Goal: Task Accomplishment & Management: Manage account settings

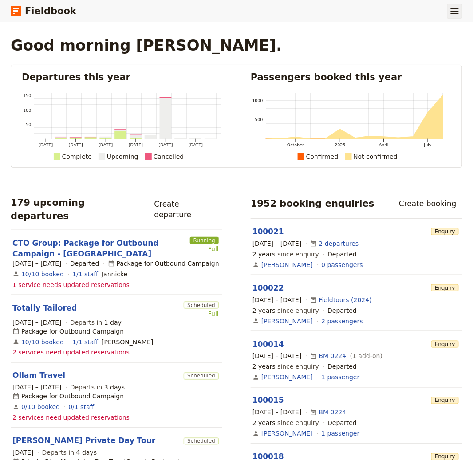
click at [452, 13] on icon "Show menu" at bounding box center [455, 10] width 8 height 5
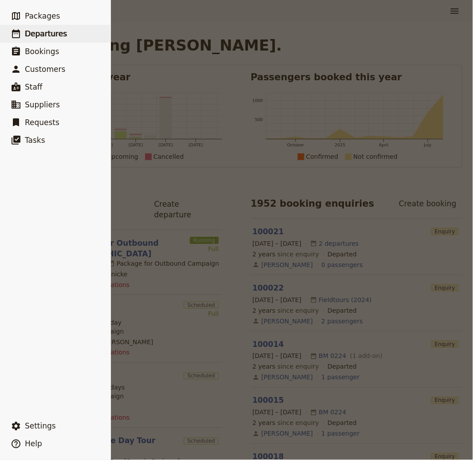
click at [37, 31] on span "Departures" at bounding box center [46, 33] width 42 height 9
select select "CREATED_AT"
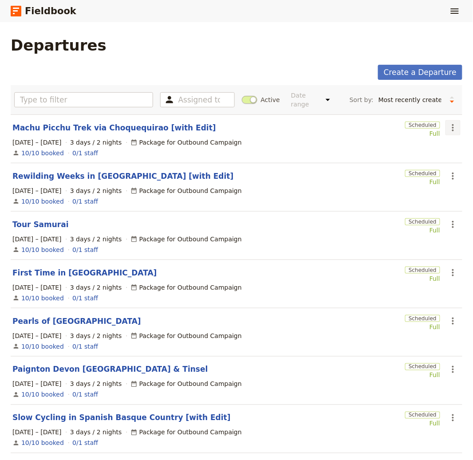
click at [445, 128] on button "​" at bounding box center [452, 127] width 15 height 15
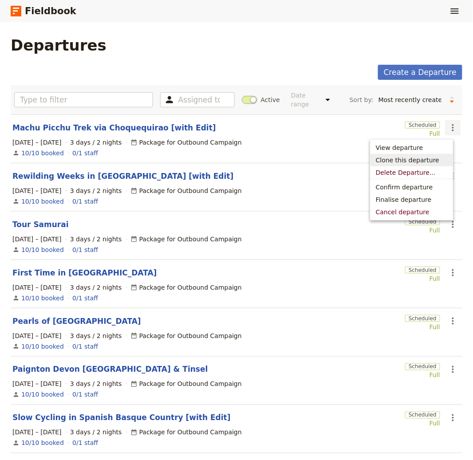
click at [419, 159] on span "Clone this departure" at bounding box center [407, 160] width 63 height 9
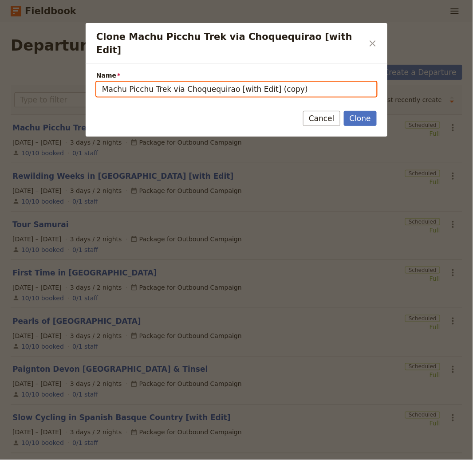
click at [232, 82] on input "Machu Picchu Trek via Choquequirao [with Edit] (copy)" at bounding box center [236, 89] width 280 height 15
paste input "Campania with Tasting"
click at [206, 82] on input "Machu Picchu Trek via Choquequirao [with Edit] (copy)" at bounding box center [236, 89] width 280 height 15
drag, startPoint x: 170, startPoint y: 81, endPoint x: 15, endPoint y: 67, distance: 155.4
click at [15, 460] on div "Clone Machu Picchu Trek via Choquequirao [with Edit] ​ Name Machu Picchu Trek v…" at bounding box center [236, 460] width 473 height 0
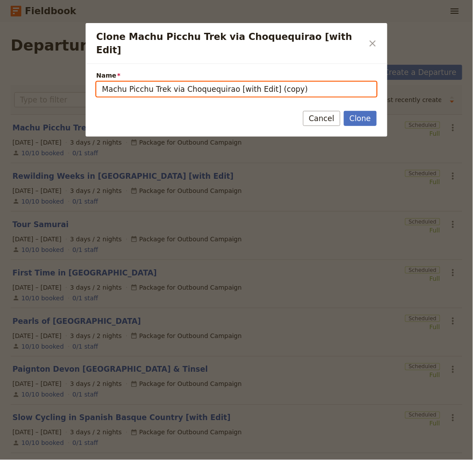
paste input "Campania with Tasting"
drag, startPoint x: 216, startPoint y: 78, endPoint x: 286, endPoint y: 79, distance: 70.5
click at [286, 82] on input "Campania with Tasting [with Edit] (copy)" at bounding box center [236, 89] width 280 height 15
type input "Campania with Tasting [with Edit]"
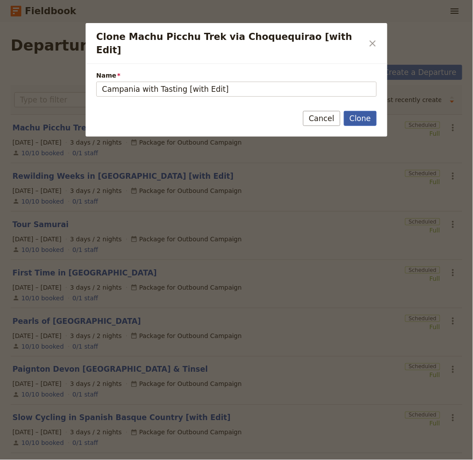
click at [354, 111] on button "Clone" at bounding box center [360, 118] width 33 height 15
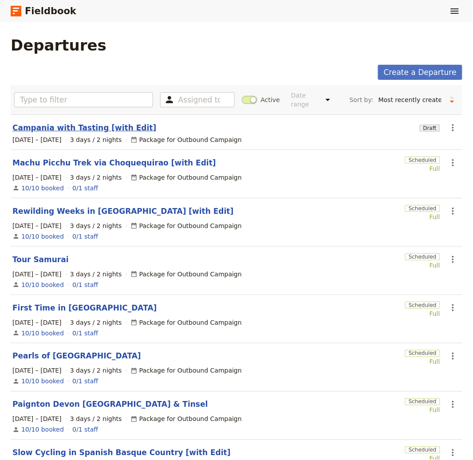
click at [99, 131] on link "Campania with Tasting [with Edit]" at bounding box center [84, 127] width 144 height 11
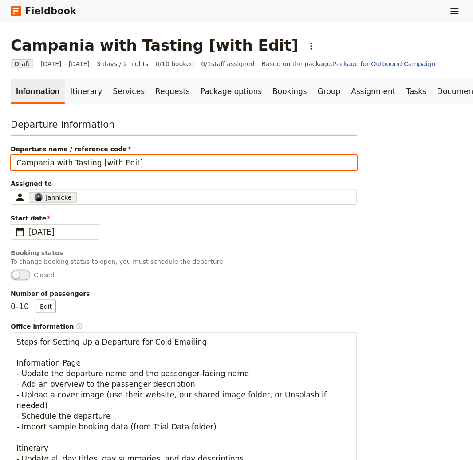
click at [151, 160] on input "Campania with Tasting [with Edit]" at bounding box center [184, 162] width 346 height 15
paste input "text"
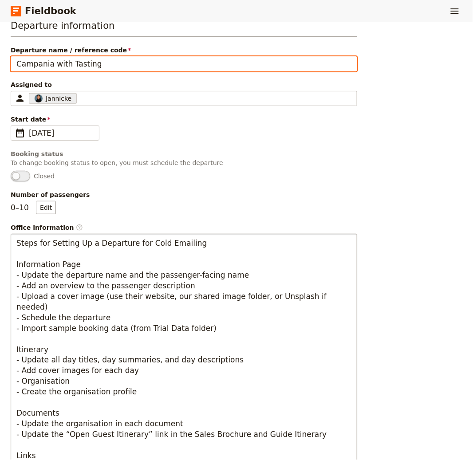
scroll to position [324, 0]
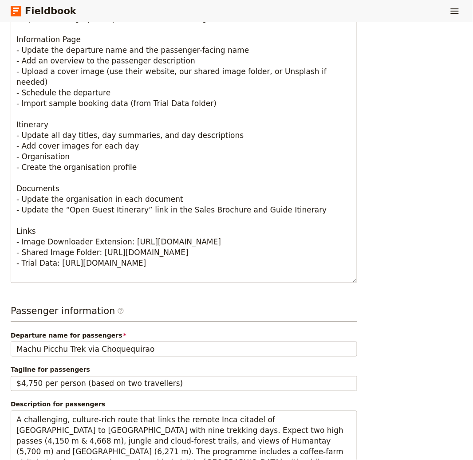
type input "Campania with Tasting [with Edit]"
click at [104, 342] on div "Departure name for passengers Machu Picchu Trek via Choquequirao" at bounding box center [184, 344] width 346 height 26
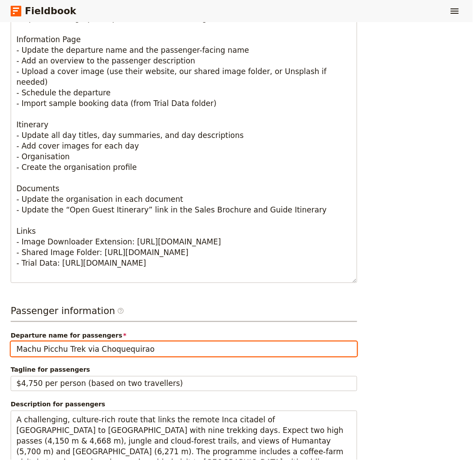
click at [104, 348] on input "Machu Picchu Trek via Choquequirao" at bounding box center [184, 349] width 346 height 15
paste input "Campania with Tasting"
type input "Campania with Tasting"
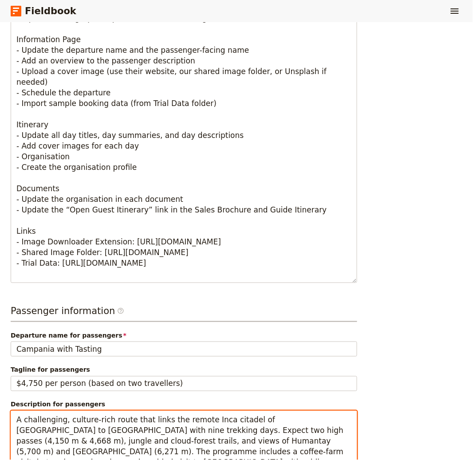
click at [194, 433] on textarea "A challenging, culture-rich route that links the remote Inca citadel of Choqueq…" at bounding box center [184, 452] width 346 height 83
paste textarea "Four days across Campania centred on Paestum, Naples, Ischia and Vesuvius. Guid…"
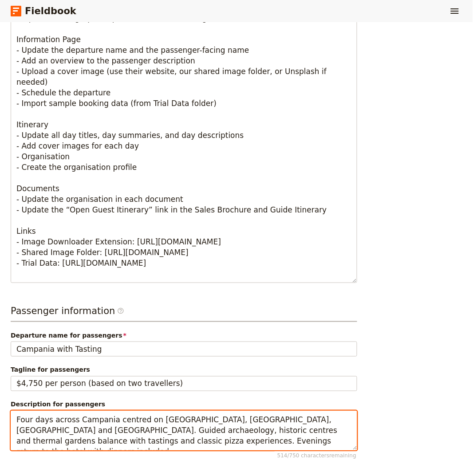
type textarea "Four days across Campania centred on Paestum, Naples, Ischia and Vesuvius. Guid…"
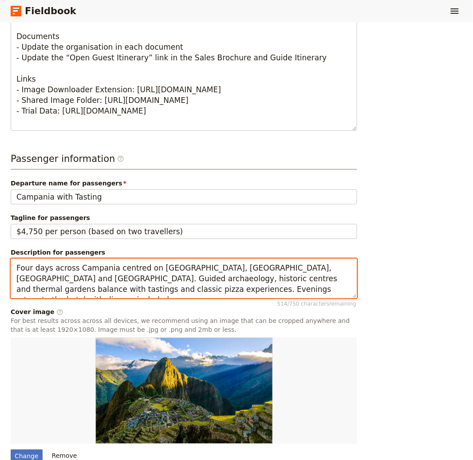
scroll to position [605, 0]
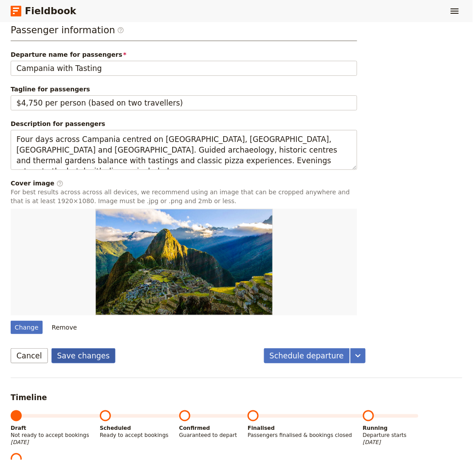
click at [91, 349] on button "Save changes" at bounding box center [83, 355] width 64 height 15
click at [25, 326] on div "Change" at bounding box center [27, 327] width 32 height 13
click at [11, 321] on input "Change" at bounding box center [10, 320] width 0 height 0
type input "C:\fakepath\ken-shono-B301ihe-PYY-unsplash.jpg"
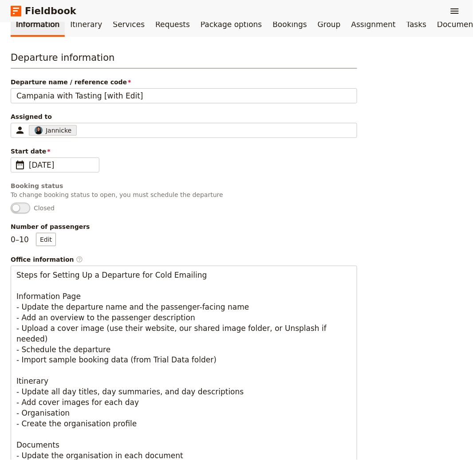
scroll to position [0, 0]
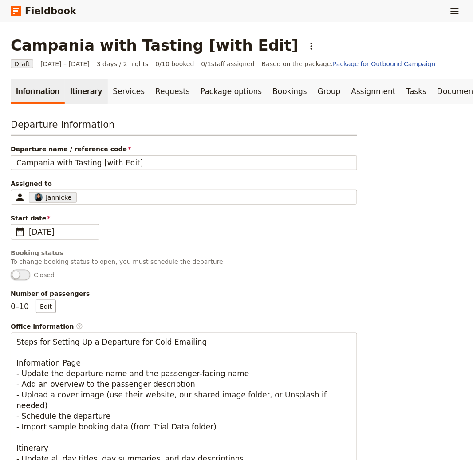
click at [86, 92] on link "Itinerary" at bounding box center [86, 91] width 43 height 25
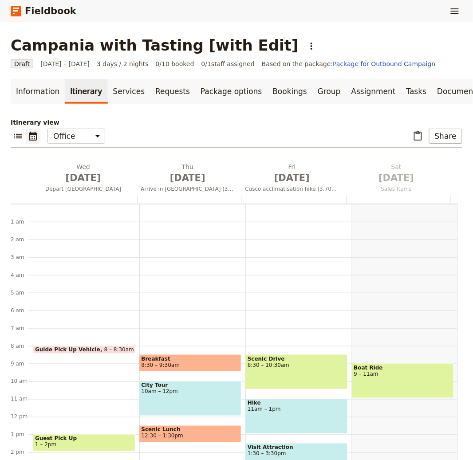
scroll to position [115, 0]
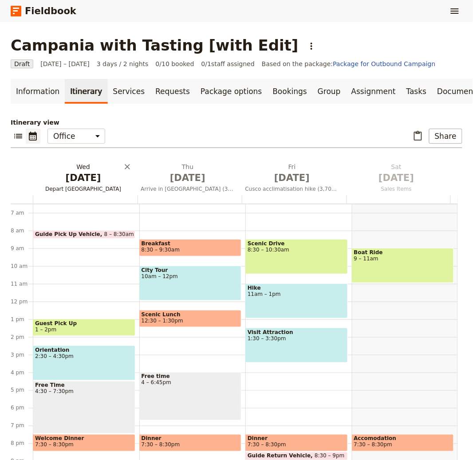
click at [92, 179] on span "[DATE]" at bounding box center [83, 177] width 94 height 13
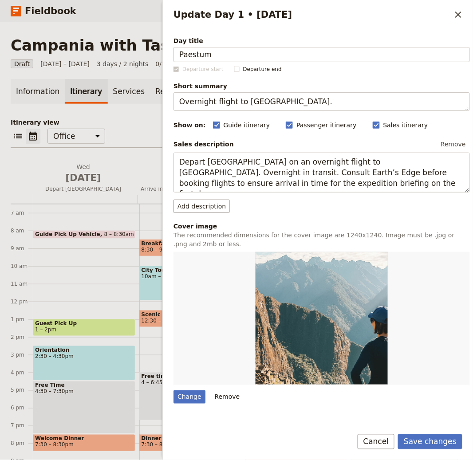
type input "Paestum"
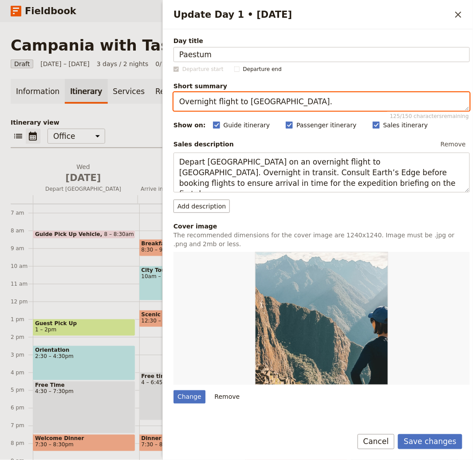
click at [318, 102] on textarea "Overnight flight to Peru." at bounding box center [321, 101] width 296 height 19
paste textarea "Paestum ruins and mozzarella tasting"
type textarea "Paestum ruins and mozzarella tasting."
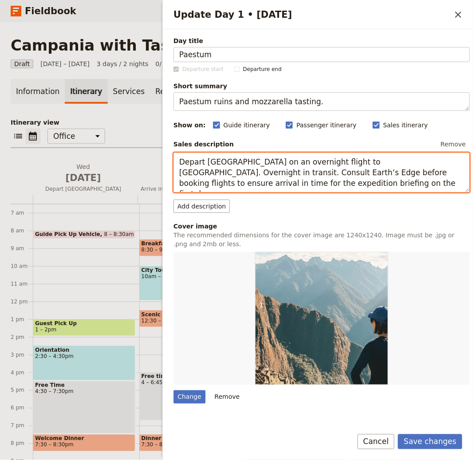
click at [341, 170] on textarea "Depart Dublin on an overnight flight to Peru. Overnight in transit. Consult Ear…" at bounding box center [321, 173] width 296 height 40
click at [375, 175] on textarea "Depart Dublin on an overnight flight to Peru. Overnight in transit. Consult Ear…" at bounding box center [321, 173] width 296 height 40
paste textarea "Meeting of participants in the early morning and departure for Paestum. Stops a…"
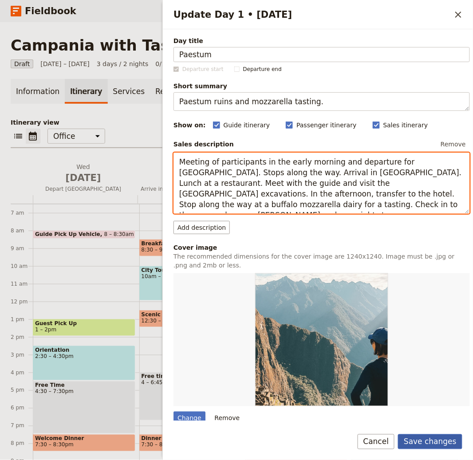
type textarea "Meeting of participants in the early morning and departure for Paestum. Stops a…"
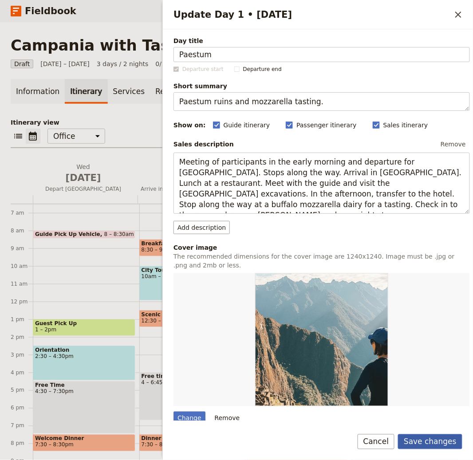
click at [438, 445] on button "Save changes" at bounding box center [430, 441] width 64 height 15
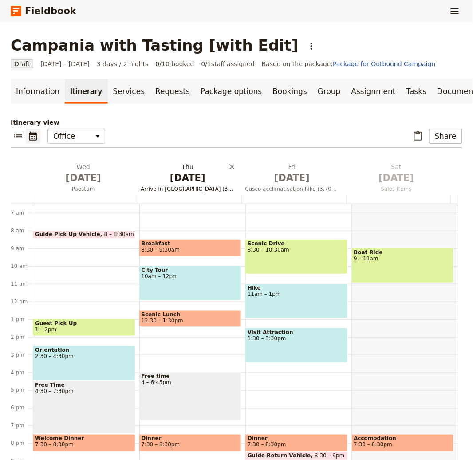
click at [199, 174] on span "[DATE]" at bounding box center [188, 177] width 94 height 13
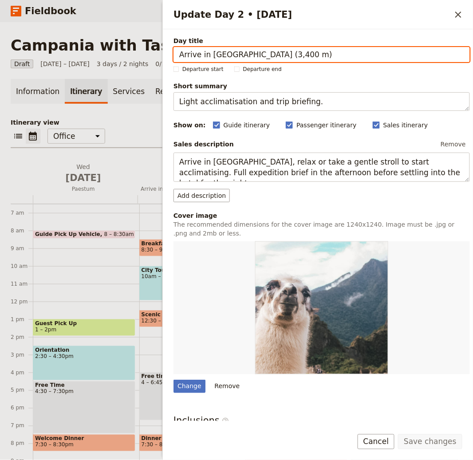
click at [255, 59] on input "Arrive in Cusco (3,400 m)" at bounding box center [321, 54] width 296 height 15
paste input "Naples"
type input "Naples"
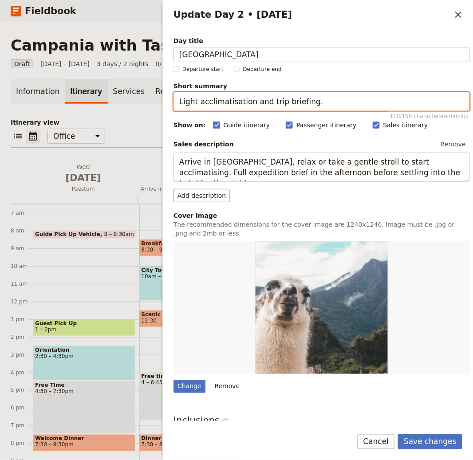
click at [303, 101] on textarea "Light acclimatisation and trip briefing." at bounding box center [321, 101] width 296 height 19
paste textarea "Historic centre and classics"
type textarea "Historic centre and classics."
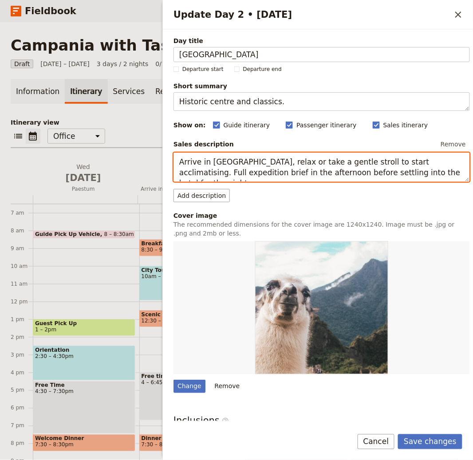
click at [332, 164] on textarea "Arrive in Cusco, relax or take a gentle stroll to start acclimatising. Full exp…" at bounding box center [321, 167] width 296 height 29
paste textarea "Breakfast at the hotel. Departure for Naples. Visit the historic center. Lunch …"
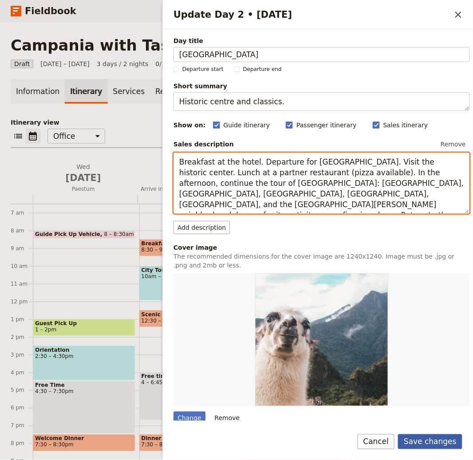
type textarea "Breakfast at the hotel. Departure for Naples. Visit the historic center. Lunch …"
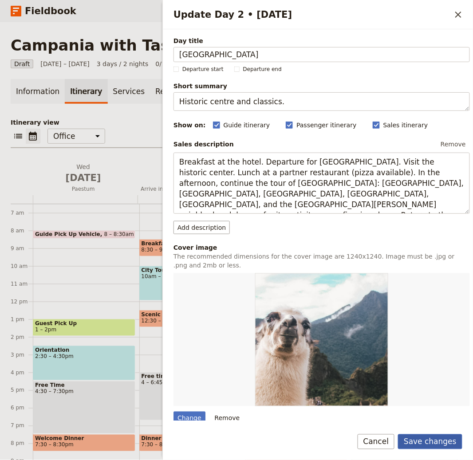
click at [431, 440] on button "Save changes" at bounding box center [430, 441] width 64 height 15
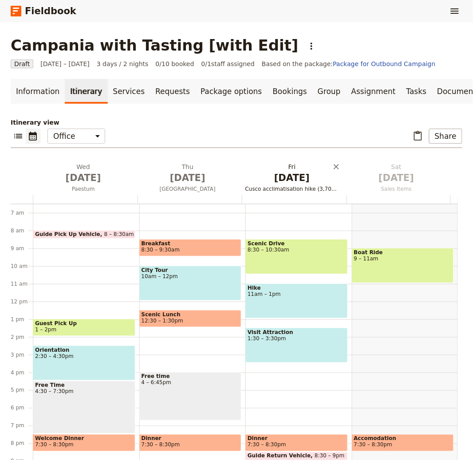
click at [279, 183] on span "[DATE]" at bounding box center [292, 177] width 94 height 13
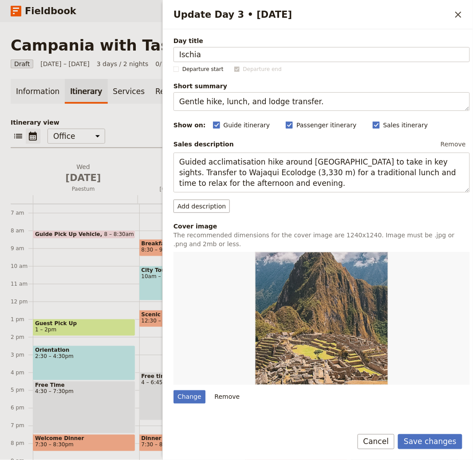
type input "Ischia"
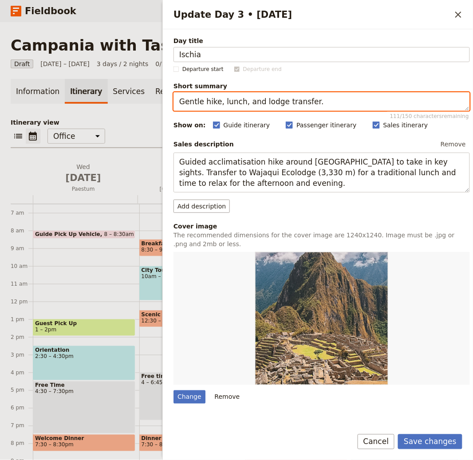
click at [236, 100] on textarea "Gentle hike, lunch, and lodge transfer." at bounding box center [321, 101] width 296 height 19
paste textarea "Thermal gardens and island tou"
type textarea "Thermal gardens and island tour."
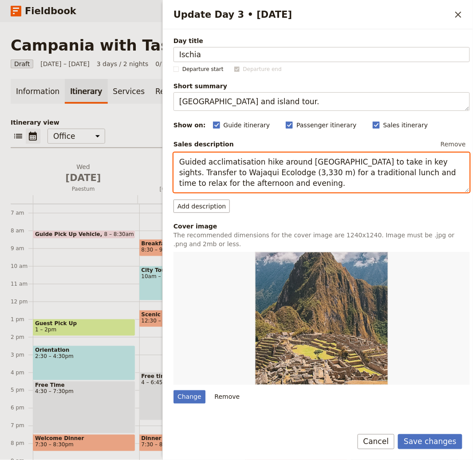
click at [350, 178] on textarea "Guided acclimatisation hike around Cusco to take in key sights. Transfer to Waj…" at bounding box center [321, 173] width 296 height 40
paste textarea "Breakfast at the hotel. Departure for Naples. Boarding for the excursion to Isc…"
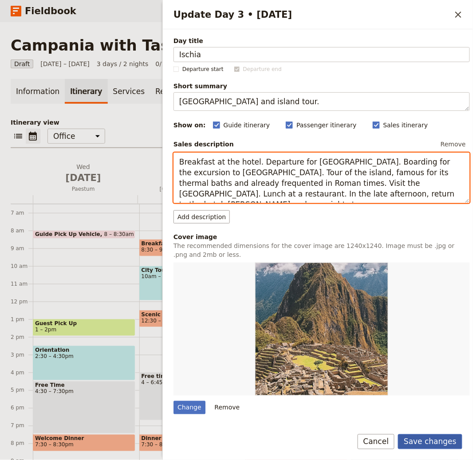
type textarea "Breakfast at the hotel. Departure for Naples. Boarding for the excursion to Isc…"
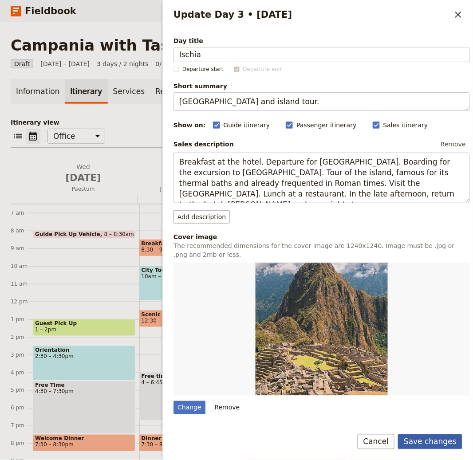
click at [432, 439] on button "Save changes" at bounding box center [430, 441] width 64 height 15
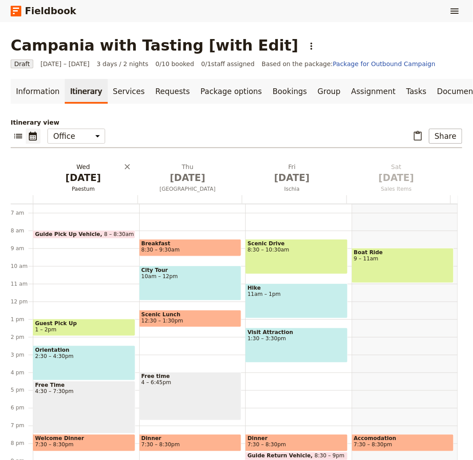
click at [76, 181] on span "[DATE]" at bounding box center [83, 177] width 94 height 13
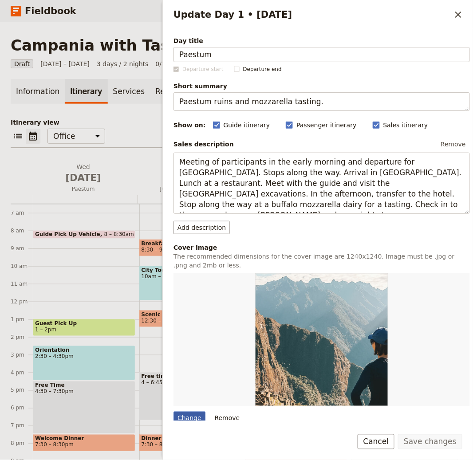
click at [196, 412] on div "Change" at bounding box center [189, 418] width 32 height 13
click at [173, 412] on input "Change" at bounding box center [173, 411] width 0 height 0
type input "C:\fakepath\vincenzo-de-simone-oj9MRmW2FSw-unsplash.jpg"
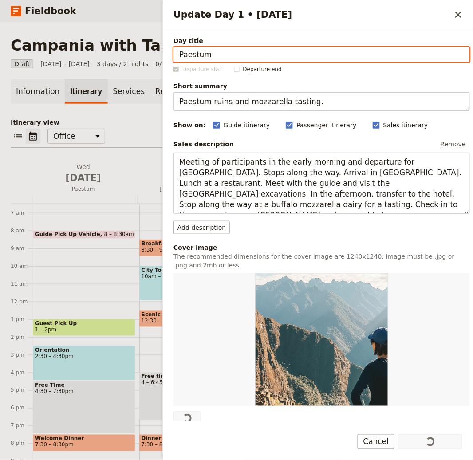
click at [141, 126] on p "Itinerary view" at bounding box center [237, 122] width 452 height 9
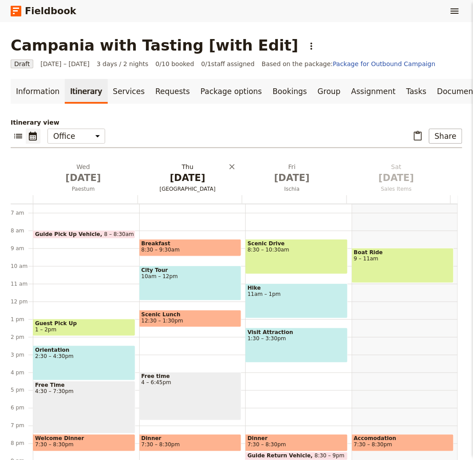
click at [175, 169] on h2 "Thu Oct 2 Naples" at bounding box center [188, 173] width 94 height 22
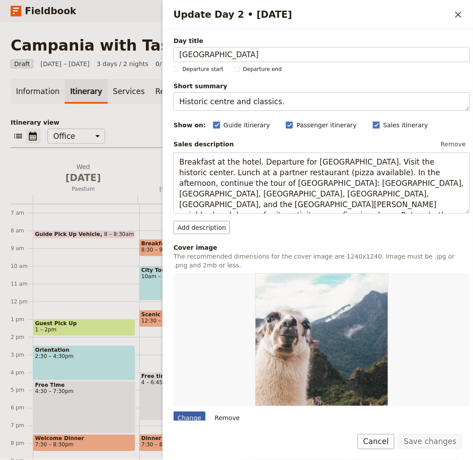
click at [197, 417] on div "Change" at bounding box center [189, 418] width 32 height 13
click at [173, 412] on input "Change" at bounding box center [173, 411] width 0 height 0
type input "C:\fakepath\kathleen-culbertson-N8M-2SaYo6E-unsplash.jpg"
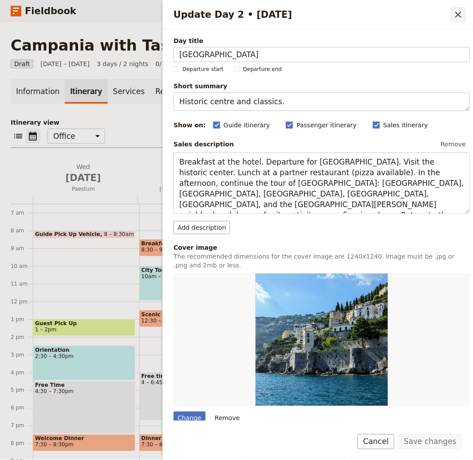
click at [456, 13] on icon "Close drawer" at bounding box center [458, 14] width 11 height 11
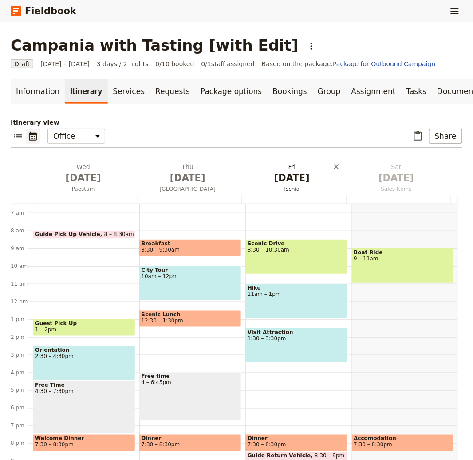
click at [277, 178] on span "[DATE]" at bounding box center [292, 177] width 94 height 13
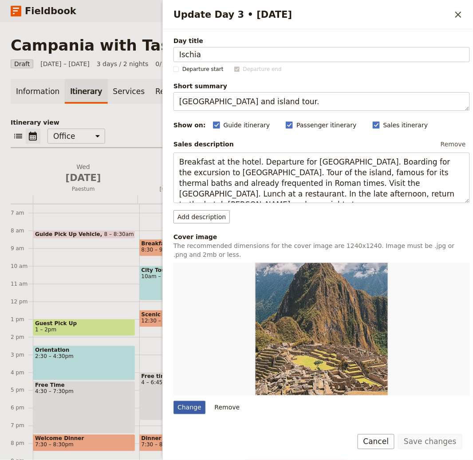
click at [186, 413] on div "Change" at bounding box center [189, 407] width 32 height 13
click at [173, 401] on input "Change" at bounding box center [173, 401] width 0 height 0
type input "C:\fakepath\ilenia-f-OO-x_UqvSyU-unsplash.jpg"
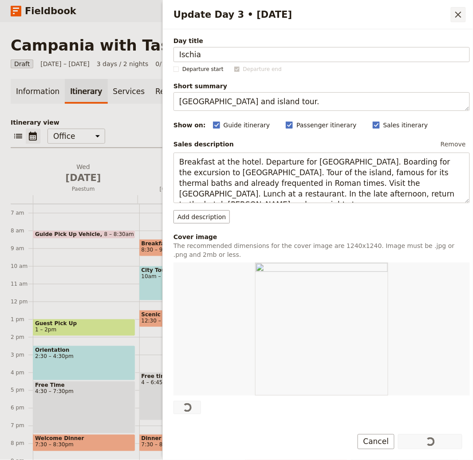
click at [457, 19] on icon "Close drawer" at bounding box center [458, 14] width 11 height 11
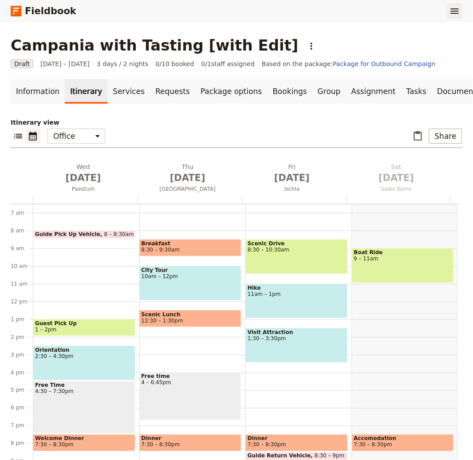
click at [460, 15] on icon "Show menu" at bounding box center [454, 11] width 11 height 11
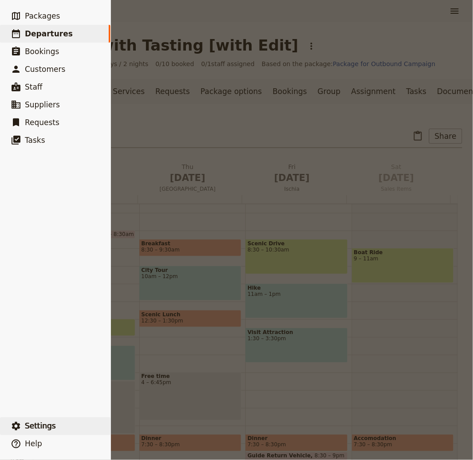
click at [51, 426] on span "Settings" at bounding box center [40, 426] width 31 height 9
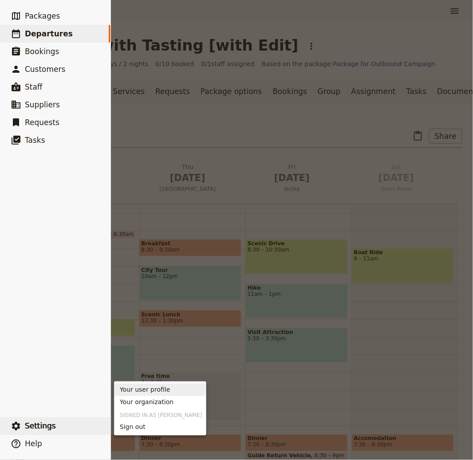
click at [235, 117] on div at bounding box center [236, 230] width 473 height 460
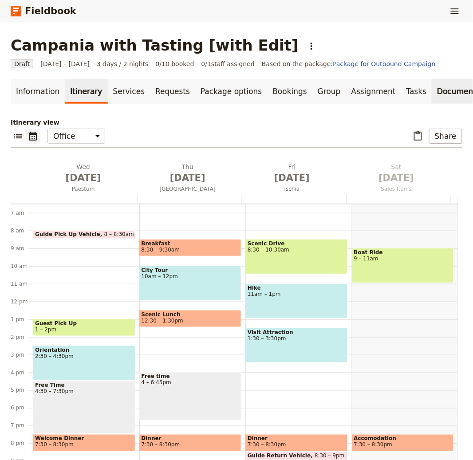
click at [432, 95] on link "Documents" at bounding box center [459, 91] width 54 height 25
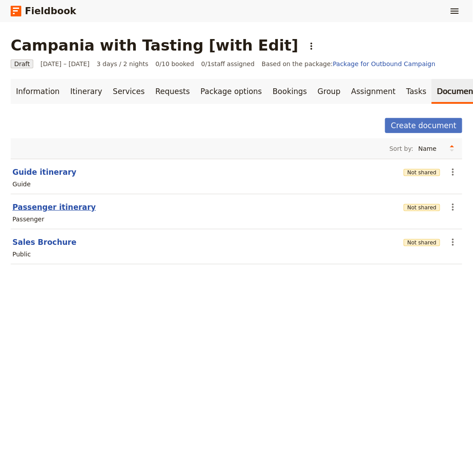
click at [57, 208] on button "Passenger itinerary" at bounding box center [53, 207] width 83 height 11
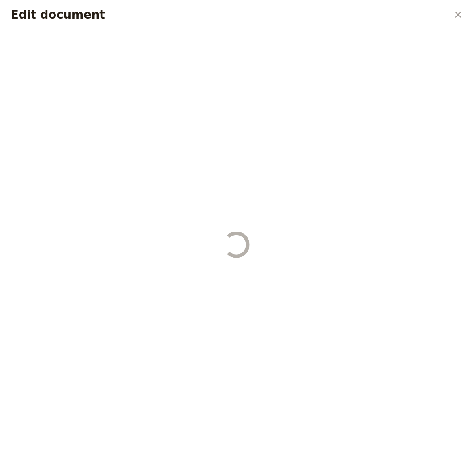
select select "PASSENGER"
select select "RUN_SHEET"
select select "LARGE"
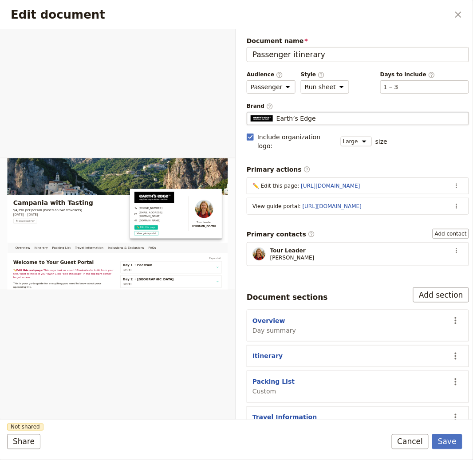
click at [312, 121] on span "Earth’s Edge" at bounding box center [295, 118] width 39 height 9
click at [251, 112] on input "Earth’s Edge" at bounding box center [250, 112] width 0 height 0
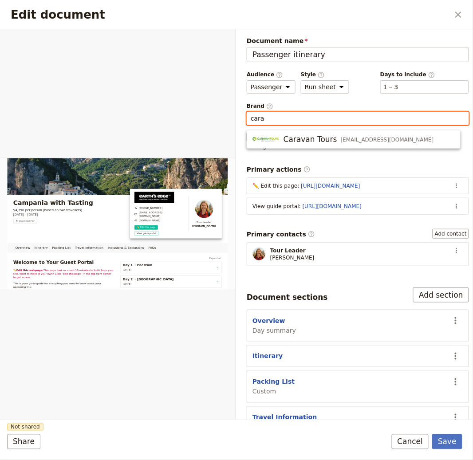
click at [316, 141] on span "Caravan Tours" at bounding box center [310, 139] width 54 height 11
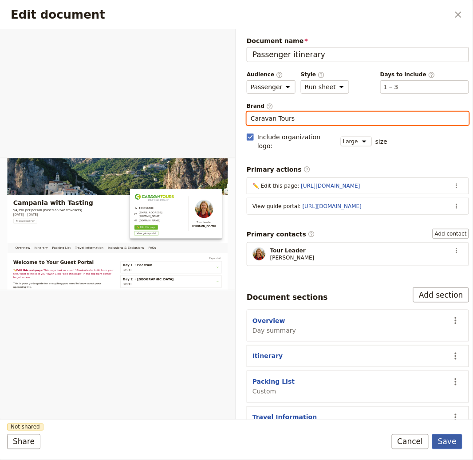
type input "Caravan Tours"
click at [445, 446] on button "Save" at bounding box center [447, 441] width 30 height 15
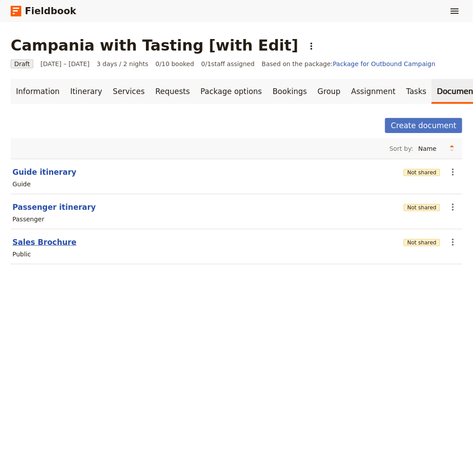
click at [47, 242] on button "Sales Brochure" at bounding box center [44, 242] width 64 height 11
select select "DEFAULT"
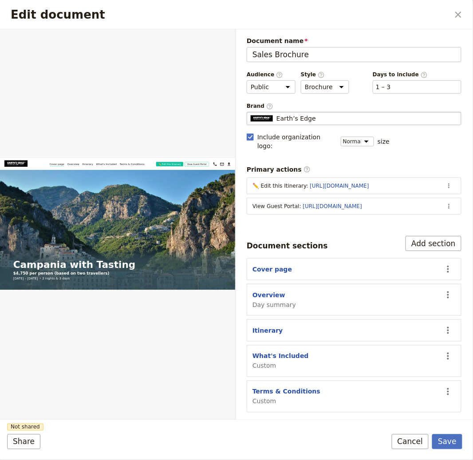
click at [288, 118] on span "Earth’s Edge" at bounding box center [295, 118] width 39 height 9
click at [251, 112] on input "Earth’s Edge" at bounding box center [250, 112] width 0 height 0
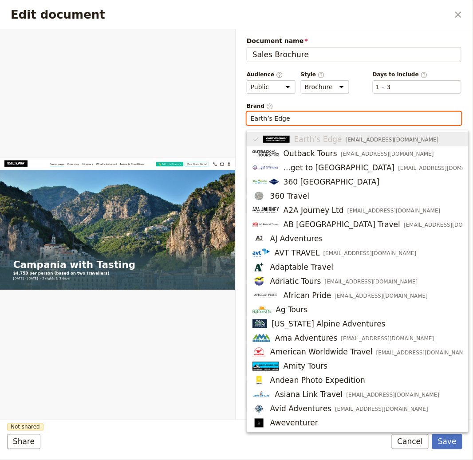
paste input "cara"
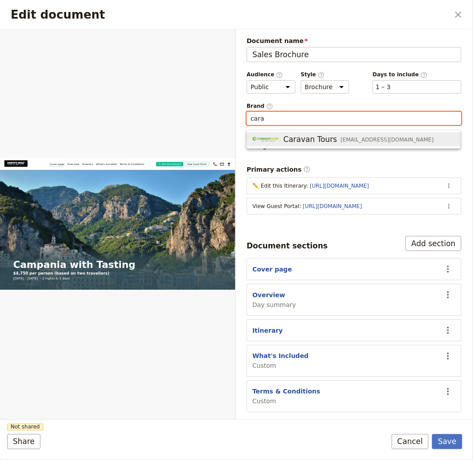
click at [280, 136] on div "Caravan Tours info@email.com" at bounding box center [342, 139] width 181 height 11
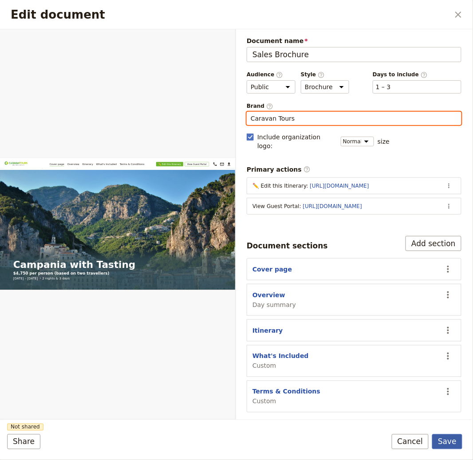
type input "Caravan Tours"
click at [458, 444] on button "Save" at bounding box center [447, 441] width 30 height 15
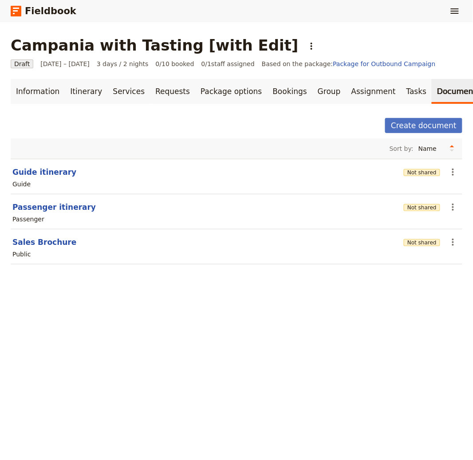
click at [50, 165] on section "Guide itinerary Not shared ​ Guide" at bounding box center [237, 176] width 452 height 35
click at [55, 168] on button "Guide itinerary" at bounding box center [44, 172] width 64 height 11
select select "STAFF"
select select "RUN_SHEET"
select select "LARGE"
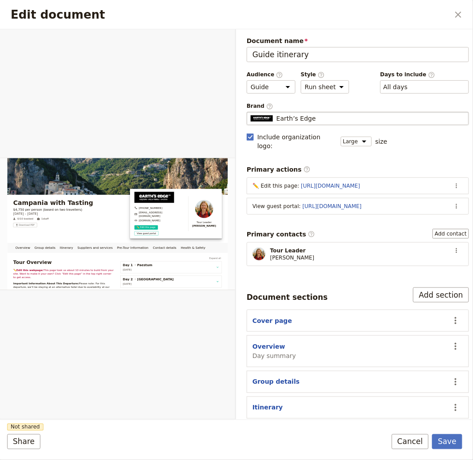
click at [320, 117] on div "Earth’s Edge" at bounding box center [358, 118] width 214 height 9
click at [251, 112] on input "Earth’s Edge" at bounding box center [250, 112] width 0 height 0
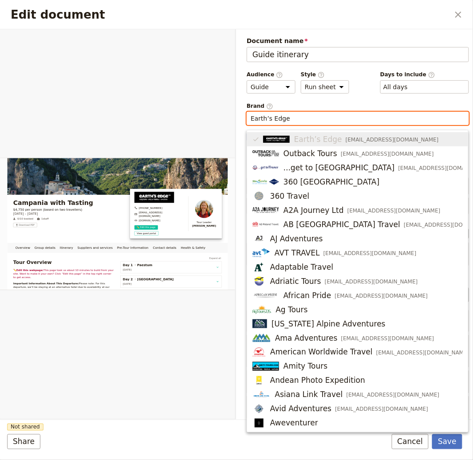
paste input "cara"
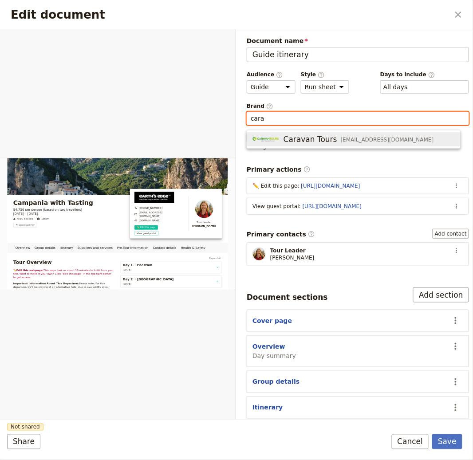
click at [292, 135] on span "Caravan Tours" at bounding box center [310, 139] width 54 height 11
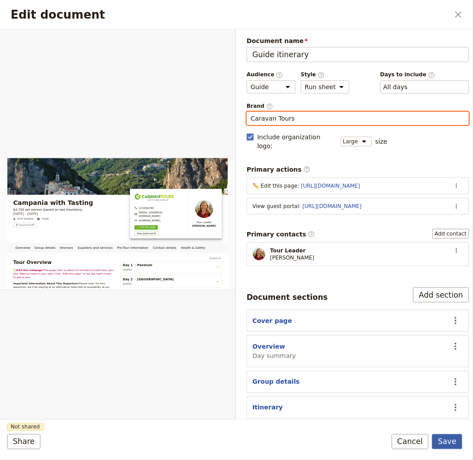
type input "Caravan Tours"
drag, startPoint x: 448, startPoint y: 437, endPoint x: 443, endPoint y: 432, distance: 7.8
click at [449, 437] on button "Save" at bounding box center [447, 441] width 30 height 15
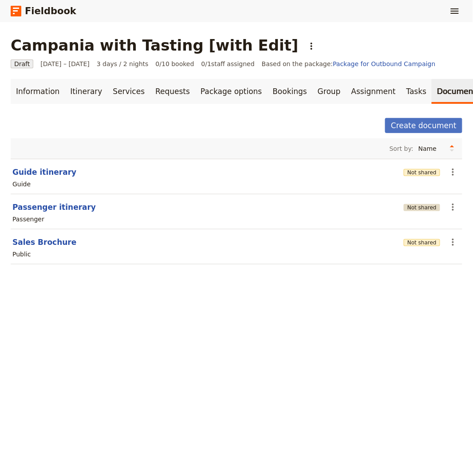
click at [407, 208] on button "Not shared" at bounding box center [422, 207] width 36 height 7
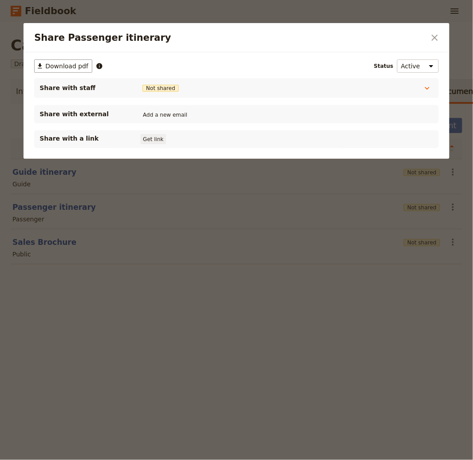
click at [154, 138] on button "Get link" at bounding box center [153, 139] width 25 height 10
click at [6, 171] on div at bounding box center [236, 230] width 473 height 460
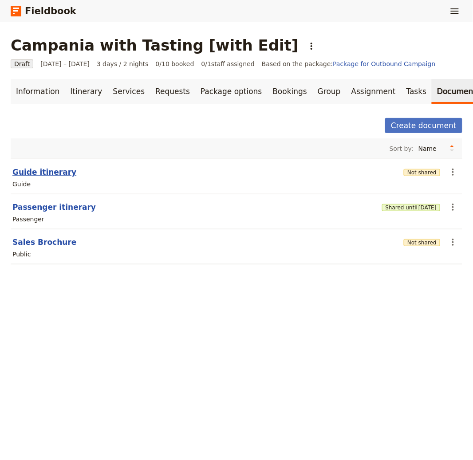
click at [16, 170] on button "Guide itinerary" at bounding box center [44, 172] width 64 height 11
select select "STAFF"
select select "RUN_SHEET"
select select "LARGE"
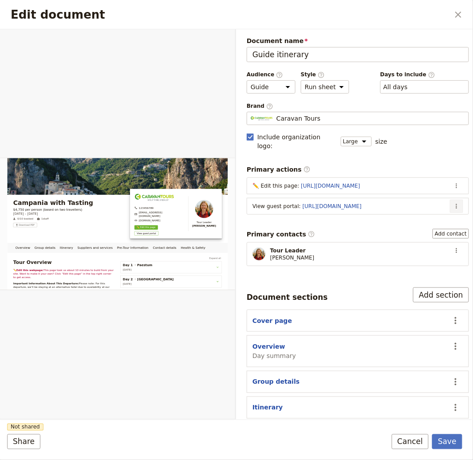
click at [450, 200] on button "​" at bounding box center [456, 206] width 13 height 13
click at [409, 214] on span "Edit action" at bounding box center [414, 216] width 72 height 9
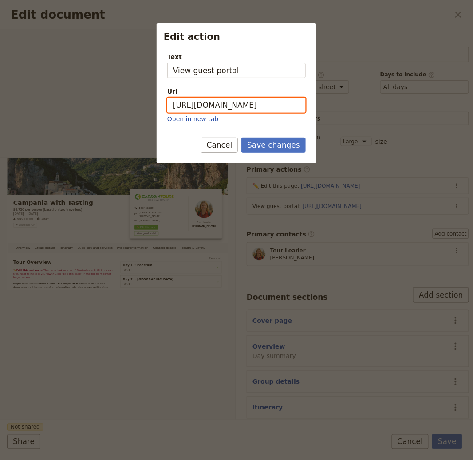
click at [290, 111] on input "https://trips.fieldbook.com/d/CT4qBcg5W_y2ghh1rKXoz" at bounding box center [236, 105] width 138 height 15
paste input "GzUuaYGcvn4TReCfr9ksb"
type input "https://trips.fieldbook.com/d/GzUuaYGcvn4TReCfr9ksb"
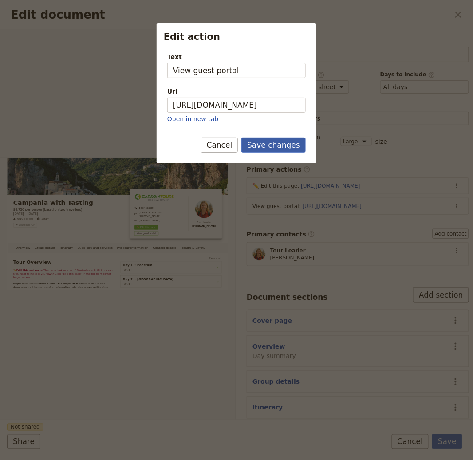
click at [271, 147] on button "Save changes" at bounding box center [273, 145] width 64 height 15
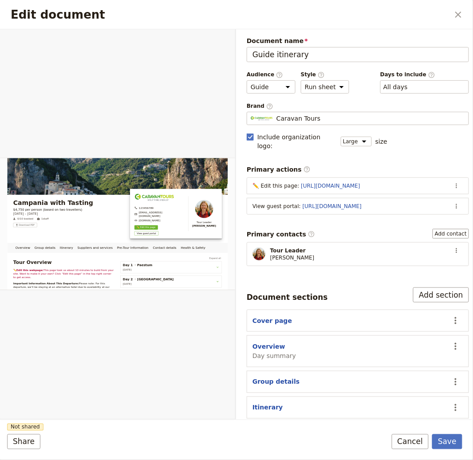
click at [466, 445] on div "Share Not shared Save Cancel" at bounding box center [236, 441] width 473 height 15
click at [440, 442] on button "Save" at bounding box center [447, 441] width 30 height 15
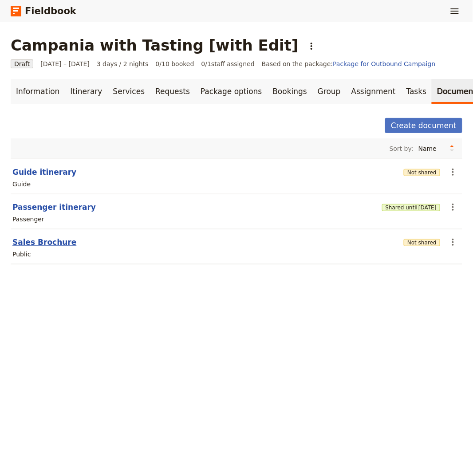
click at [56, 243] on button "Sales Brochure" at bounding box center [44, 242] width 64 height 11
select select "DEFAULT"
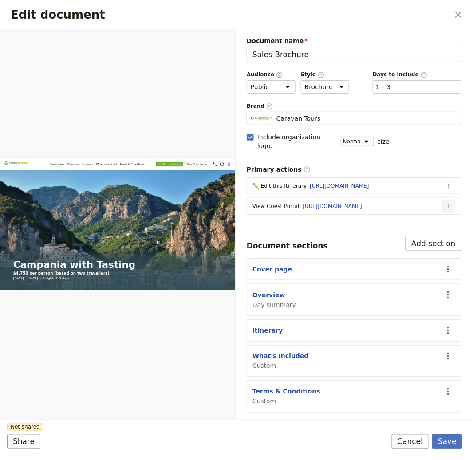
click at [445, 203] on icon "Actions" at bounding box center [448, 206] width 7 height 7
click at [428, 216] on span "Edit action" at bounding box center [414, 216] width 72 height 9
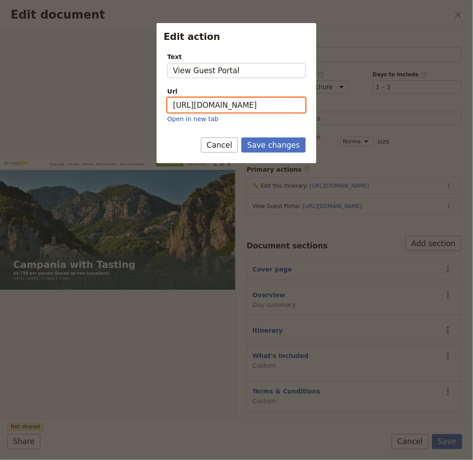
click at [241, 104] on input "https://trips.fieldbook.com/d/CT4qBcg5W_y2ghh1rKXoz" at bounding box center [236, 105] width 138 height 15
paste input "GzUuaYGcvn4TReCfr9ksb"
type input "https://trips.fieldbook.com/d/GzUuaYGcvn4TReCfr9ksb"
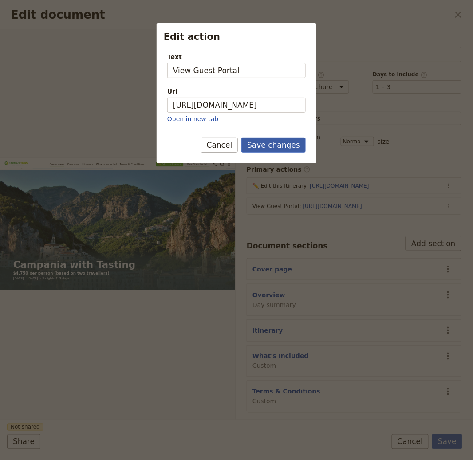
click at [282, 145] on button "Save changes" at bounding box center [273, 145] width 64 height 15
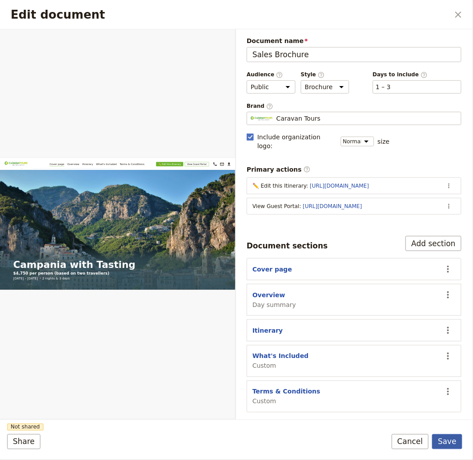
click at [447, 443] on button "Save" at bounding box center [447, 441] width 30 height 15
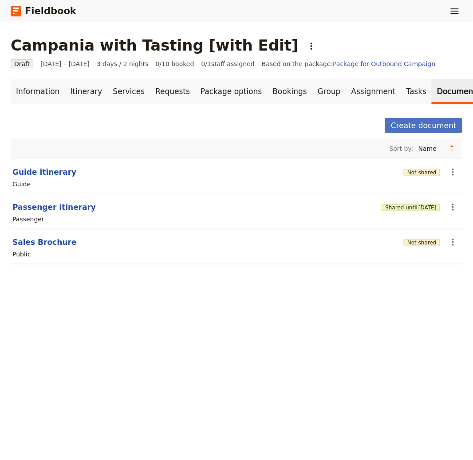
click at [286, 332] on div "Campania with Tasting [with Edit] ​ Draft 1 – 3 Oct 2025 3 days / 2 nights 0/10…" at bounding box center [236, 241] width 473 height 438
click at [415, 174] on button "Not shared" at bounding box center [422, 172] width 36 height 7
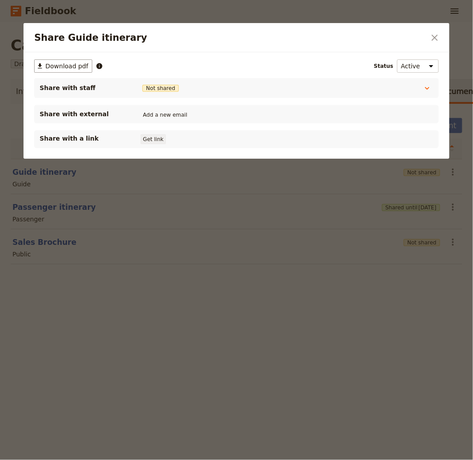
click at [161, 138] on button "Get link" at bounding box center [153, 139] width 25 height 10
click at [434, 37] on icon "Close dialog" at bounding box center [435, 38] width 6 height 6
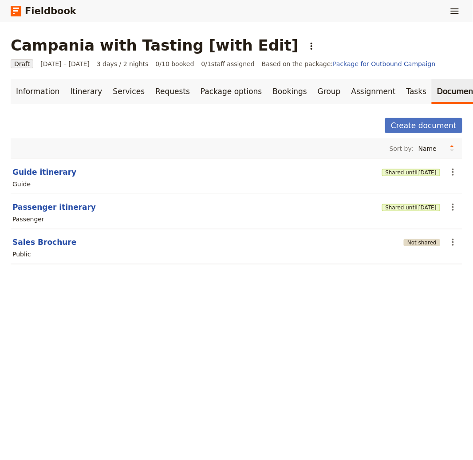
click at [419, 246] on button "Not shared" at bounding box center [422, 242] width 36 height 7
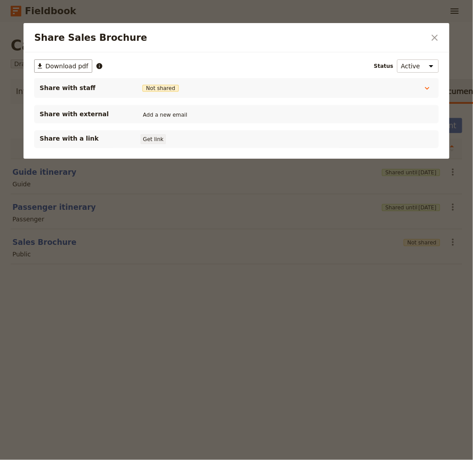
click at [157, 142] on button "Get link" at bounding box center [153, 139] width 25 height 10
click at [430, 33] on icon "Close dialog" at bounding box center [434, 37] width 11 height 11
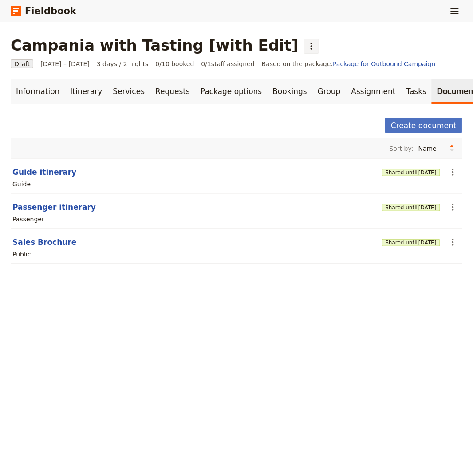
click at [306, 50] on icon "Actions" at bounding box center [311, 46] width 11 height 11
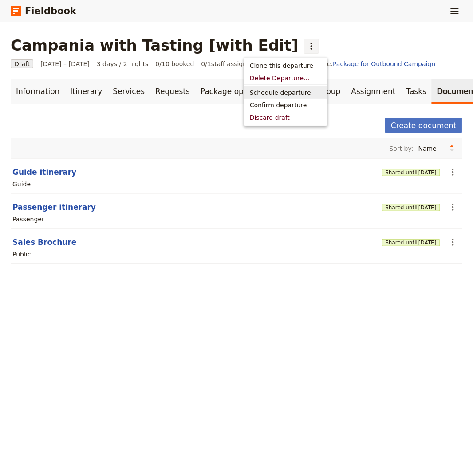
click at [276, 91] on span "Schedule departure" at bounding box center [280, 92] width 61 height 9
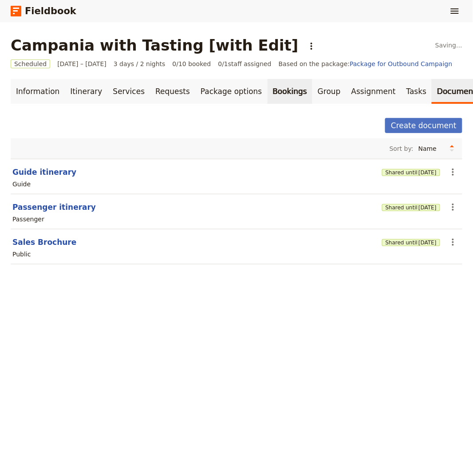
click at [273, 90] on link "Bookings" at bounding box center [289, 91] width 45 height 25
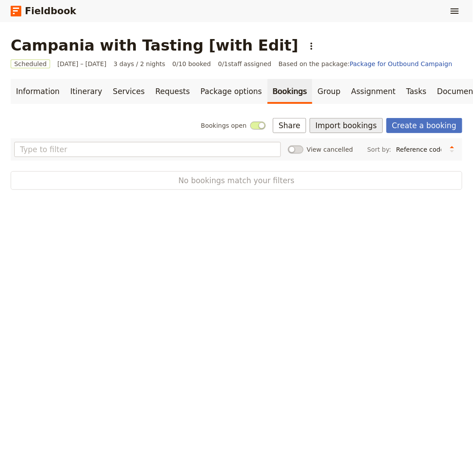
click at [332, 127] on button "Import bookings" at bounding box center [346, 125] width 73 height 15
click at [339, 141] on span "Import Bookings" at bounding box center [344, 145] width 51 height 9
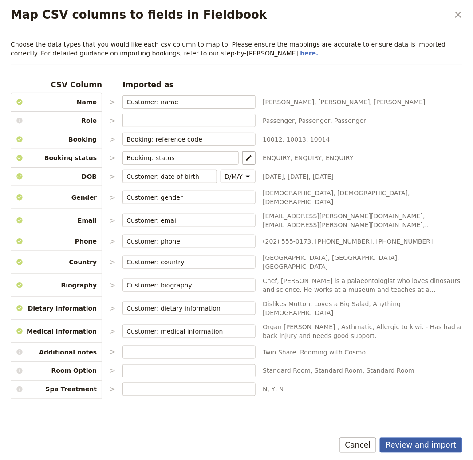
click at [457, 447] on button "Review and import" at bounding box center [421, 445] width 83 height 15
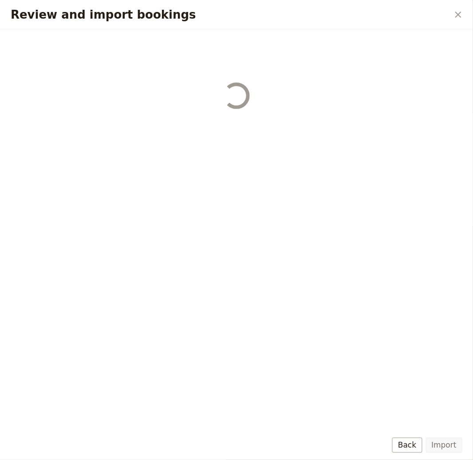
select select "655d56b39948720cb8e55355"
select select "655d57ca9948720cb8e553ec"
select select "655d57fa9948720cb8e553f3"
select select "655d58079948720cb8e553fa"
select select "655d584c9948720cb8e55401"
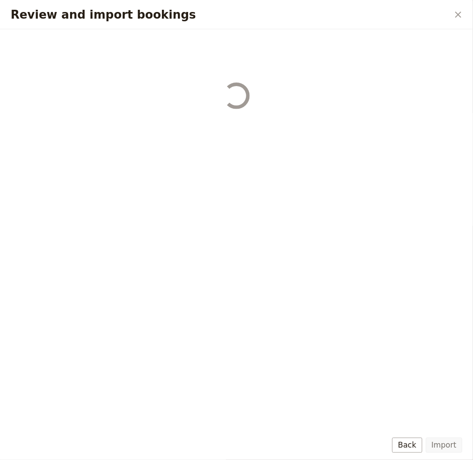
select select "655d58679948720cb8e5540d"
select select "650e6b6659641ed5ee156647"
select select "650e6b4b59641ed5ee156605"
select select "650e2104408bbede5b0c60fd"
select select "650e1d73408bbede5b0c60a6"
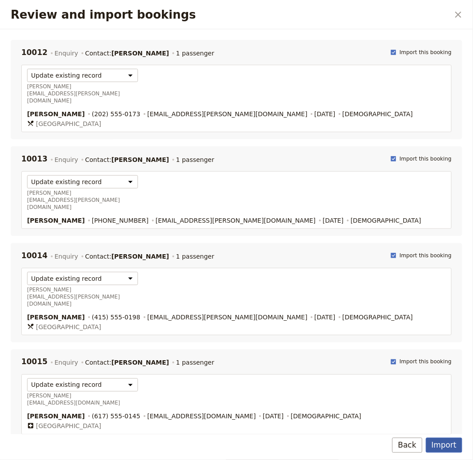
click at [446, 446] on button "Import" at bounding box center [444, 445] width 36 height 15
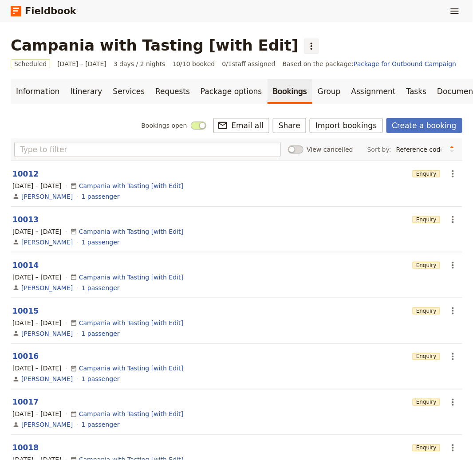
click at [310, 47] on icon "Actions" at bounding box center [311, 46] width 2 height 7
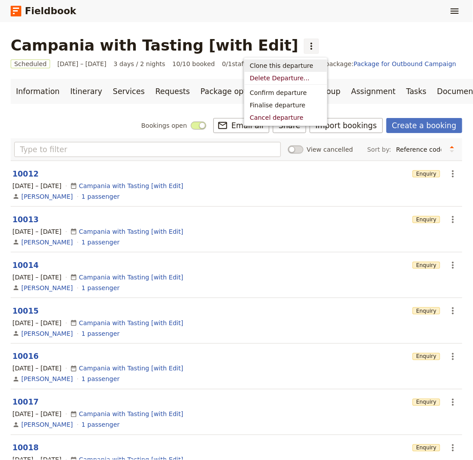
click at [287, 65] on span "Clone this departure" at bounding box center [281, 65] width 63 height 9
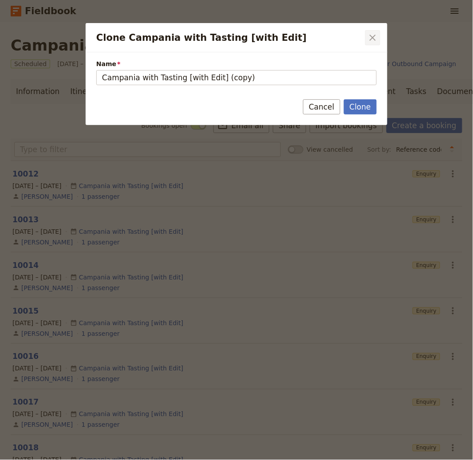
click at [374, 36] on icon "Close dialog" at bounding box center [372, 37] width 11 height 11
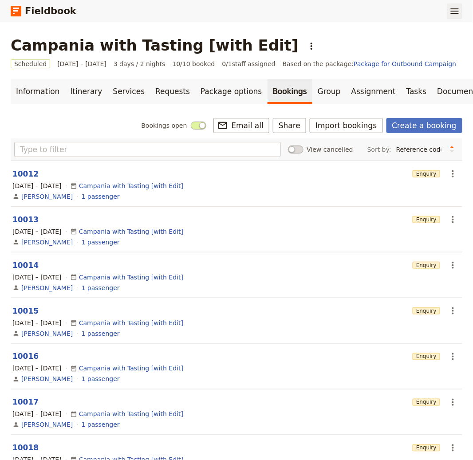
click at [448, 6] on button "​" at bounding box center [454, 11] width 15 height 15
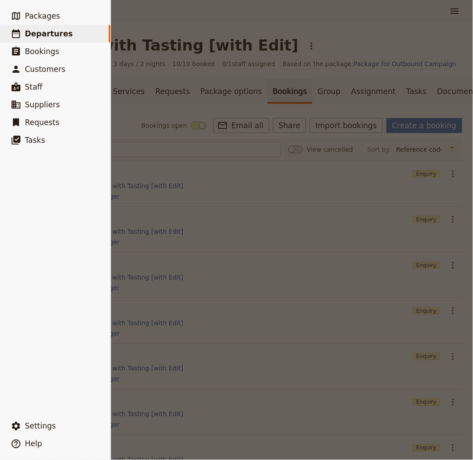
click at [28, 34] on span "Departures" at bounding box center [49, 33] width 48 height 9
select select "CREATED_AT"
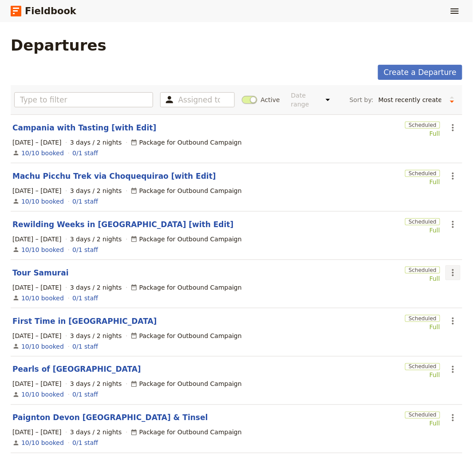
click at [448, 275] on icon "Actions" at bounding box center [453, 272] width 11 height 11
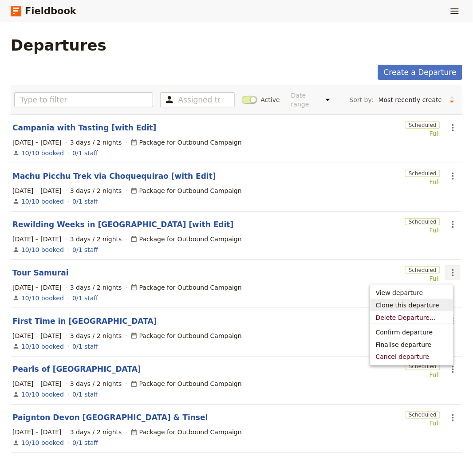
click at [418, 304] on span "Clone this departure" at bounding box center [407, 305] width 63 height 9
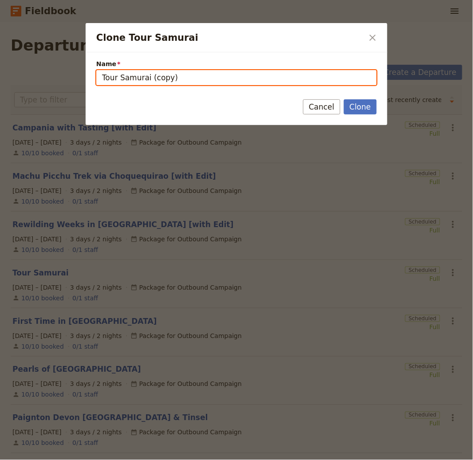
click at [224, 81] on input "Tour Samurai (copy)" at bounding box center [236, 77] width 280 height 15
paste input "From Madrid to Heaven"
type input "From Madrid to Heaven"
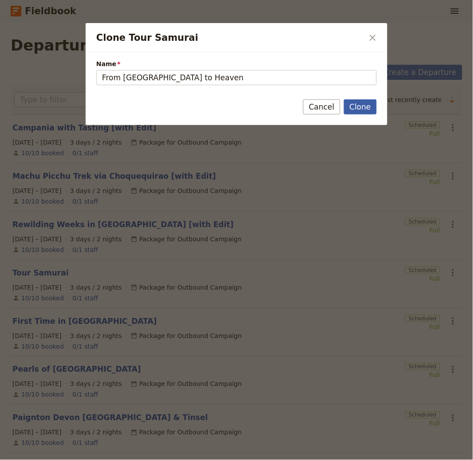
click at [358, 107] on button "Clone" at bounding box center [360, 106] width 33 height 15
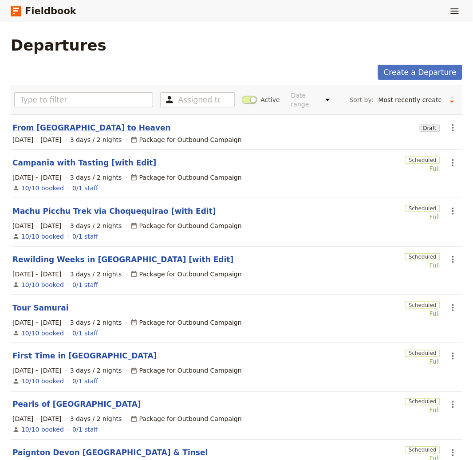
click at [30, 133] on link "From Madrid to Heaven" at bounding box center [91, 127] width 158 height 11
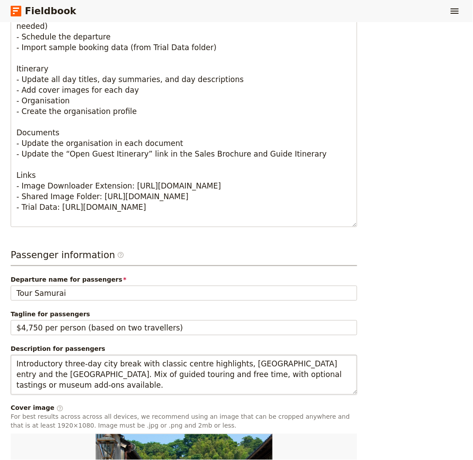
scroll to position [492, 0]
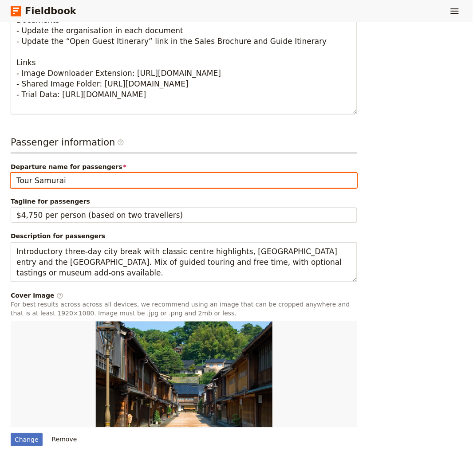
click at [101, 174] on input "Tour Samurai" at bounding box center [184, 180] width 346 height 15
paste input "From Madrid to Heaven"
type input "From Madrid to Heaven"
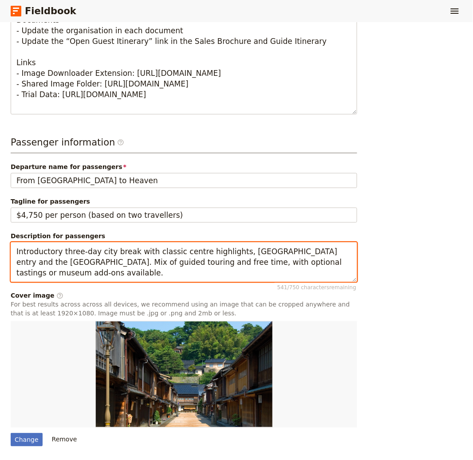
drag, startPoint x: 202, startPoint y: 266, endPoint x: 236, endPoint y: 259, distance: 35.3
click at [202, 266] on textarea "Introductory three‑day city break with classic centre highlights, Royal Palace …" at bounding box center [184, 262] width 346 height 40
paste textarea "A 13‑day festive coach adventure for travellers aged 18–35, linking Spain, Ital…"
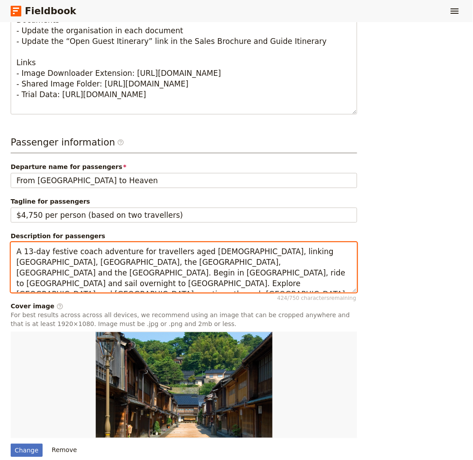
type textarea "A 13‑day festive coach adventure for travellers aged 18–35, linking Spain, Ital…"
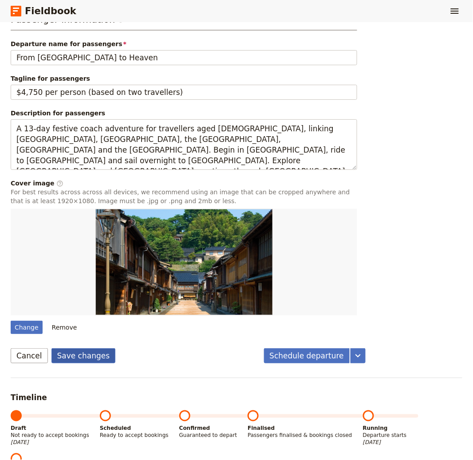
click at [83, 361] on button "Save changes" at bounding box center [83, 355] width 64 height 15
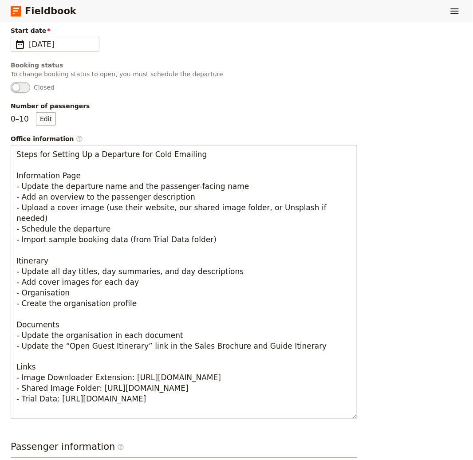
scroll to position [0, 0]
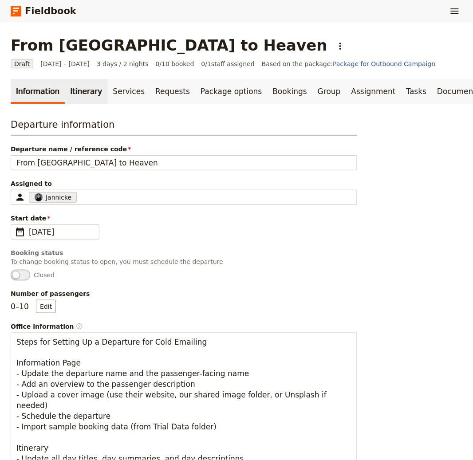
click at [78, 96] on link "Itinerary" at bounding box center [86, 91] width 43 height 25
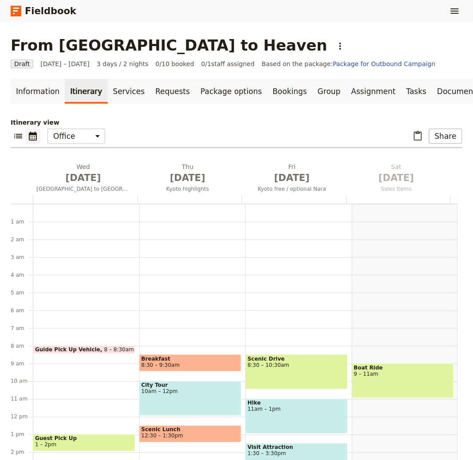
scroll to position [115, 0]
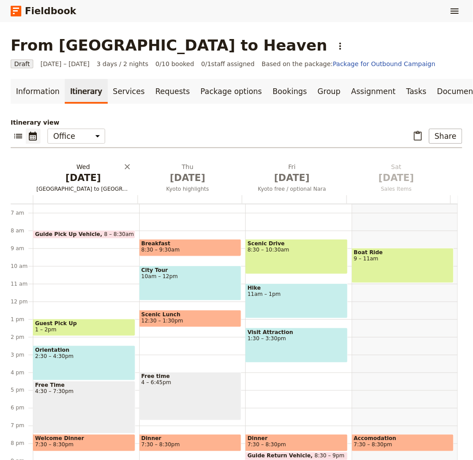
click at [81, 170] on h2 "Wed Oct 1 Osaka to Kyoto" at bounding box center [83, 173] width 94 height 22
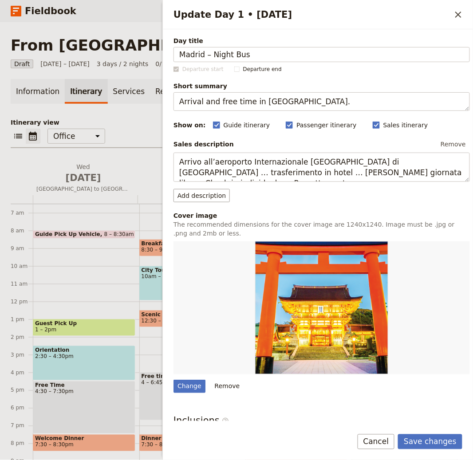
type input "Madrid – Night Bus"
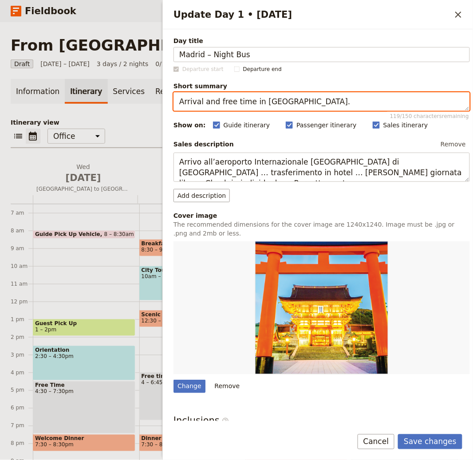
click at [226, 97] on textarea "Arrival and free time in Kyoto." at bounding box center [321, 101] width 296 height 19
paste textarea "fternoon in Madrid, overnight coach departure"
type textarea "Afternoon in Madrid, overnight coach departure."
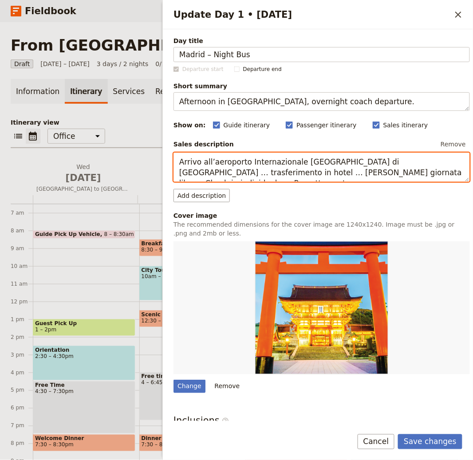
click at [287, 169] on textarea "Arrivo all’aeroporto Internazionale Kansai di Osaka … trasferimento in hotel … …" at bounding box center [321, 167] width 296 height 29
paste textarea "Meet in central Madrid for a short orientation and free time to explore key sig…"
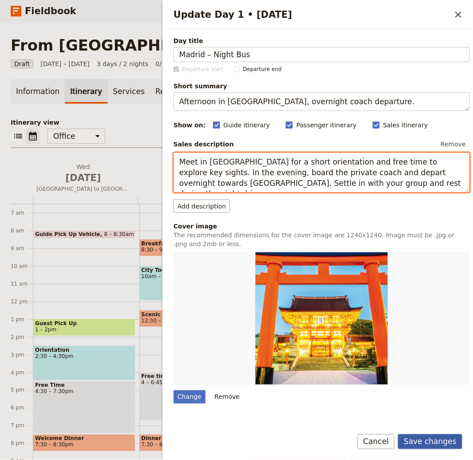
type textarea "Meet in central Madrid for a short orientation and free time to explore key sig…"
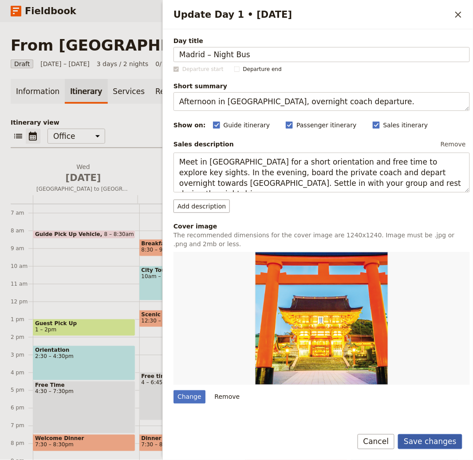
click at [425, 439] on button "Save changes" at bounding box center [430, 441] width 64 height 15
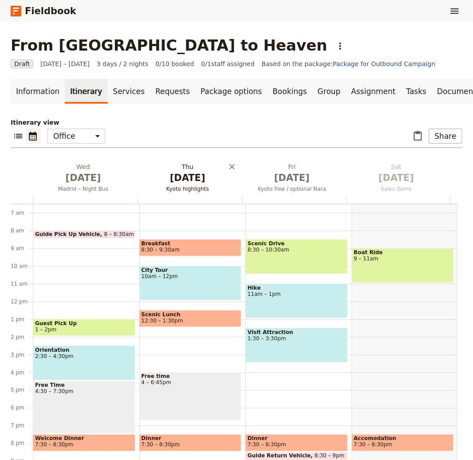
click at [192, 177] on span "Oct 2" at bounding box center [188, 177] width 94 height 13
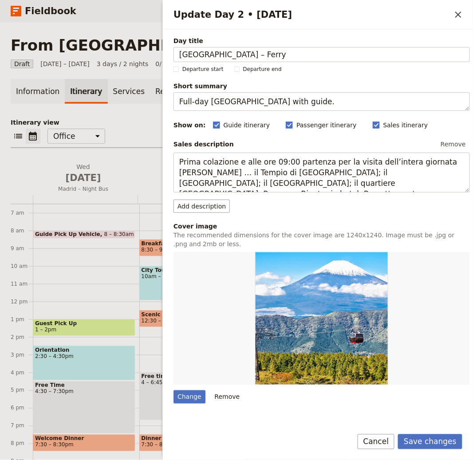
type input "Barcelona – Ferry"
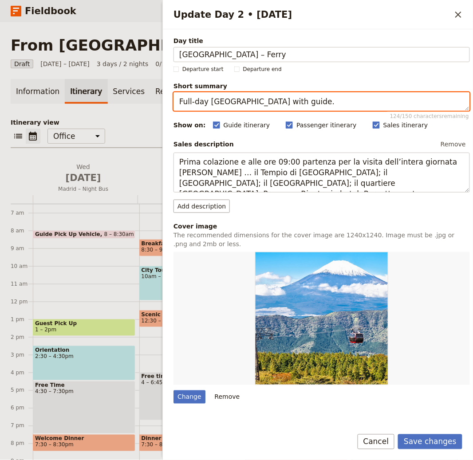
click at [261, 93] on textarea "Full‑day Kyoto with guide." at bounding box center [321, 101] width 296 height 19
paste textarea "City highlights, then sail overnight to Italy"
type textarea "City highlights, then sail overnight to Italy."
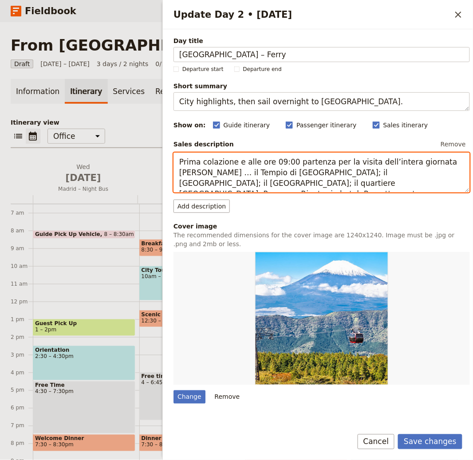
click at [327, 171] on textarea "Prima colazione e alle ore 09:00 partenza per la visita dell’intera giornata de…" at bounding box center [321, 173] width 296 height 40
paste textarea "Arrive early in Barcelona for a guided visit of landmarks from La Sagrada Famíl…"
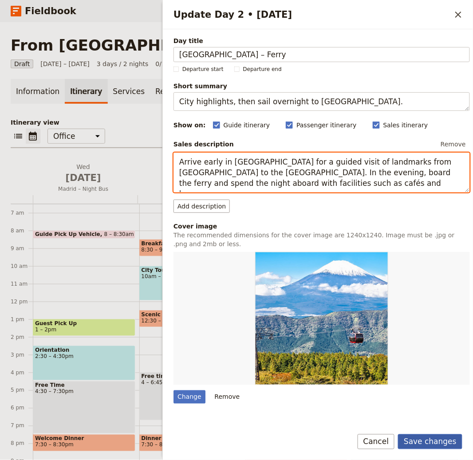
type textarea "Arrive early in Barcelona for a guided visit of landmarks from La Sagrada Famíl…"
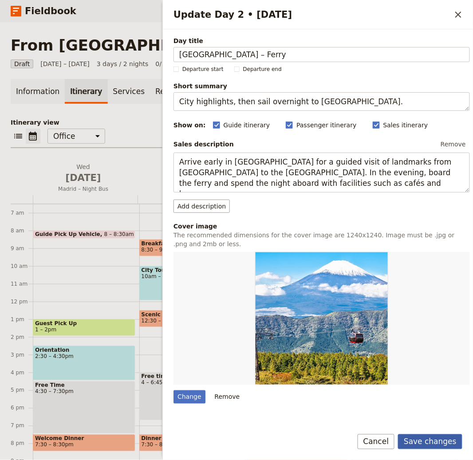
click at [424, 446] on button "Save changes" at bounding box center [430, 441] width 64 height 15
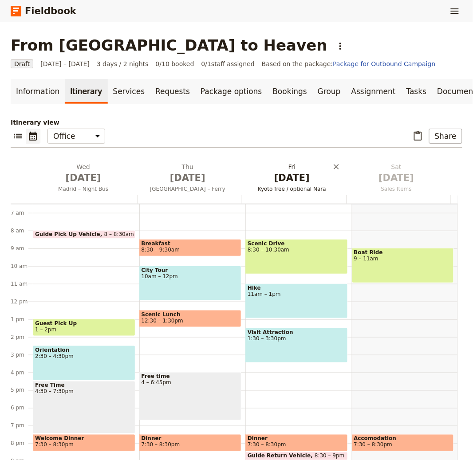
click at [301, 184] on button "Fri Oct 3 Kyoto free / optional Nara" at bounding box center [294, 178] width 104 height 33
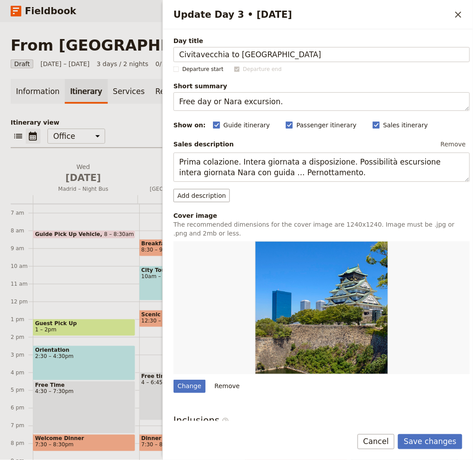
type input "Civitavecchia to Rome"
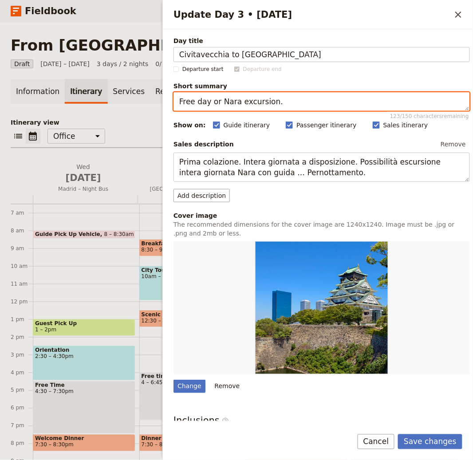
click at [249, 99] on textarea "Free day or Nara excursion." at bounding box center [321, 101] width 296 height 19
paste textarea "Arrive in Italy and settle into Rome"
type textarea "Arrive in Italy and settle into Rome."
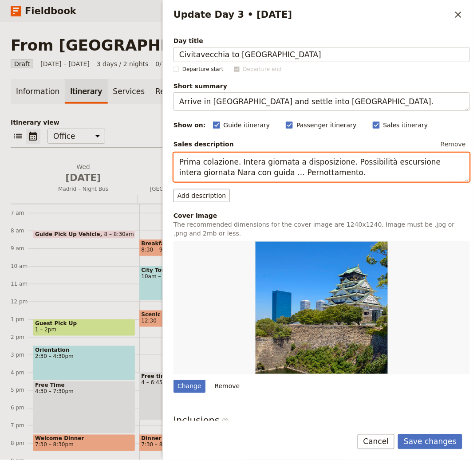
click at [258, 171] on textarea "Prima colazione. Intera giornata a disposizione. Possibilità escursione intera …" at bounding box center [321, 167] width 296 height 29
paste textarea "Disembark at Civitavecchia and continue by coach to Rome. Check in and start di…"
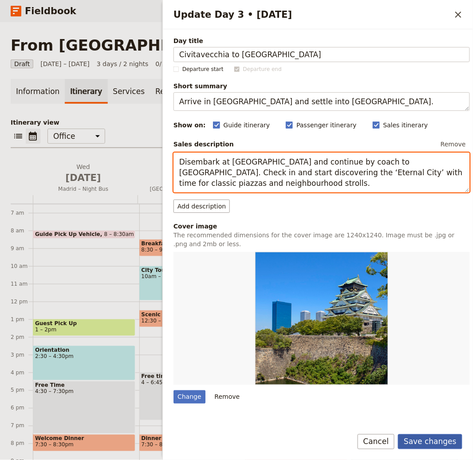
type textarea "Disembark at Civitavecchia and continue by coach to Rome. Check in and start di…"
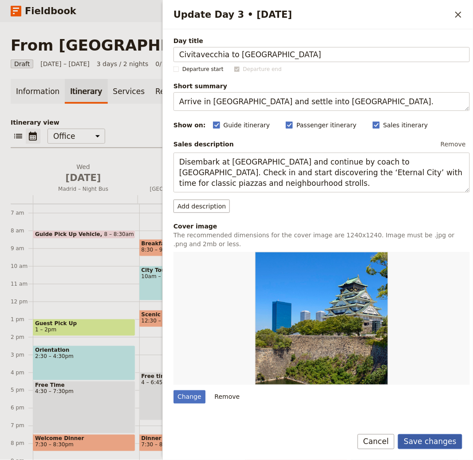
click at [436, 438] on button "Save changes" at bounding box center [430, 441] width 64 height 15
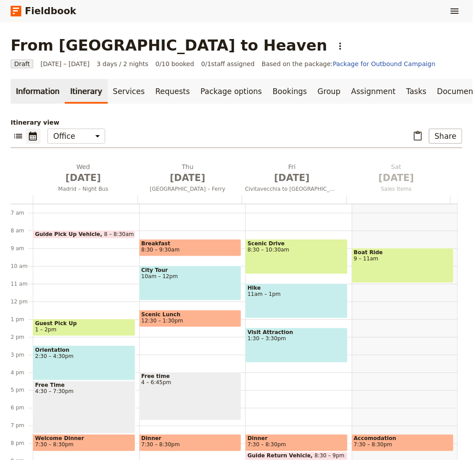
click at [22, 84] on link "Information" at bounding box center [38, 91] width 54 height 25
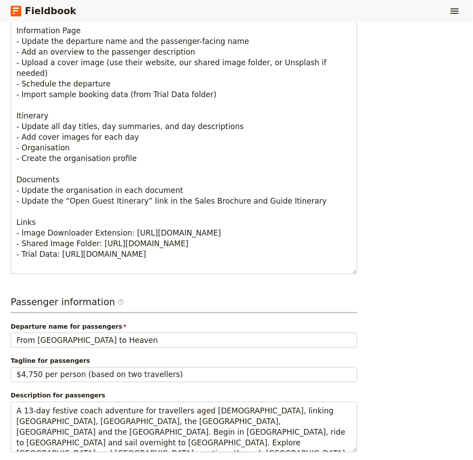
scroll to position [615, 0]
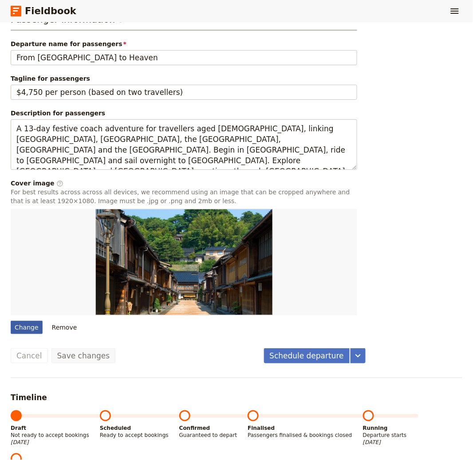
click at [31, 328] on div "Change" at bounding box center [27, 327] width 32 height 13
click at [11, 321] on input "Change" at bounding box center [10, 320] width 0 height 0
type input "C:\fakepath\florian-wehde-WBGjg0DsO_g-unsplash.jpg"
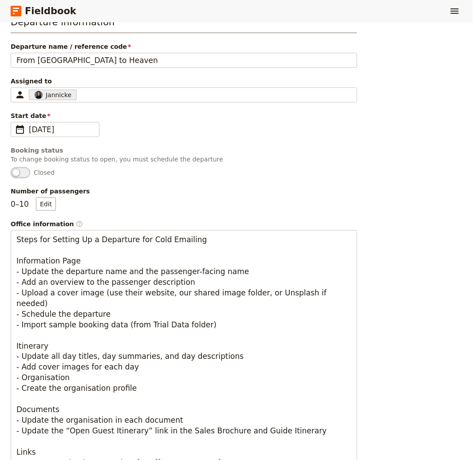
scroll to position [0, 0]
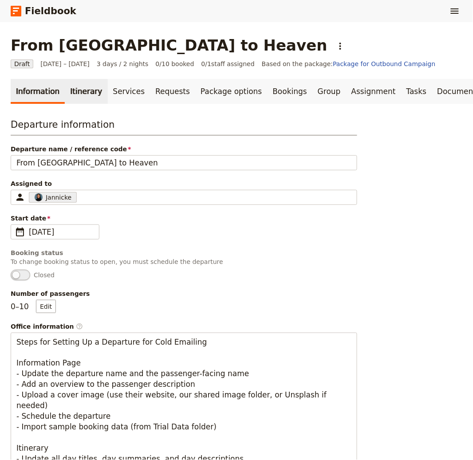
click at [76, 83] on link "Itinerary" at bounding box center [86, 91] width 43 height 25
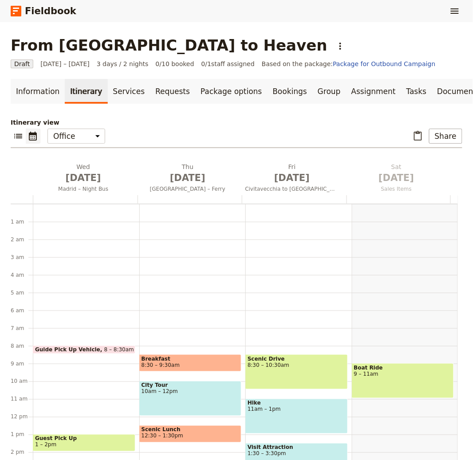
scroll to position [115, 0]
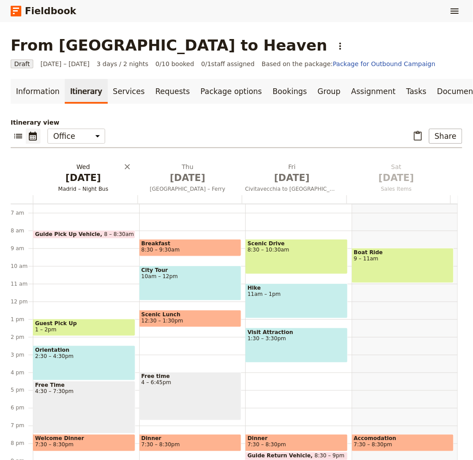
click at [77, 163] on h2 "Wed Oct 1 Madrid – Night Bus" at bounding box center [83, 173] width 94 height 22
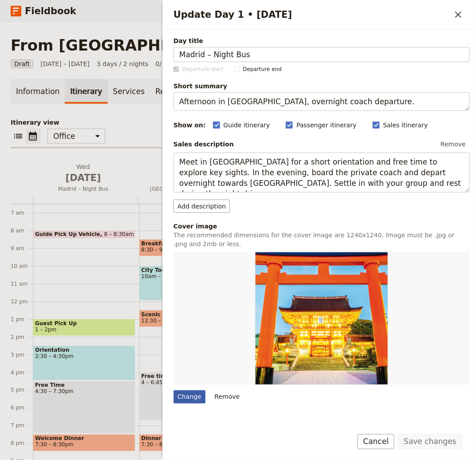
click at [194, 400] on div "Change" at bounding box center [189, 396] width 32 height 13
click at [173, 390] on input "Change" at bounding box center [173, 390] width 0 height 0
type input "C:\fakepath\alex-vasey-Zy-W7KWEyFE-unsplash.jpg"
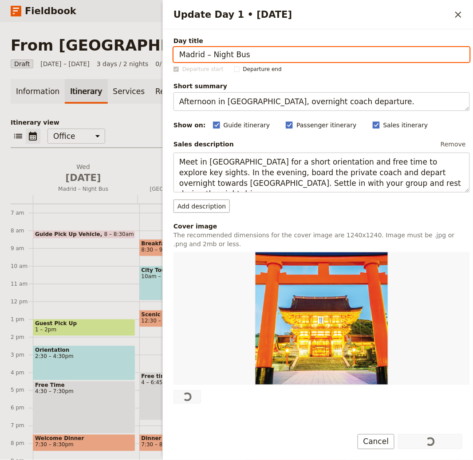
click at [143, 131] on div "​ ​ Office Guide Passenger Sales ​ Share" at bounding box center [237, 139] width 452 height 20
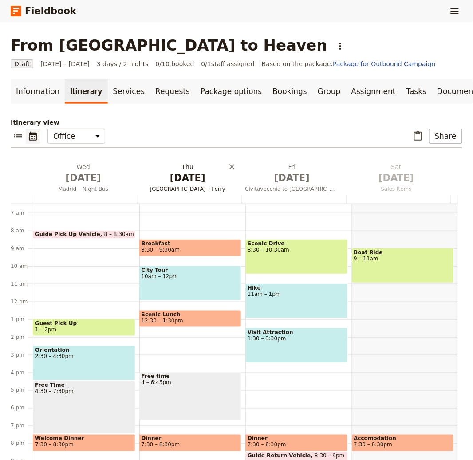
click at [191, 182] on span "Oct 2" at bounding box center [188, 177] width 94 height 13
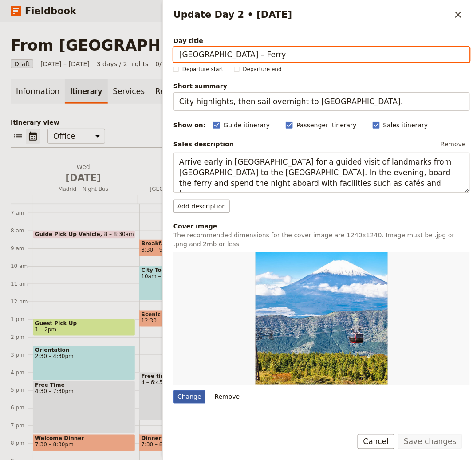
click at [200, 401] on div "Change" at bounding box center [189, 396] width 32 height 13
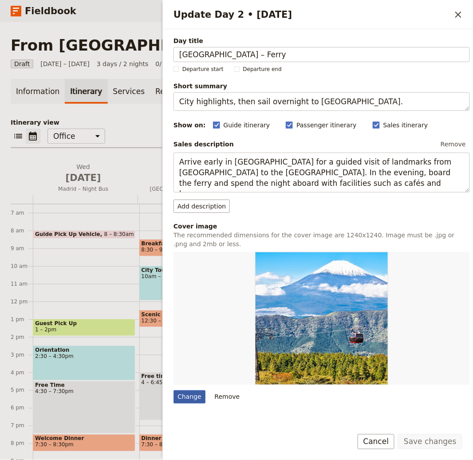
click at [173, 390] on input "Change" at bounding box center [173, 390] width 0 height 0
type input "C:\fakepath\biel-morro-d0xjEv-WJQk-unsplash (1).jpg"
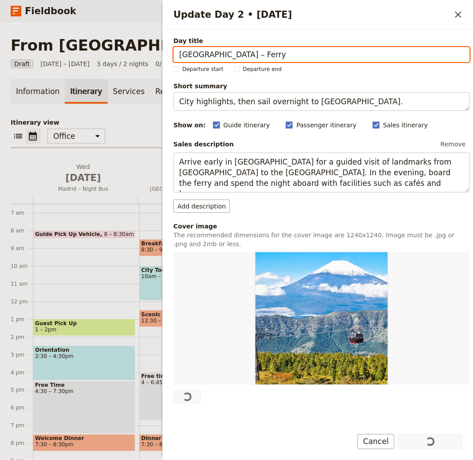
click at [136, 114] on div "Information Itinerary Services Requests Package options Bookings Group Assignme…" at bounding box center [237, 274] width 452 height 390
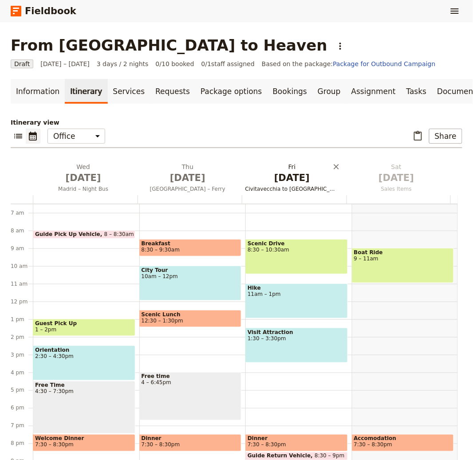
click at [281, 162] on h2 "Fri Oct 3 Civitavecchia to Rome" at bounding box center [292, 173] width 94 height 22
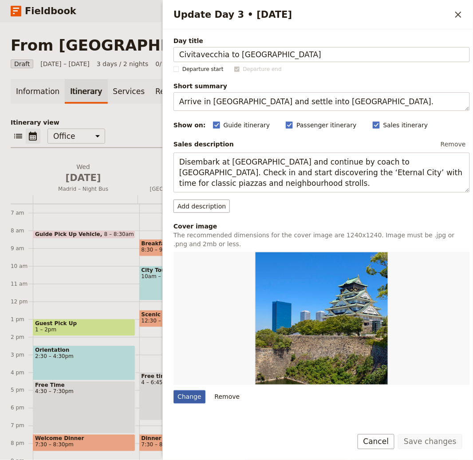
click at [189, 396] on div "Change" at bounding box center [189, 396] width 32 height 13
click at [173, 390] on input "Change" at bounding box center [173, 390] width 0 height 0
type input "C:\fakepath\spencer-davis-ckotRXopwRM-unsplash.jpg"
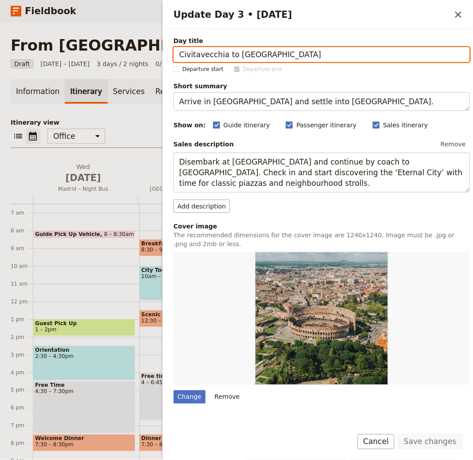
click at [130, 112] on div "Information Itinerary Services Requests Package options Bookings Group Assignme…" at bounding box center [237, 274] width 452 height 390
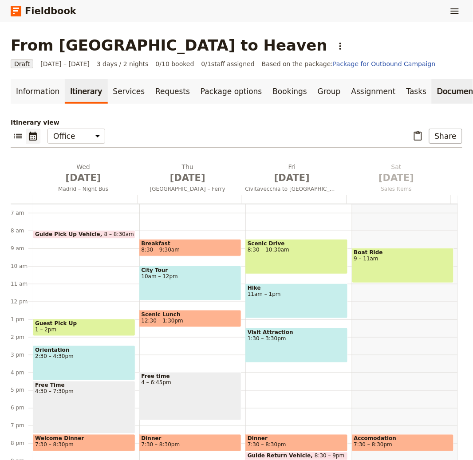
click at [432, 90] on link "Documents" at bounding box center [459, 91] width 54 height 25
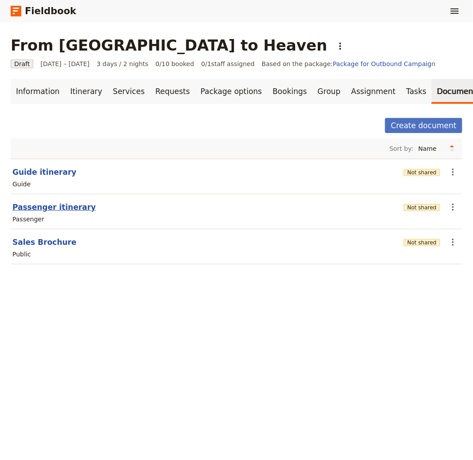
click at [74, 208] on button "Passenger itinerary" at bounding box center [53, 207] width 83 height 11
select select "PASSENGER"
select select "RUN_SHEET"
select select "LARGE"
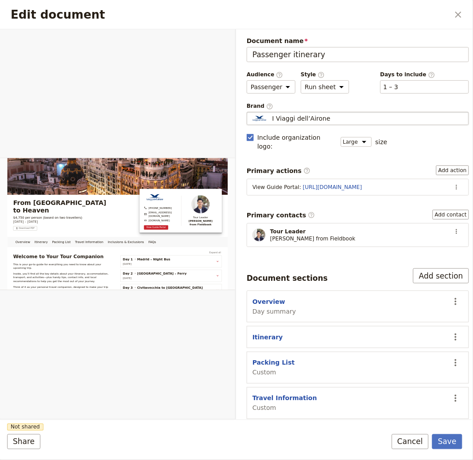
click at [321, 120] on span "I Viaggi dell’Airone" at bounding box center [301, 118] width 58 height 9
click at [251, 112] on input "I Viaggi dell’Airone" at bounding box center [250, 112] width 0 height 0
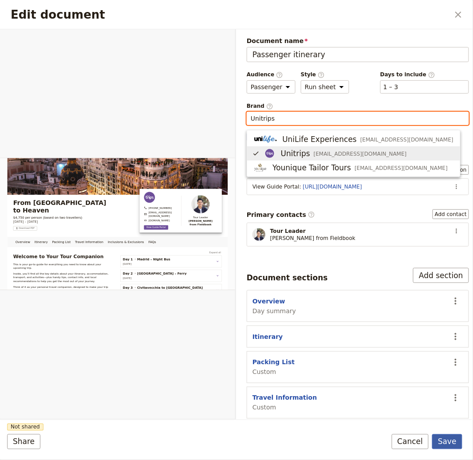
type input "Unitrips"
click at [445, 434] on div "Save Cancel" at bounding box center [427, 441] width 71 height 15
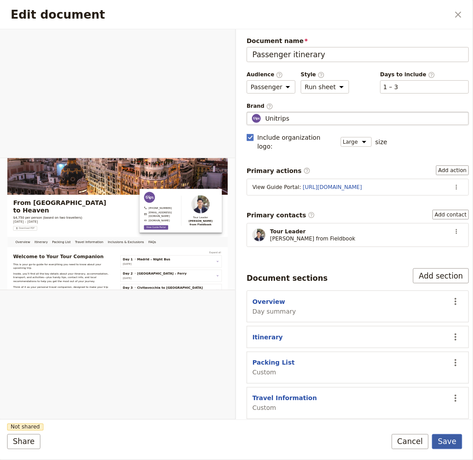
click at [445, 438] on button "Save" at bounding box center [447, 441] width 30 height 15
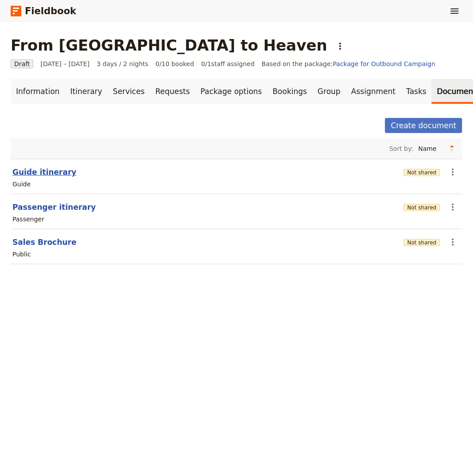
click at [37, 168] on button "Guide itinerary" at bounding box center [44, 172] width 64 height 11
select select "STAFF"
select select "RUN_SHEET"
select select "LARGE"
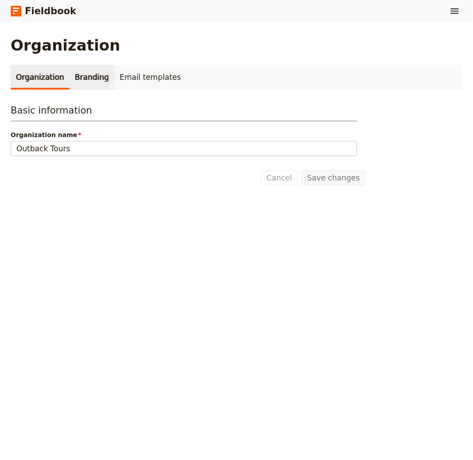
click at [93, 75] on link "Branding" at bounding box center [92, 77] width 45 height 25
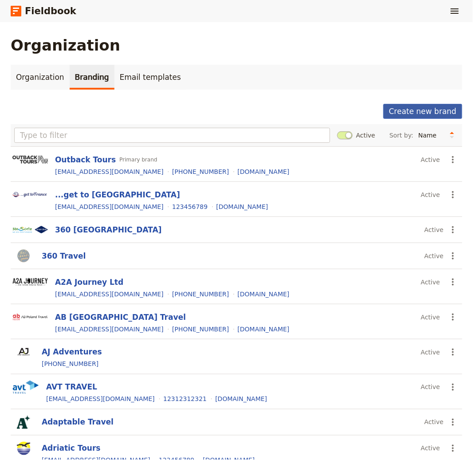
click at [415, 114] on button "Create new brand" at bounding box center [422, 111] width 79 height 15
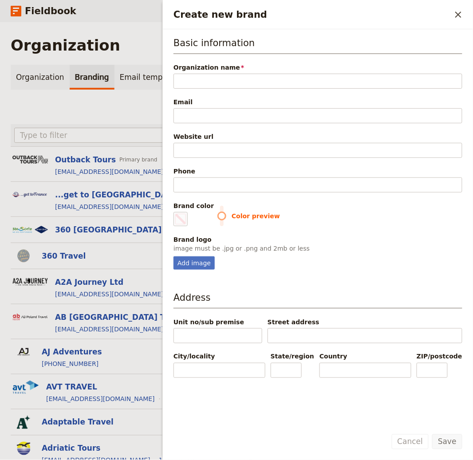
click at [209, 107] on div "Email" at bounding box center [317, 111] width 289 height 26
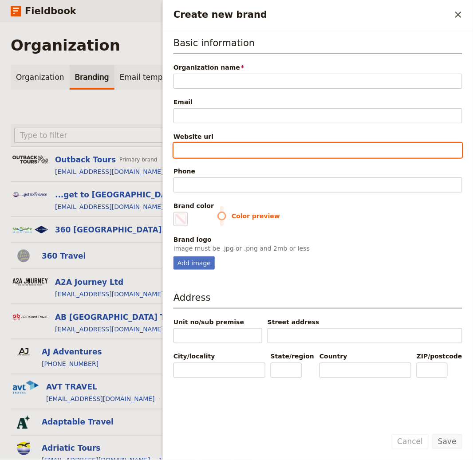
click at [210, 145] on input "Website url" at bounding box center [317, 150] width 289 height 15
paste input "http://www.caravantours.it"
type input "http://www.caravantours.it"
type input "#000000"
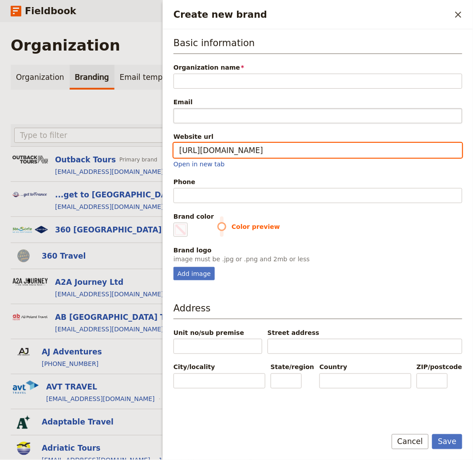
type input "http://www.caravantours.it"
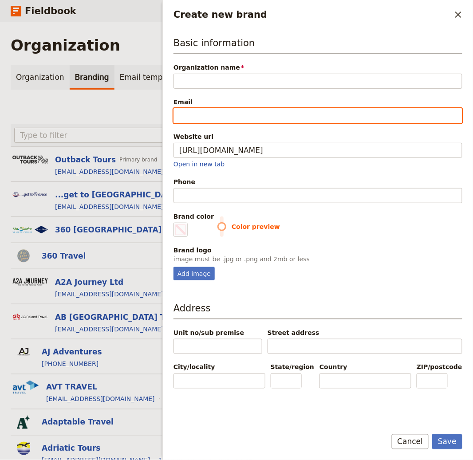
type input "#000000"
click at [202, 114] on input "Email" at bounding box center [317, 115] width 289 height 15
type input "i"
type input "#000000"
type input "in"
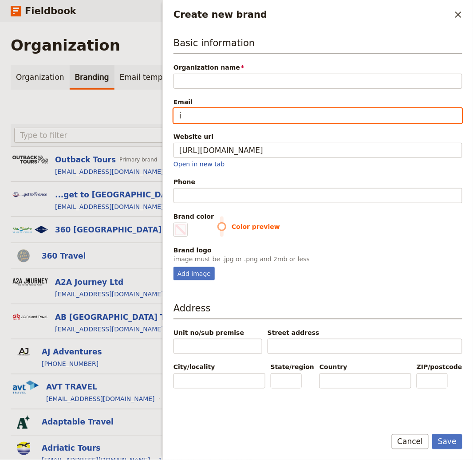
type input "#000000"
type input "inf"
type input "#000000"
type input "info"
type input "#000000"
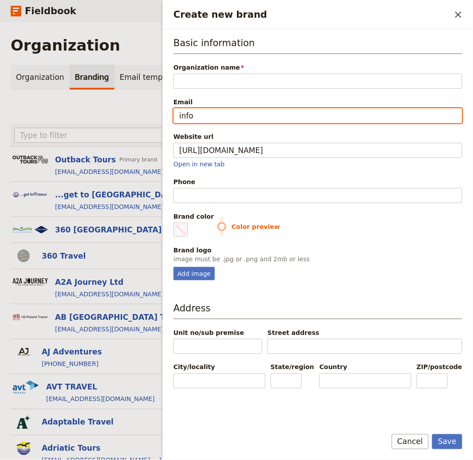
type input "info@"
type input "#000000"
type input "info@e"
type input "#000000"
type input "info@em"
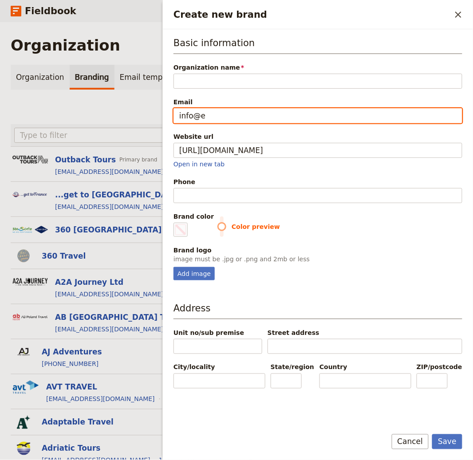
type input "#000000"
type input "info@ema"
type input "#000000"
type input "info@emai"
type input "#000000"
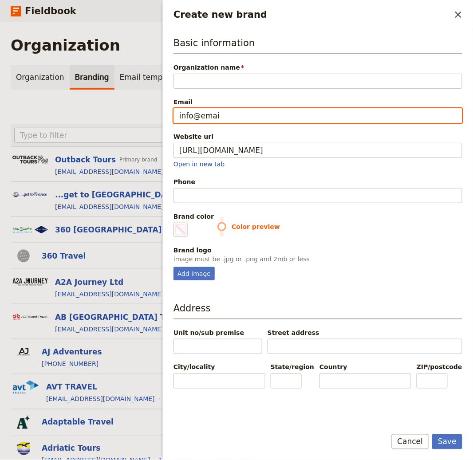
type input "info@email"
type input "#000000"
type input "info@email."
type input "#000000"
type input "info@email.c"
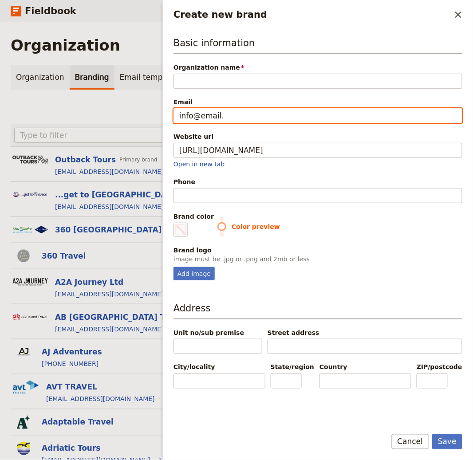
type input "#000000"
type input "info@email.co"
type input "#000000"
type input "[EMAIL_ADDRESS][DOMAIN_NAME]"
type input "#000000"
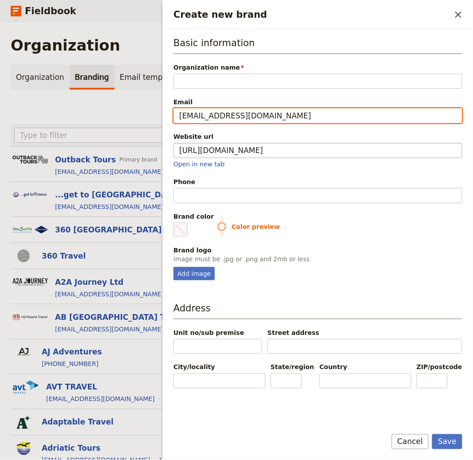
type input "[EMAIL_ADDRESS][DOMAIN_NAME]"
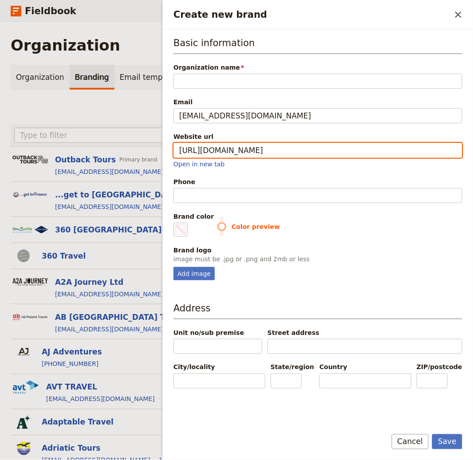
drag, startPoint x: 220, startPoint y: 151, endPoint x: 261, endPoint y: 153, distance: 40.4
click at [262, 152] on input "http://www.caravantours.it" at bounding box center [317, 150] width 289 height 15
drag, startPoint x: 260, startPoint y: 153, endPoint x: 218, endPoint y: 153, distance: 42.6
click at [218, 153] on input "http://www.caravantours.it" at bounding box center [317, 150] width 289 height 15
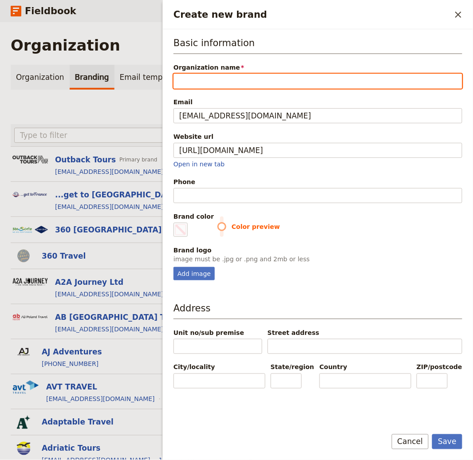
type input "#000000"
drag, startPoint x: 211, startPoint y: 76, endPoint x: 267, endPoint y: 79, distance: 56.0
click at [211, 76] on input "Organization name" at bounding box center [317, 81] width 289 height 15
paste input "caravantours"
type input "caravantours"
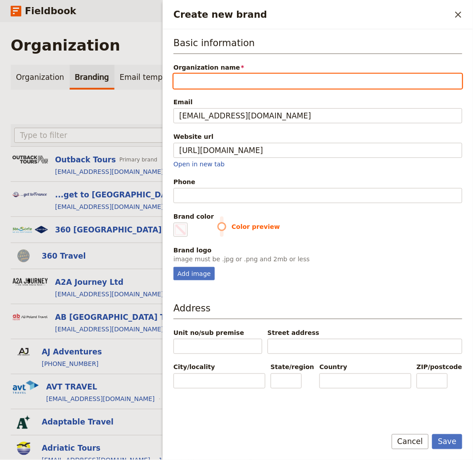
type input "#000000"
type input "aravantours"
type input "#000000"
type input "Caravantours"
type input "#000000"
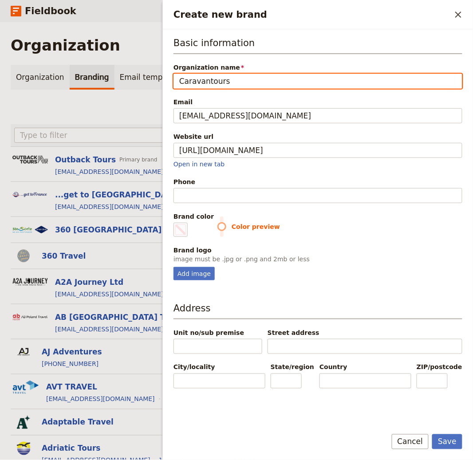
type input "Caravan tours"
type input "#000000"
type input "Caravan ours"
type input "#000000"
type input "Caravan Tours"
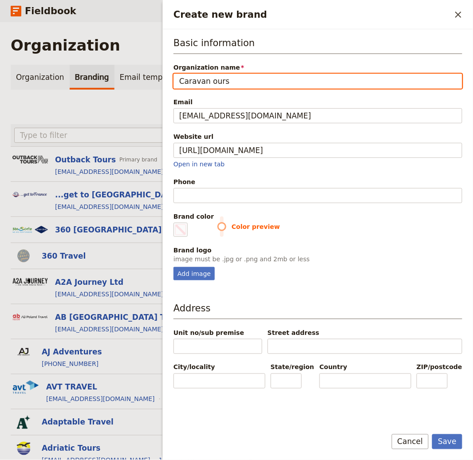
type input "#000000"
type input "Caravan Tours"
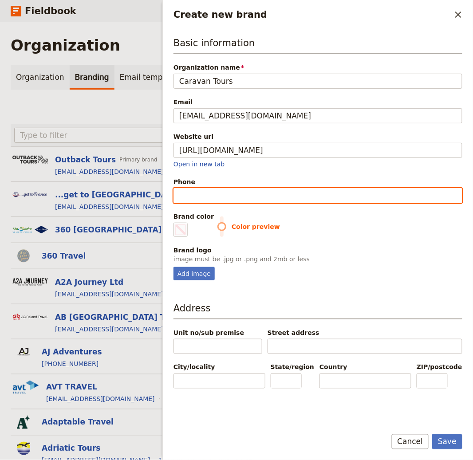
click at [301, 195] on input "Phone" at bounding box center [317, 195] width 289 height 15
type input "1"
type input "#000000"
type input "12"
type input "#000000"
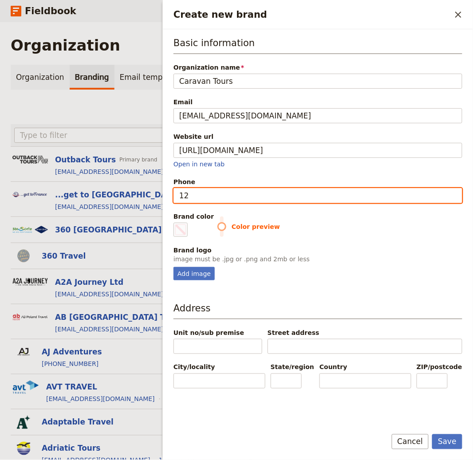
type input "123"
type input "#000000"
type input "1234"
type input "#000000"
type input "12345"
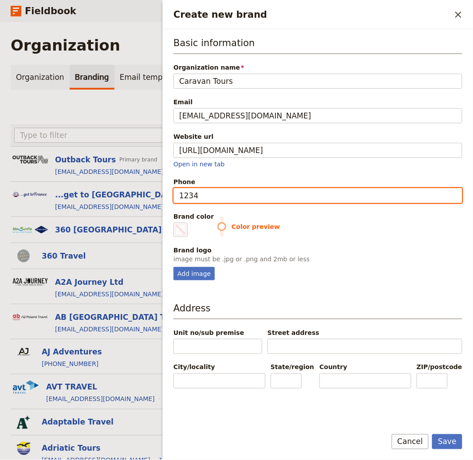
type input "#000000"
type input "123456"
type input "#000000"
type input "1234567"
type input "#000000"
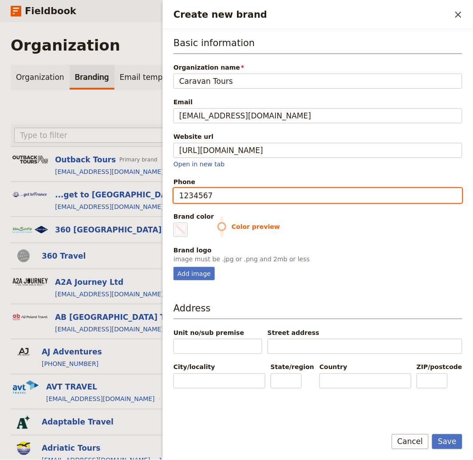
type input "12345678"
type input "#000000"
type input "123456789"
type input "#000000"
type input "123456789"
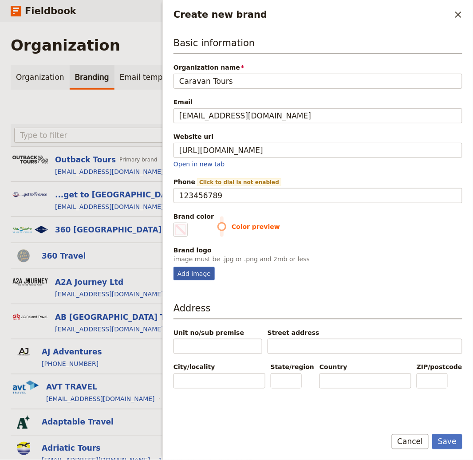
click at [197, 271] on div "Add image" at bounding box center [193, 273] width 41 height 13
click at [173, 267] on input "Add image" at bounding box center [173, 267] width 0 height 0
click at [193, 275] on div "Add image" at bounding box center [193, 273] width 41 height 13
click at [173, 267] on input "Add image" at bounding box center [173, 267] width 0 height 0
type input "C:\fakepath\logo (15).png"
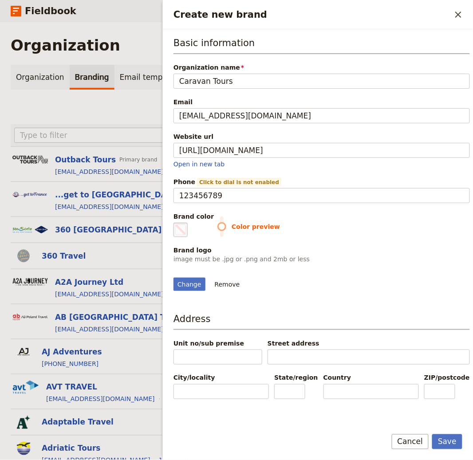
click at [183, 233] on span "Create new brand" at bounding box center [180, 229] width 11 height 11
click at [176, 223] on input "#000000" at bounding box center [175, 222] width 0 height 0
type input "#6cb42c"
click at [448, 443] on button "Save" at bounding box center [447, 441] width 30 height 15
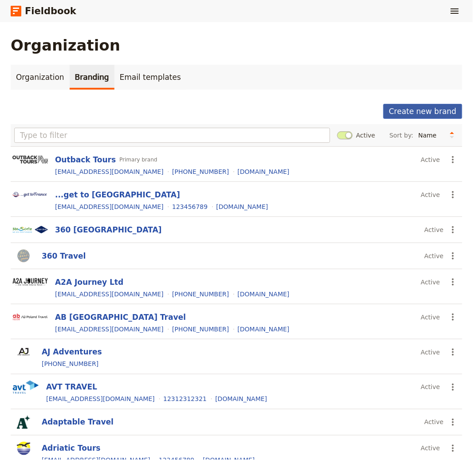
click at [424, 110] on button "Create new brand" at bounding box center [422, 111] width 79 height 15
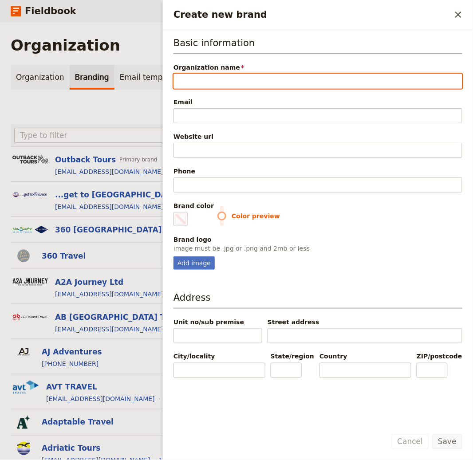
click at [236, 86] on input "Organization name" at bounding box center [317, 81] width 289 height 15
paste input "Unitrips"
type input "Unitrips"
type input "#000000"
type input "Unitrips"
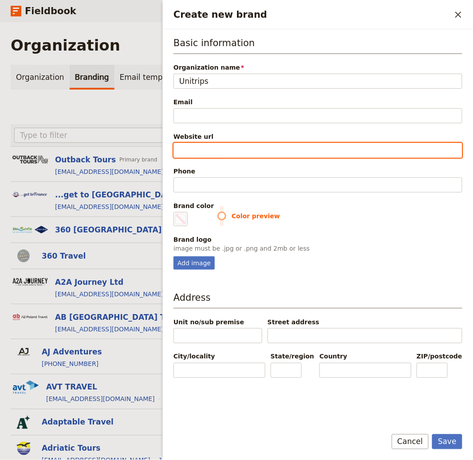
click at [208, 146] on input "Website url" at bounding box center [317, 150] width 289 height 15
paste input "https://unitrips.org"
type input "https://unitrips.org"
type input "#000000"
type input "https://unitrips.org"
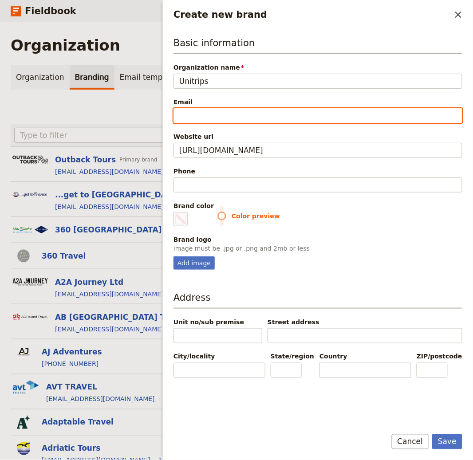
type input "#000000"
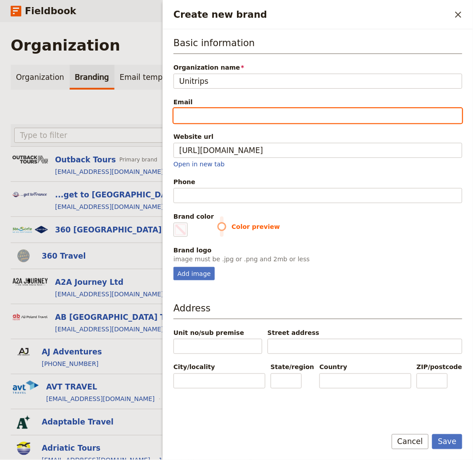
click at [213, 117] on input "Email" at bounding box center [317, 115] width 289 height 15
type input "i"
type input "#000000"
type input "in"
type input "#000000"
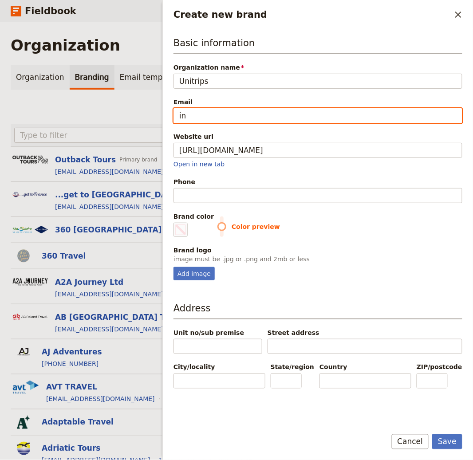
type input "inf"
type input "#000000"
type input "info"
type input "#000000"
type input "info@"
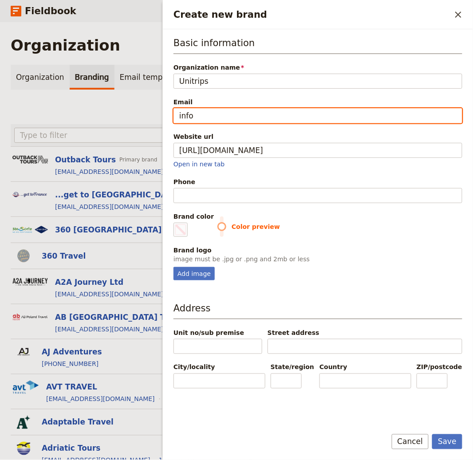
type input "#000000"
type input "info@e"
type input "#000000"
type input "info@em"
type input "#000000"
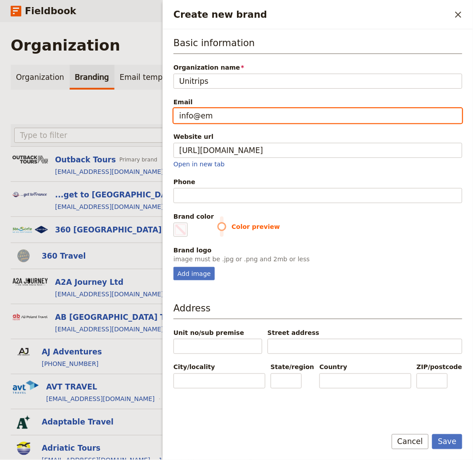
type input "info@ema"
type input "#000000"
type input "info@emai"
type input "#000000"
type input "info@email"
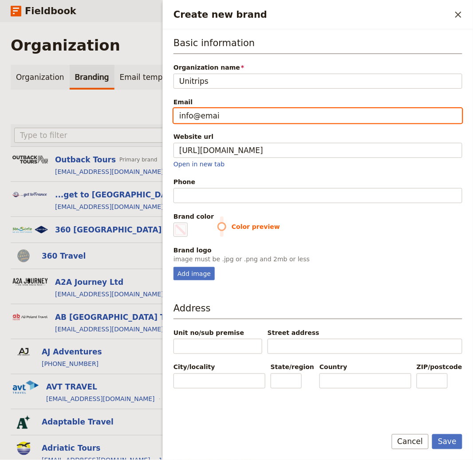
type input "#000000"
type input "info@email."
type input "#000000"
type input "info@email.c"
type input "#000000"
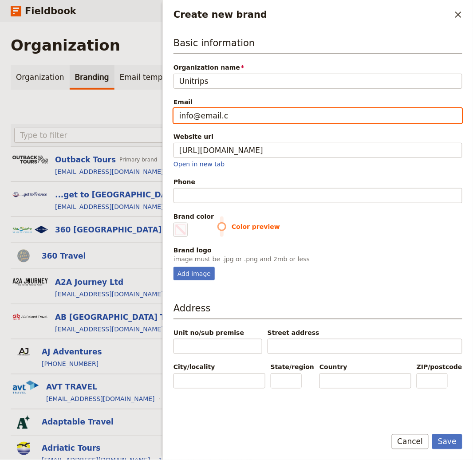
type input "info@email.co"
type input "#000000"
type input "[EMAIL_ADDRESS][DOMAIN_NAME]"
type input "#000000"
type input "[EMAIL_ADDRESS][DOMAIN_NAME]"
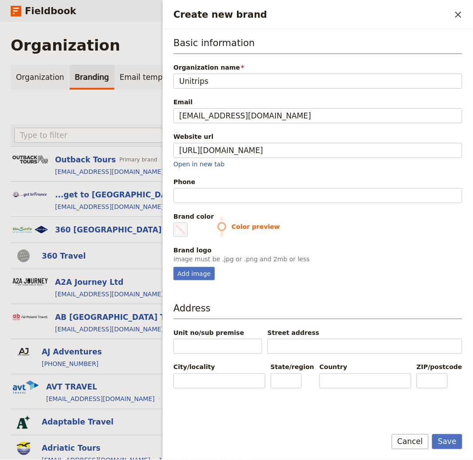
type input "#000000"
click at [282, 203] on div "Basic information Organization name Unitrips Email info@email.com Website url h…" at bounding box center [317, 158] width 289 height 244
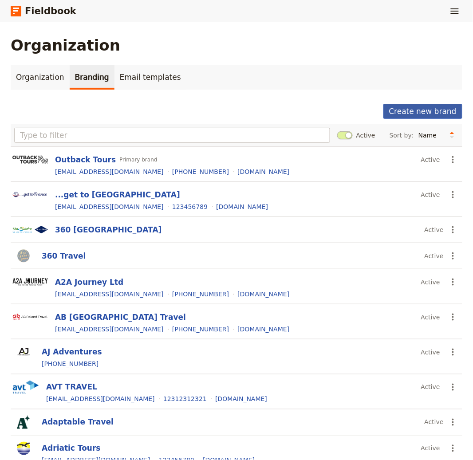
click at [432, 108] on button "Create new brand" at bounding box center [422, 111] width 79 height 15
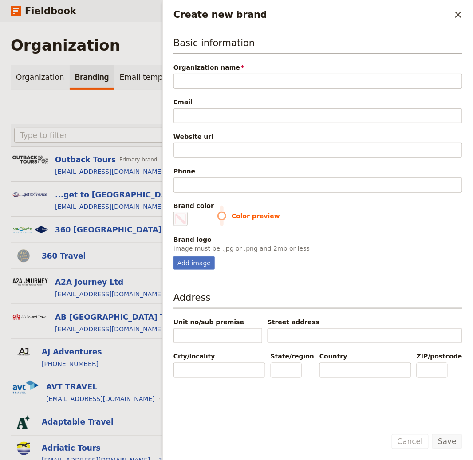
click at [236, 213] on span "Color preview" at bounding box center [339, 216] width 245 height 9
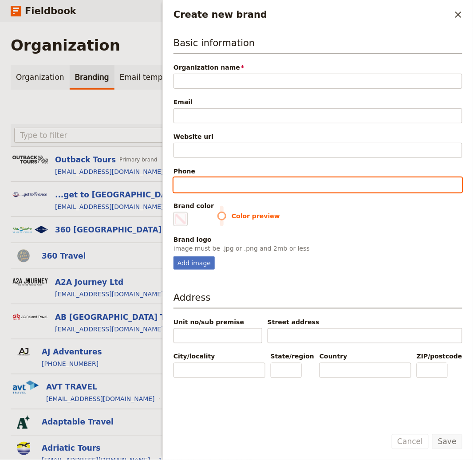
click at [231, 177] on input "Phone" at bounding box center [317, 184] width 289 height 15
paste input "=+34 71 771 33 45"
type input "=+34 71 771 33 45"
type input "#000000"
type input "+34 71 771 33 45"
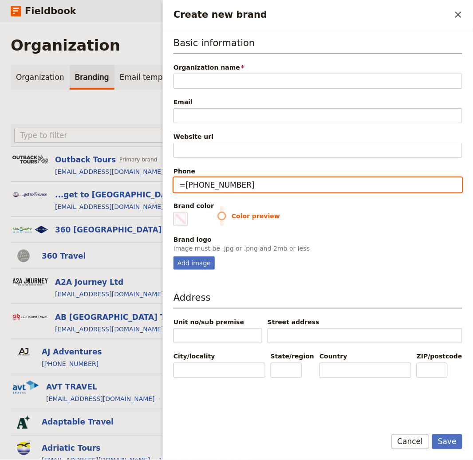
type input "#000000"
type input "+34 71 771 33 45"
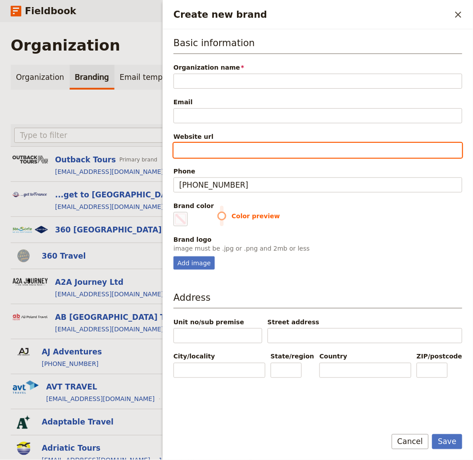
click at [212, 149] on input "Website url" at bounding box center [317, 150] width 289 height 15
paste input "https://unitrips.org"
type input "https://unitrips.org"
type input "#000000"
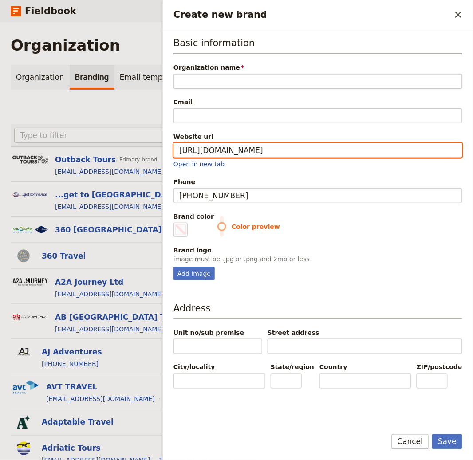
type input "https://unitrips.org"
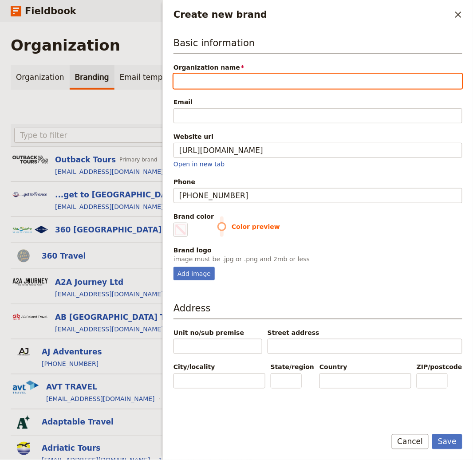
type input "#000000"
click at [217, 81] on input "Organization name" at bounding box center [317, 81] width 289 height 15
paste input "Unitrips"
type input "Unitrips"
type input "#000000"
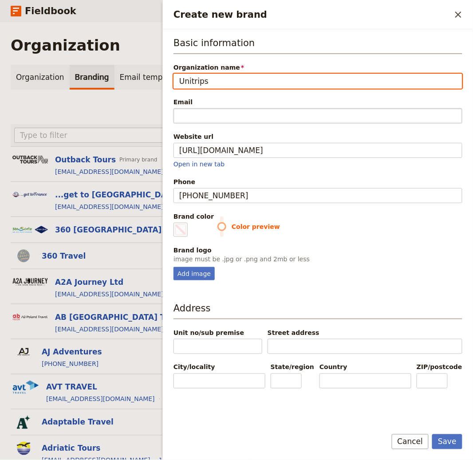
type input "Unitrips"
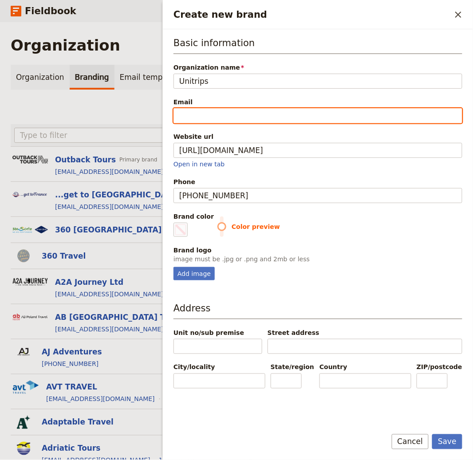
click at [189, 119] on input "Email" at bounding box center [317, 115] width 289 height 15
type input "i"
type input "#000000"
type input "in"
type input "#000000"
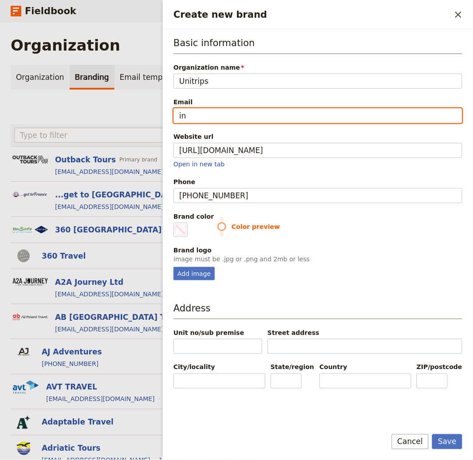
type input "inf"
type input "#000000"
type input "info"
type input "#000000"
type input "info@"
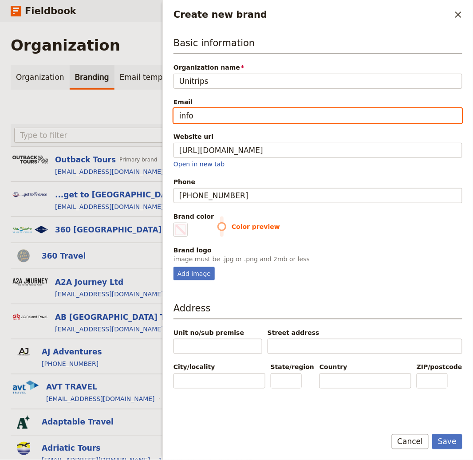
type input "#000000"
type input "info@e"
type input "#000000"
type input "info@em"
type input "#000000"
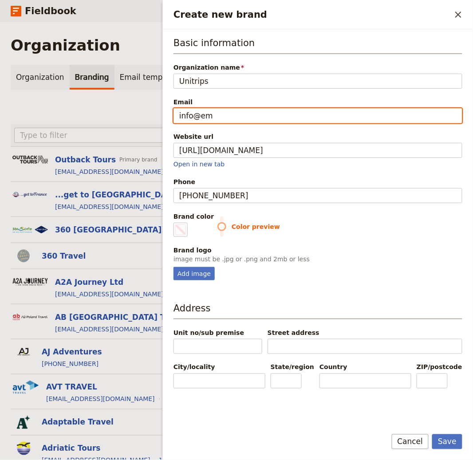
type input "info@ema"
type input "#000000"
type input "info@emai"
type input "#000000"
type input "info@email"
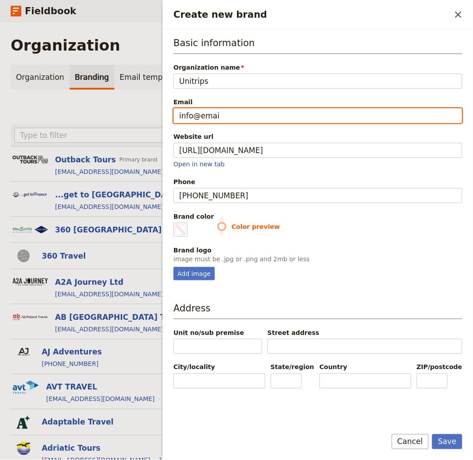
type input "#000000"
type input "info@email."
type input "#000000"
type input "info@email.c"
type input "#000000"
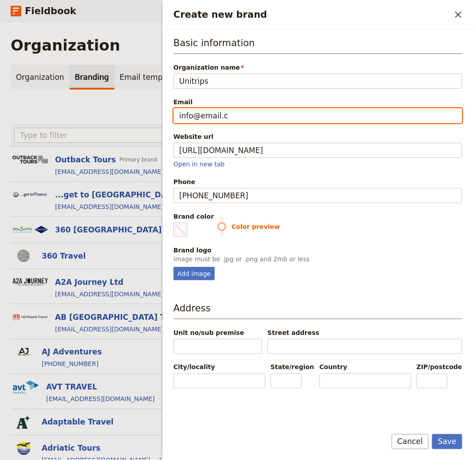
type input "info@email.co"
type input "#000000"
type input "[EMAIL_ADDRESS][DOMAIN_NAME]"
type input "#000000"
type input "[EMAIL_ADDRESS][DOMAIN_NAME]"
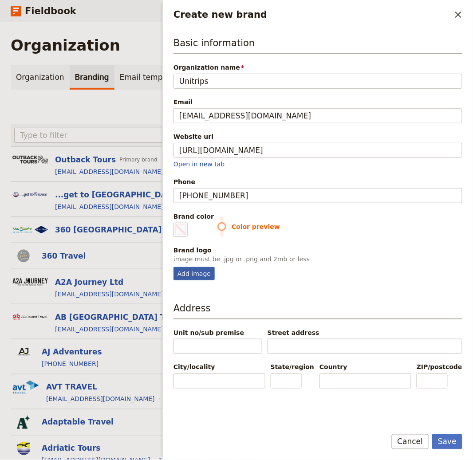
type input "#000000"
click at [198, 273] on div "Add image" at bounding box center [193, 273] width 41 height 13
click at [173, 267] on input "Add image" at bounding box center [173, 267] width 0 height 0
type input "C:\fakepath\unitrips_logo.png"
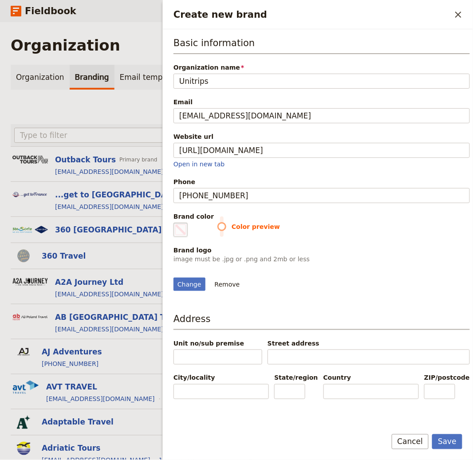
click at [184, 226] on span "Create new brand" at bounding box center [180, 229] width 11 height 11
click at [176, 223] on input "#000000" at bounding box center [175, 222] width 0 height 0
type input "#6d4e9b"
click at [444, 448] on button "Save" at bounding box center [447, 441] width 30 height 15
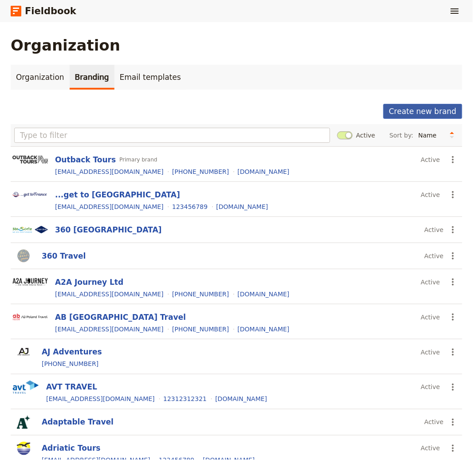
click at [407, 110] on button "Create new brand" at bounding box center [422, 111] width 79 height 15
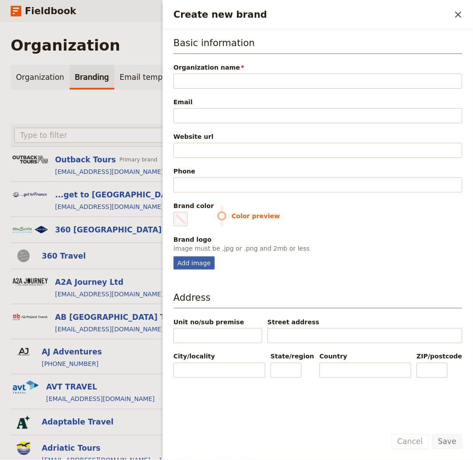
click at [204, 264] on div "Add image" at bounding box center [193, 262] width 41 height 13
click at [173, 256] on input "Add image" at bounding box center [173, 256] width 0 height 0
type input "C:\fakepath\24ee4b9ca89263c4f02ae50fb319c9f9.png"
type input "#000000"
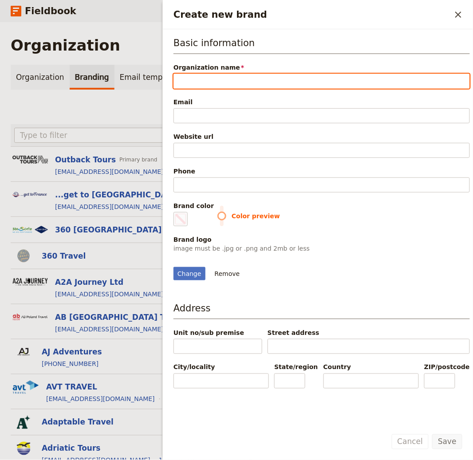
click at [199, 77] on input "Organization name" at bounding box center [321, 81] width 296 height 15
paste input "Calafell Evasión"
type input "Calafell Evasión"
type input "#000000"
type input "Calafell Evasión"
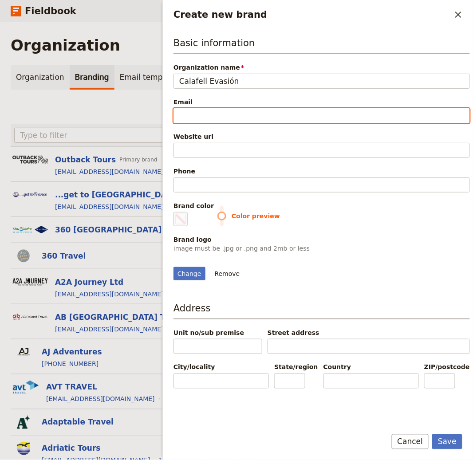
click at [303, 116] on input "Email" at bounding box center [321, 115] width 296 height 15
paste input "[EMAIL_ADDRESS][DOMAIN_NAME]"
type input "[EMAIL_ADDRESS][DOMAIN_NAME]"
type input "#000000"
type input "[EMAIL_ADDRESS][DOMAIN_NAME]"
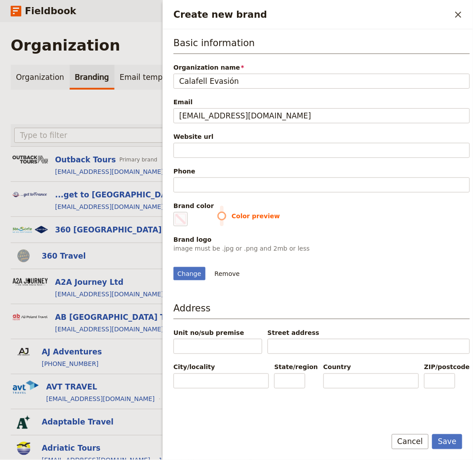
click at [273, 141] on div "Website url" at bounding box center [321, 145] width 296 height 26
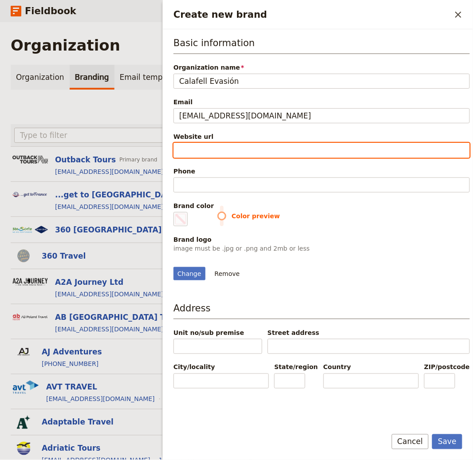
click at [280, 147] on input "Website url" at bounding box center [321, 150] width 296 height 15
paste input "https://calafellevasion.com"
type input "https://calafellevasion.com"
type input "#000000"
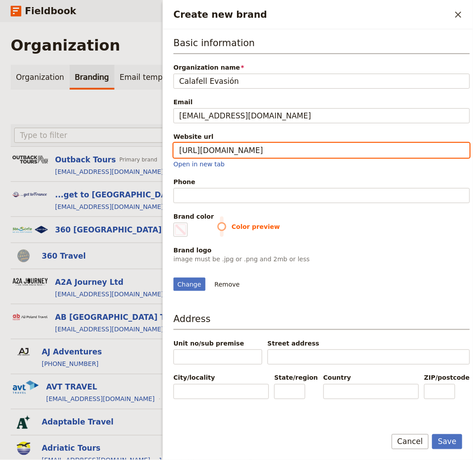
type input "https://calafellevasion.com"
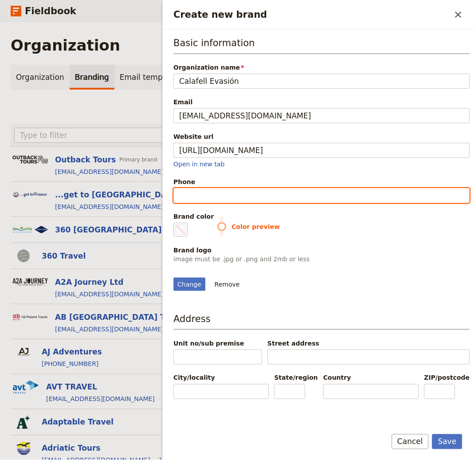
click at [274, 193] on input "Phone" at bounding box center [321, 195] width 296 height 15
type input "#000000"
click at [275, 193] on input "Phone" at bounding box center [321, 195] width 296 height 15
paste input "=+34 977 37 30 15"
type input "=+34 977 37 30 15"
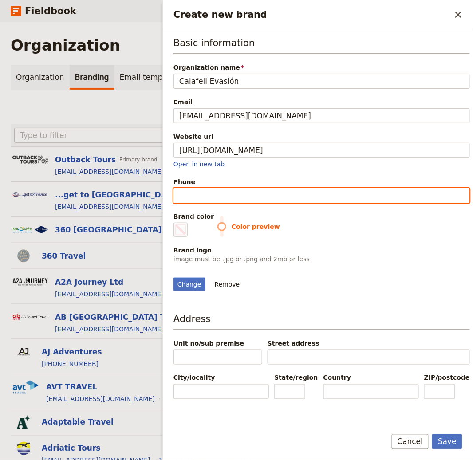
type input "#000000"
type input "[PHONE_NUMBER]"
type input "#000000"
type input "[PHONE_NUMBER]"
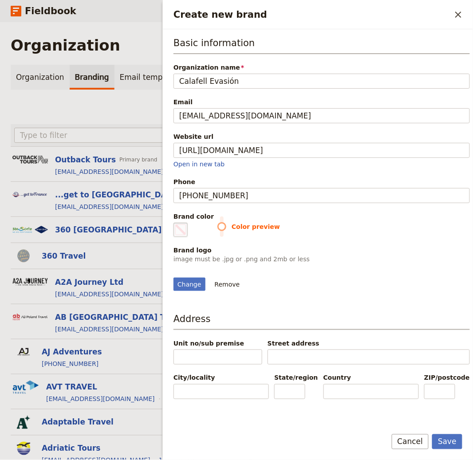
click at [179, 228] on span "Create new brand" at bounding box center [180, 229] width 11 height 11
click at [176, 223] on input "#000000" at bounding box center [175, 222] width 0 height 0
type input "#f11b75"
click at [365, 288] on div "Change Remove" at bounding box center [321, 279] width 296 height 24
drag, startPoint x: 444, startPoint y: 437, endPoint x: 326, endPoint y: 321, distance: 165.6
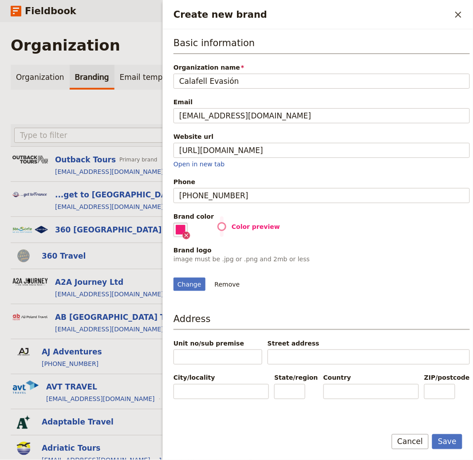
click at [444, 437] on button "Save" at bounding box center [447, 441] width 30 height 15
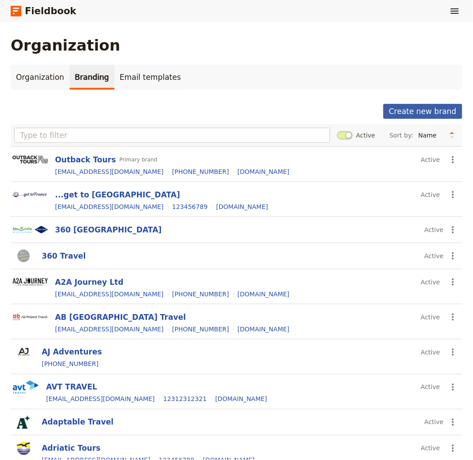
click at [429, 113] on button "Create new brand" at bounding box center [422, 111] width 79 height 15
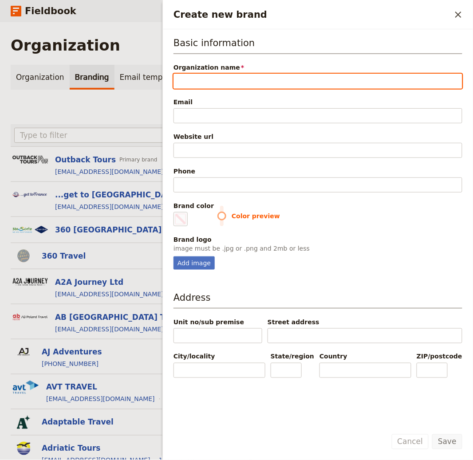
click at [319, 85] on input "Organization name" at bounding box center [317, 81] width 289 height 15
paste input "Bike Tours [GEOGRAPHIC_DATA]"
type input "Bike Tours [GEOGRAPHIC_DATA]"
type input "#000000"
type input "Bike Tours [GEOGRAPHIC_DATA]"
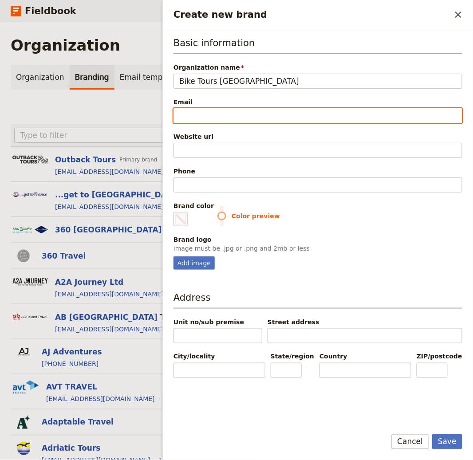
click at [260, 118] on input "Email" at bounding box center [317, 115] width 289 height 15
paste input "[EMAIL_ADDRESS][DOMAIN_NAME]"
type input "[EMAIL_ADDRESS][DOMAIN_NAME]"
type input "#000000"
type input "[EMAIL_ADDRESS][DOMAIN_NAME]"
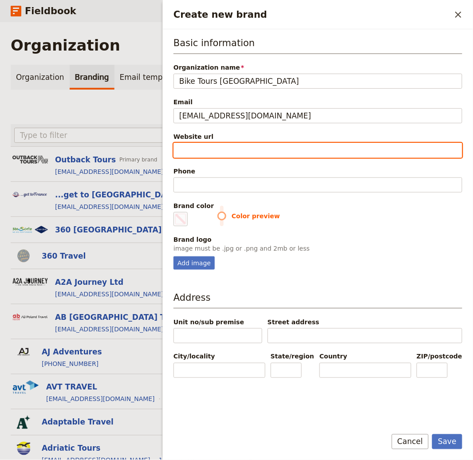
click at [212, 148] on input "Website url" at bounding box center [317, 150] width 289 height 15
paste input "https://biketoursportugal.com"
type input "https://biketoursportugal.com"
type input "#000000"
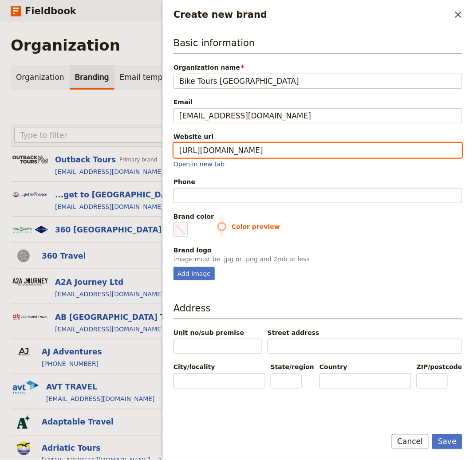
type input "https://biketoursportugal.com"
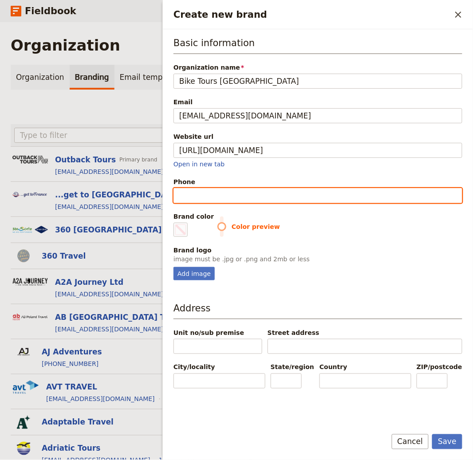
type input "#000000"
click at [238, 195] on input "Phone" at bounding box center [317, 195] width 289 height 15
paste input "=[PHONE_NUMBER]"
type input "=[PHONE_NUMBER]"
type input "#000000"
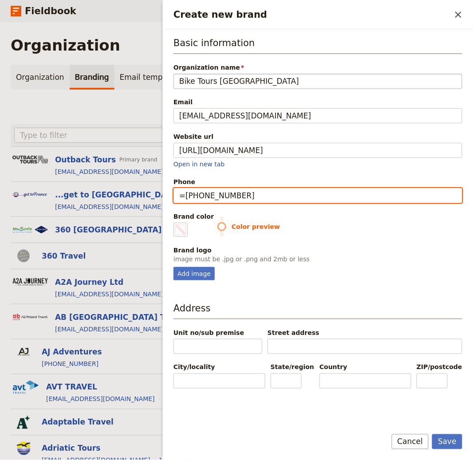
type input "=[PHONE_NUMBER]"
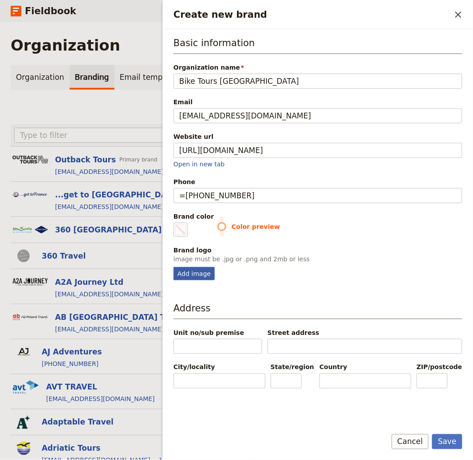
click at [189, 279] on div "Add image" at bounding box center [193, 273] width 41 height 13
click at [173, 267] on input "Add image" at bounding box center [173, 267] width 0 height 0
type input "C:\fakepath\Screenshot 2025-08-25 at 6.31.03 AM.png"
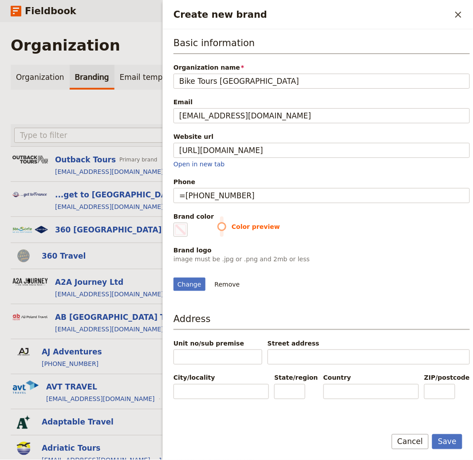
click at [269, 291] on div "Change Remove" at bounding box center [321, 279] width 296 height 24
click at [181, 234] on span "Create new brand" at bounding box center [180, 229] width 11 height 11
click at [176, 223] on input "#000000" at bounding box center [175, 222] width 0 height 0
type input "#f8a403"
click at [446, 438] on button "Save" at bounding box center [447, 441] width 30 height 15
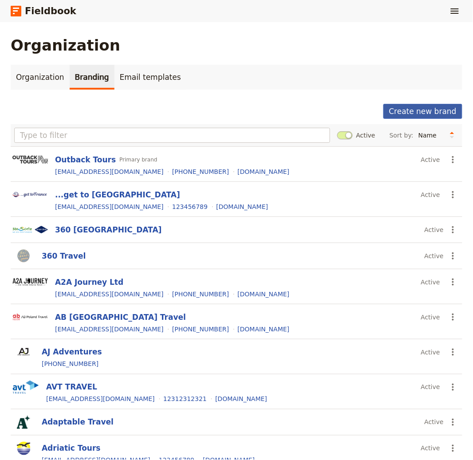
click at [406, 107] on button "Create new brand" at bounding box center [422, 111] width 79 height 15
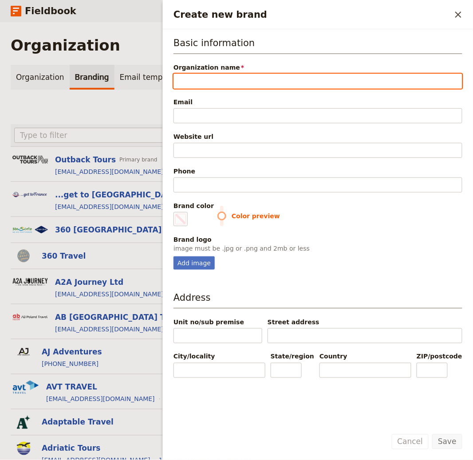
click at [266, 83] on input "Organization name" at bounding box center [317, 81] width 289 height 15
paste input "Eurorutas"
type input "Eurorutas"
type input "#000000"
type input "Eurorutas"
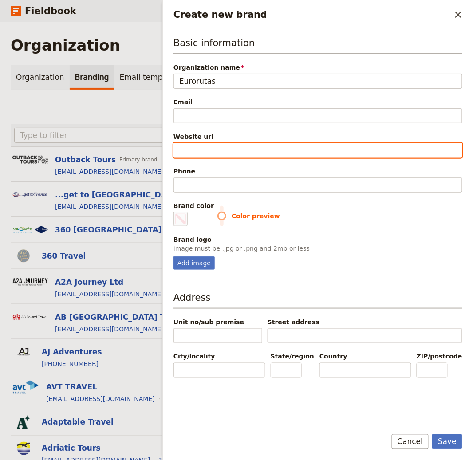
click at [196, 144] on input "Website url" at bounding box center [317, 150] width 289 height 15
paste input "https://eurorutas.com"
type input "https://eurorutas.com"
type input "#000000"
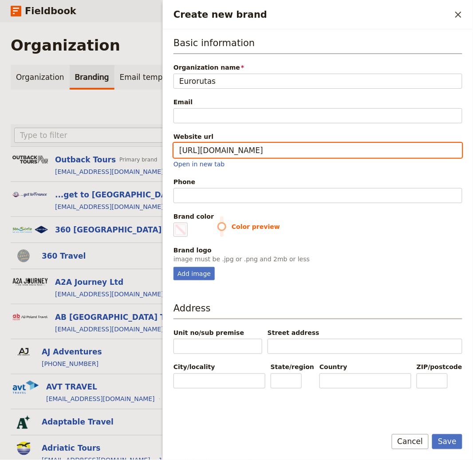
type input "https://eurorutas.com"
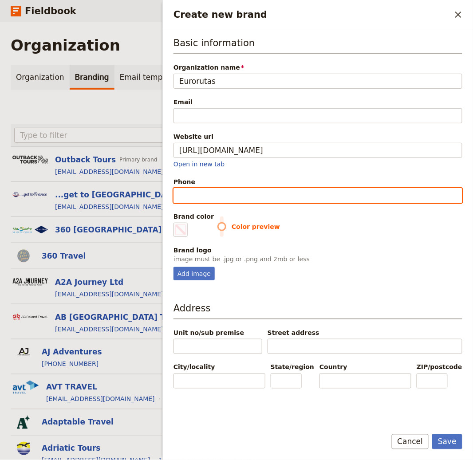
type input "#000000"
click at [195, 195] on input "Phone" at bounding box center [317, 195] width 289 height 15
type input "1"
type input "#000000"
type input "12"
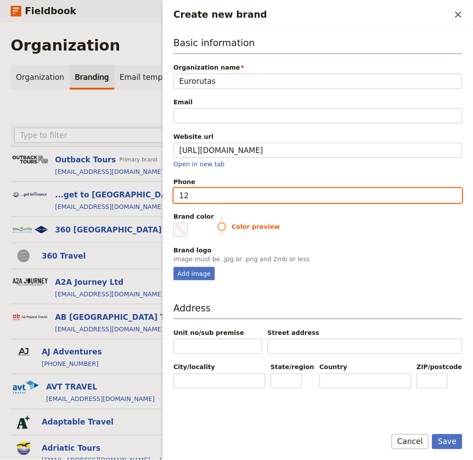
type input "#000000"
type input "123"
type input "#000000"
type input "1234"
type input "#000000"
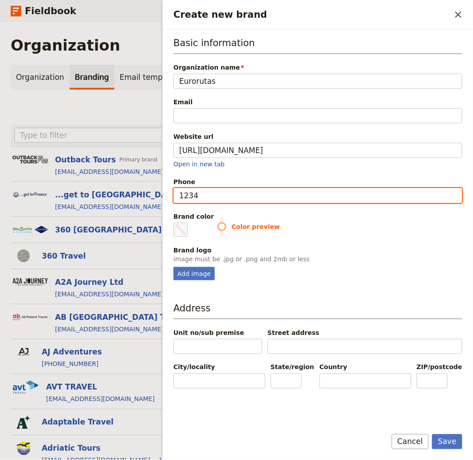
type input "12345"
type input "#000000"
type input "123456"
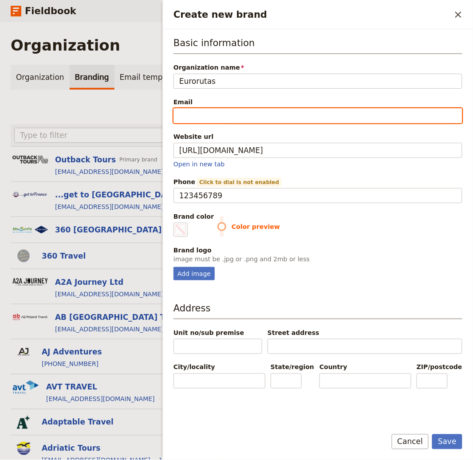
click at [191, 115] on input "Email" at bounding box center [317, 115] width 289 height 15
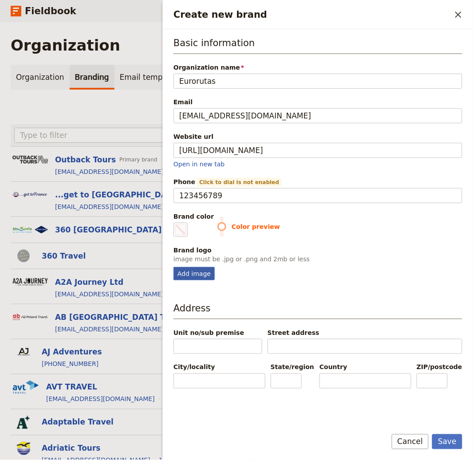
click at [193, 277] on div "Add image" at bounding box center [193, 273] width 41 height 13
click at [173, 267] on input "Add image" at bounding box center [173, 267] width 0 height 0
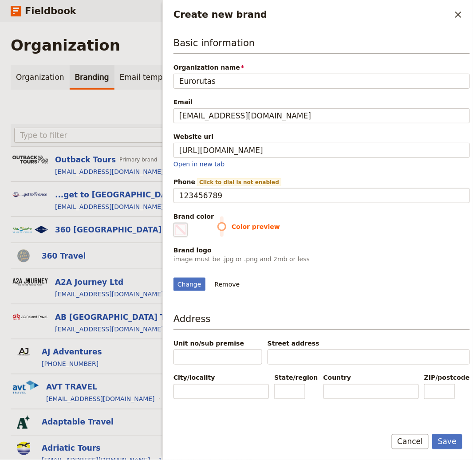
click at [179, 229] on span "Create new brand" at bounding box center [180, 229] width 11 height 11
click at [176, 223] on input "#000000" at bounding box center [175, 222] width 0 height 0
click at [447, 442] on button "Save" at bounding box center [447, 441] width 30 height 15
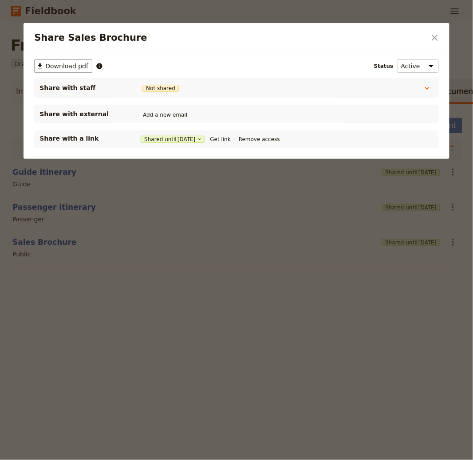
click at [344, 327] on div at bounding box center [236, 230] width 473 height 460
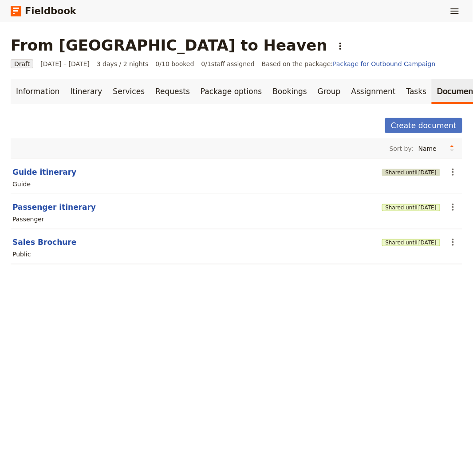
click at [391, 172] on button "Shared until 4 Nov 2025" at bounding box center [411, 172] width 58 height 7
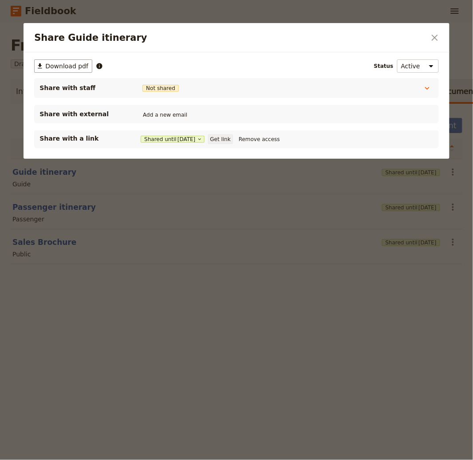
click at [221, 139] on button "Get link" at bounding box center [220, 139] width 25 height 10
click at [350, 16] on div at bounding box center [236, 230] width 473 height 460
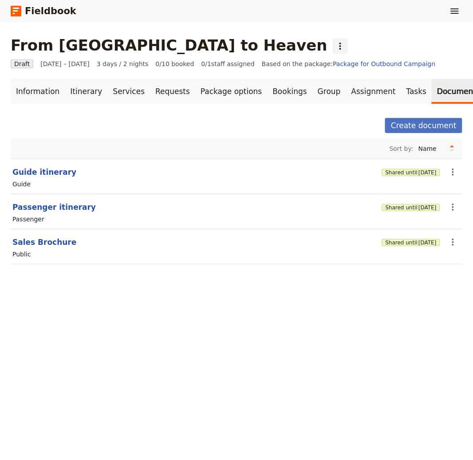
click at [335, 43] on icon "Actions" at bounding box center [340, 46] width 11 height 11
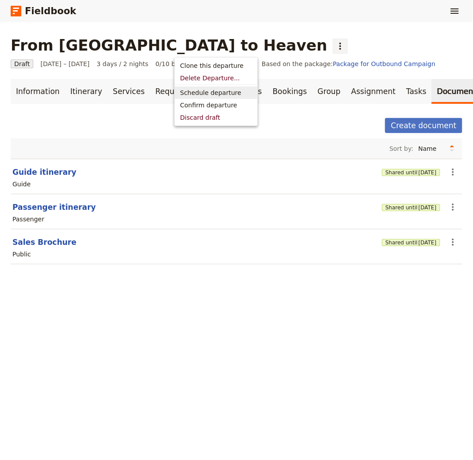
click at [206, 90] on span "Schedule departure" at bounding box center [210, 92] width 61 height 9
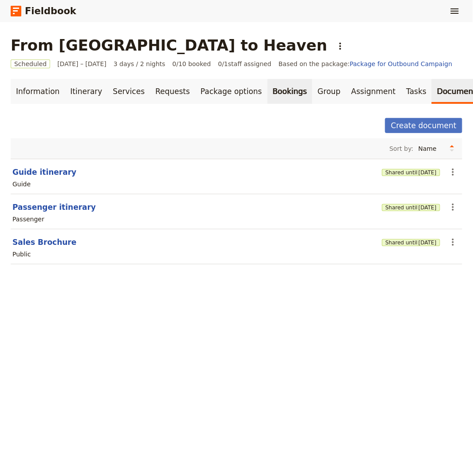
click at [267, 92] on link "Bookings" at bounding box center [289, 91] width 45 height 25
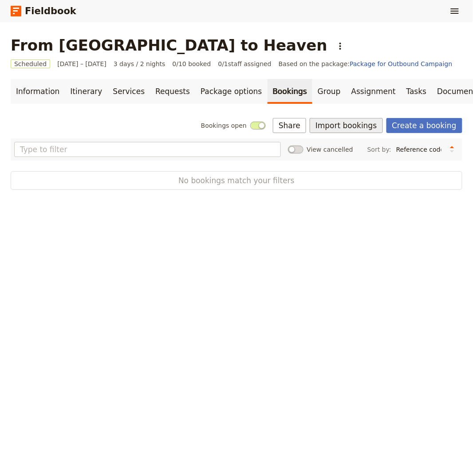
click at [355, 119] on button "Import bookings" at bounding box center [346, 125] width 73 height 15
click at [368, 145] on span "Import Bookings" at bounding box center [374, 145] width 110 height 9
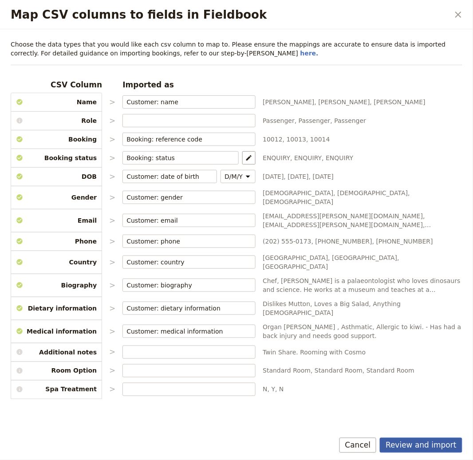
click at [425, 450] on button "Review and import" at bounding box center [421, 445] width 83 height 15
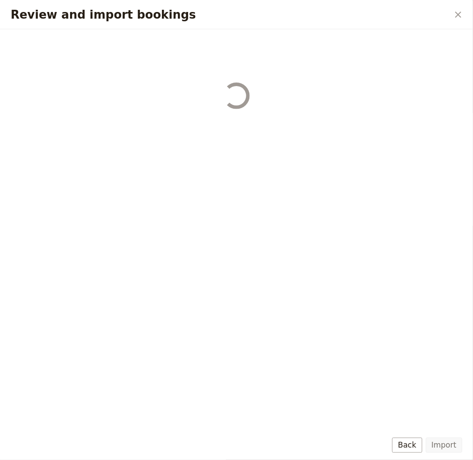
select select "655d56b39948720cb8e55355"
select select "655d57ca9948720cb8e553ec"
select select "655d57fa9948720cb8e553f3"
select select "655d58079948720cb8e553fa"
select select "655d584c9948720cb8e55401"
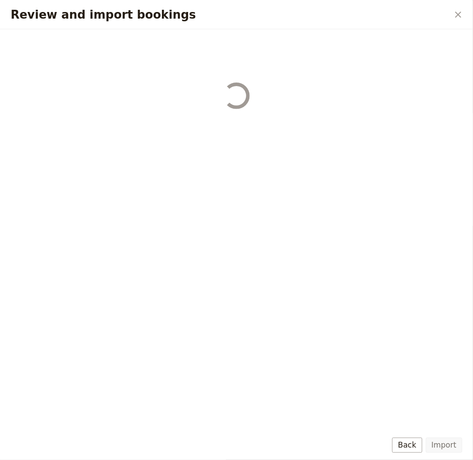
select select "655d58679948720cb8e5540d"
select select "650e6b6659641ed5ee156647"
select select "650e6b4b59641ed5ee156605"
select select "650e2104408bbede5b0c60fd"
select select "650e1d73408bbede5b0c60a6"
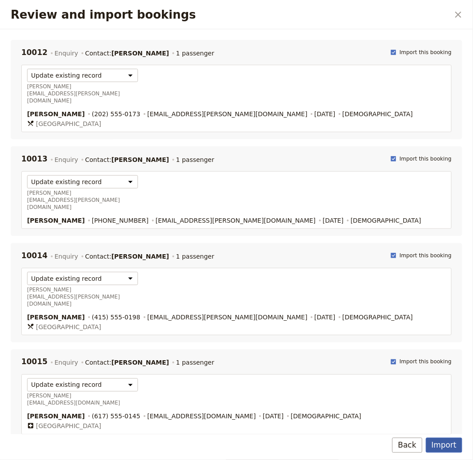
click at [435, 446] on button "Import" at bounding box center [444, 445] width 36 height 15
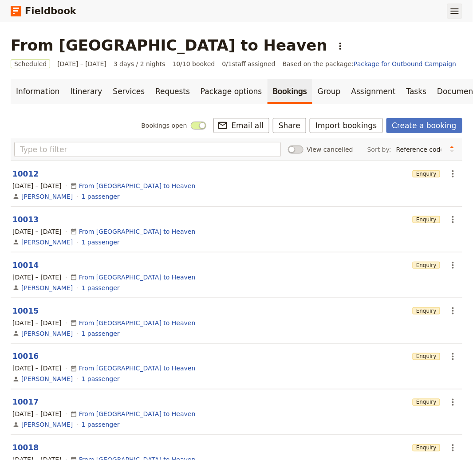
click at [451, 8] on icon "Show menu" at bounding box center [454, 11] width 11 height 11
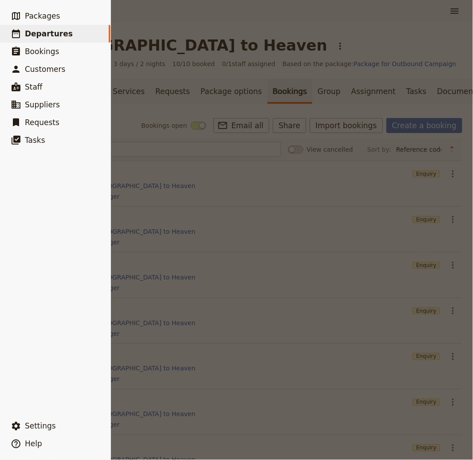
click at [55, 37] on span "Departures" at bounding box center [49, 33] width 48 height 9
select select "CREATED_AT"
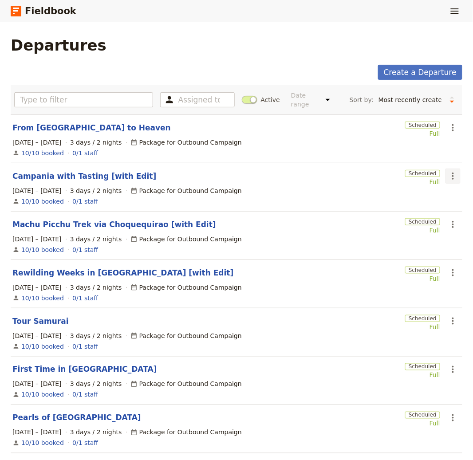
click at [448, 173] on icon "Actions" at bounding box center [453, 176] width 11 height 11
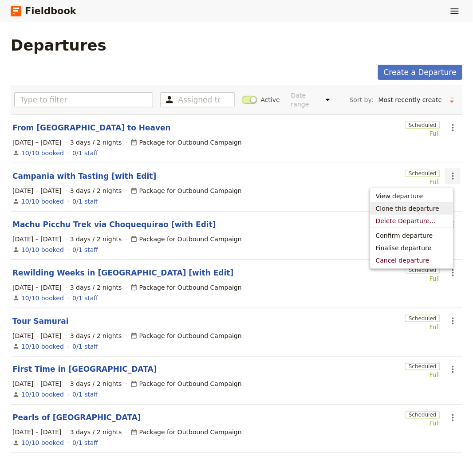
click at [420, 205] on span "Clone this departure" at bounding box center [407, 208] width 63 height 9
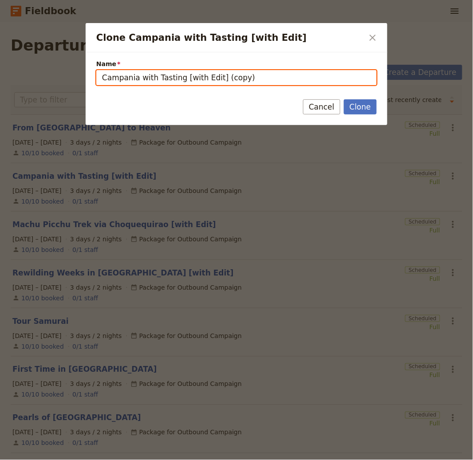
drag, startPoint x: 178, startPoint y: 78, endPoint x: 32, endPoint y: 75, distance: 145.5
click at [33, 460] on div "Clone Campania with Tasting [with Edit] ​ Name Campania with Tasting [with Edit…" at bounding box center [236, 460] width 473 height 0
paste input "Balneario en Andorra - Caldea 2026"
drag, startPoint x: 262, startPoint y: 78, endPoint x: 412, endPoint y: 87, distance: 150.2
click at [408, 460] on div "Clone Campania with Tasting [with Edit] ​ Name Balneario en Andorra - Caldea 20…" at bounding box center [236, 460] width 473 height 0
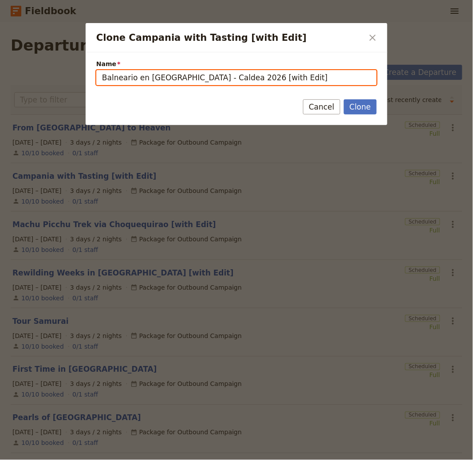
click at [209, 75] on input "Balneario en Andorra - Caldea 2026 [with Edit]" at bounding box center [236, 77] width 280 height 15
type input "Balneario en [GEOGRAPHIC_DATA] [with Edit]"
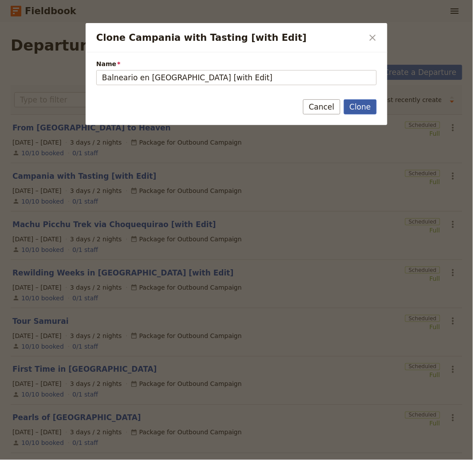
click at [359, 110] on button "Clone" at bounding box center [360, 106] width 33 height 15
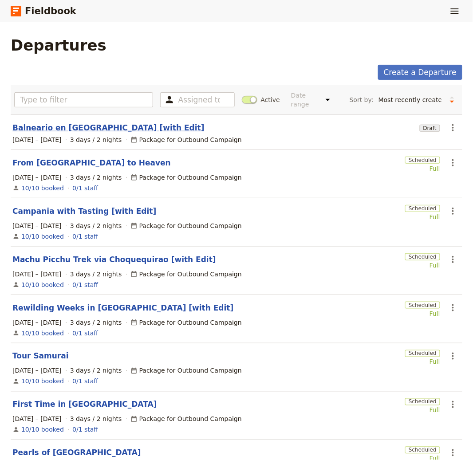
click at [81, 131] on link "Balneario en [GEOGRAPHIC_DATA] [with Edit]" at bounding box center [108, 127] width 192 height 11
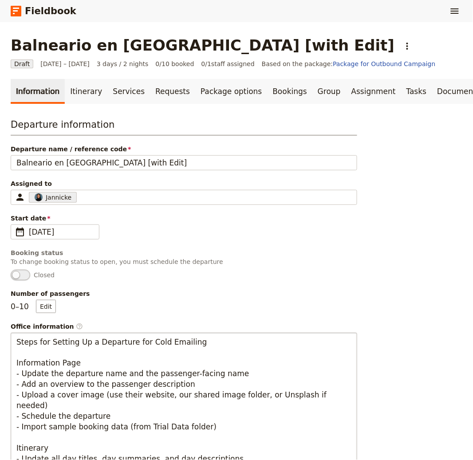
scroll to position [605, 0]
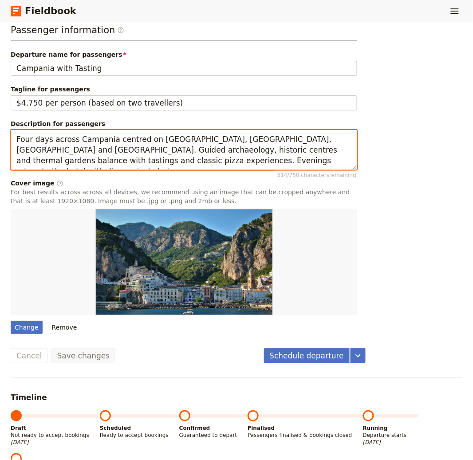
click at [120, 154] on textarea "Four days across Campania centred on Paestum, Naples, Ischia and Vesuvius. Guid…" at bounding box center [184, 150] width 346 height 40
paste textarea "A short spa escape to Andorra combining thermal relaxation and mountain air. Ba…"
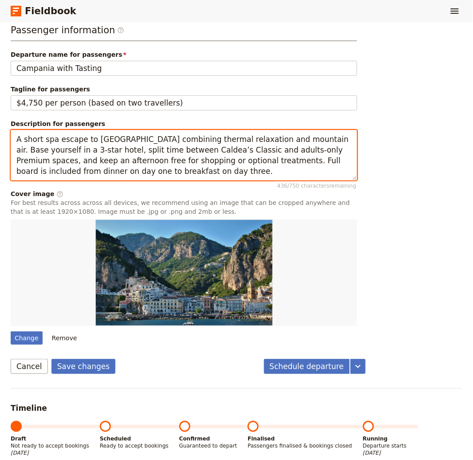
scroll to position [0, 0]
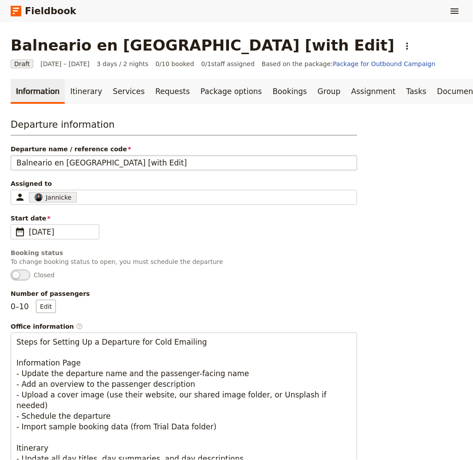
type textarea "A short spa escape to [GEOGRAPHIC_DATA] combining thermal relaxation and mounta…"
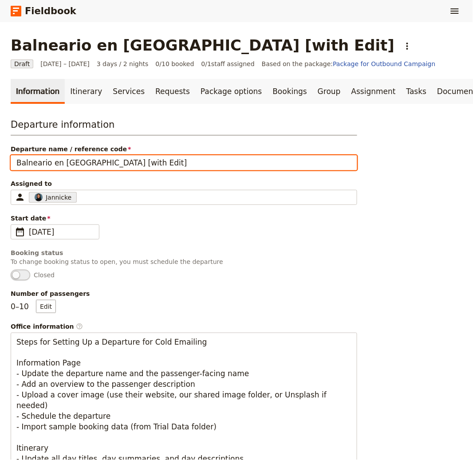
drag, startPoint x: 117, startPoint y: 162, endPoint x: 0, endPoint y: 149, distance: 117.8
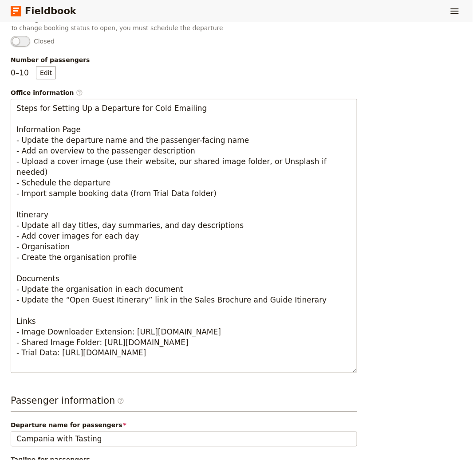
scroll to position [449, 0]
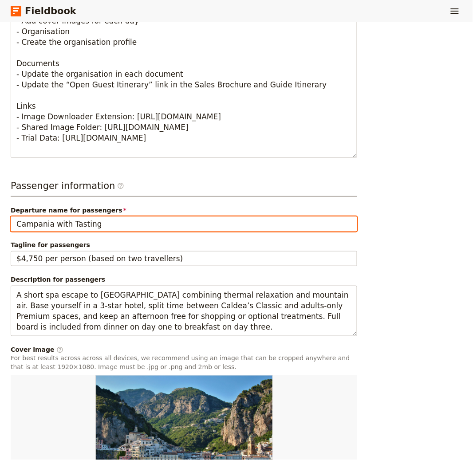
click at [141, 227] on input "Campania with Tasting" at bounding box center [184, 223] width 346 height 15
paste input "Balneario en [GEOGRAPHIC_DATA]"
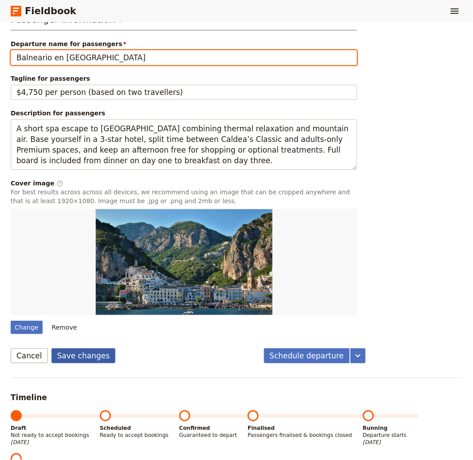
type input "Balneario en [GEOGRAPHIC_DATA]"
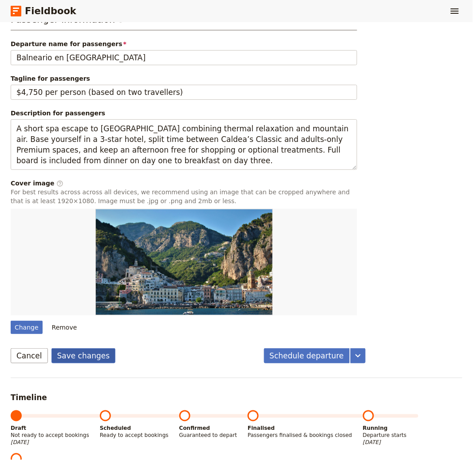
click at [68, 359] on button "Save changes" at bounding box center [83, 355] width 64 height 15
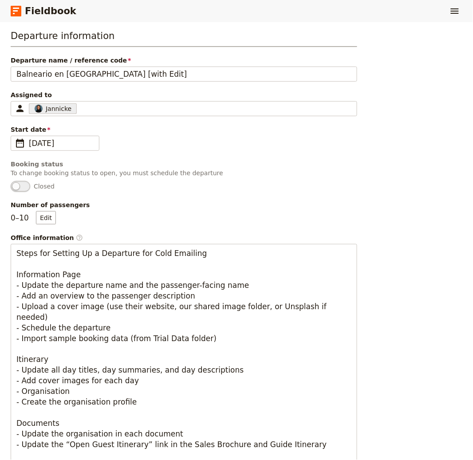
scroll to position [0, 0]
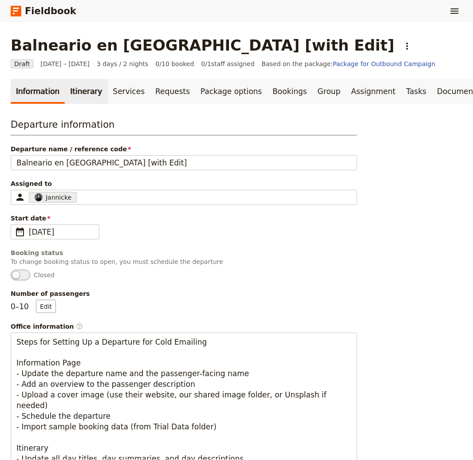
click at [84, 101] on link "Itinerary" at bounding box center [86, 91] width 43 height 25
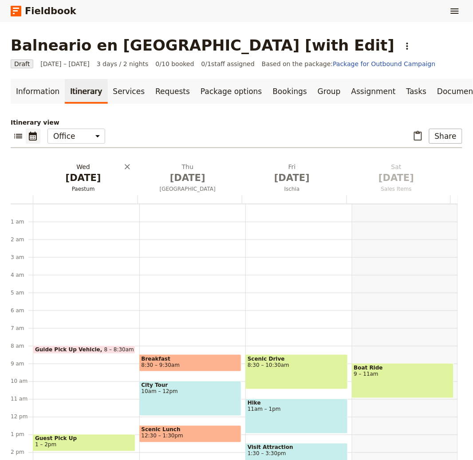
scroll to position [115, 0]
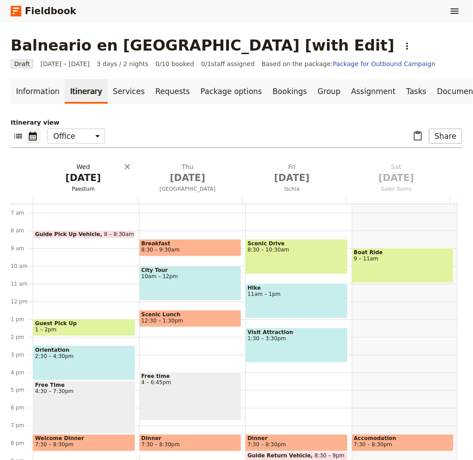
click at [72, 165] on h2 "Wed Oct 1 Paestum" at bounding box center [83, 173] width 94 height 22
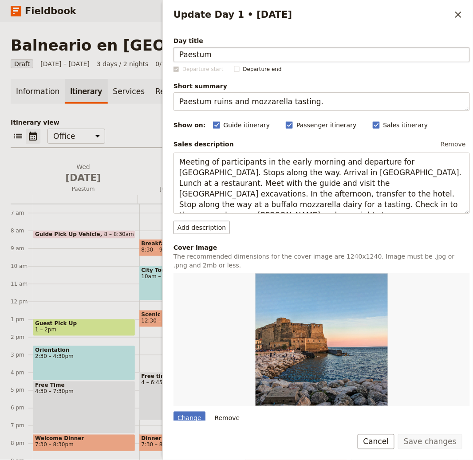
click at [412, 57] on input "Paestum" at bounding box center [321, 54] width 296 height 15
type input "Llegada a [GEOGRAPHIC_DATA]"
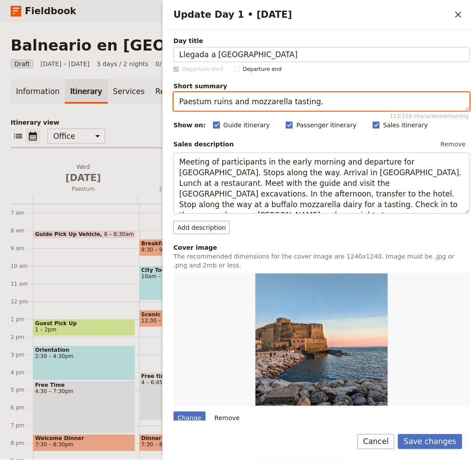
click at [329, 102] on textarea "Paestum ruins and mozzarella tasting." at bounding box center [321, 101] width 296 height 19
paste textarea "Evening arrival, welcome cocktail and dinner"
type textarea "Evening arrival, welcome cocktail and dinner."
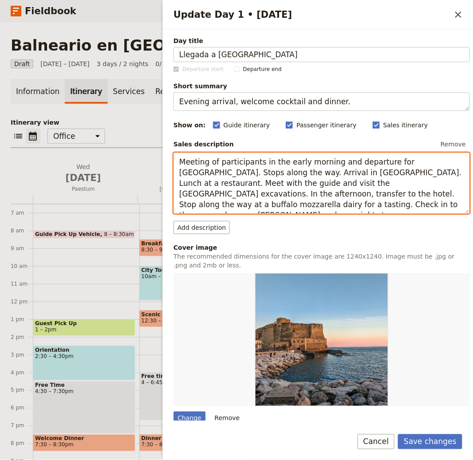
click at [346, 192] on textarea "Meeting of participants in the early morning and departure for Paestum. Stops a…" at bounding box center [321, 183] width 296 height 61
paste textarea "Arrive in Andorra and check in at the hotel. Enjoy a welcome drink before dinne…"
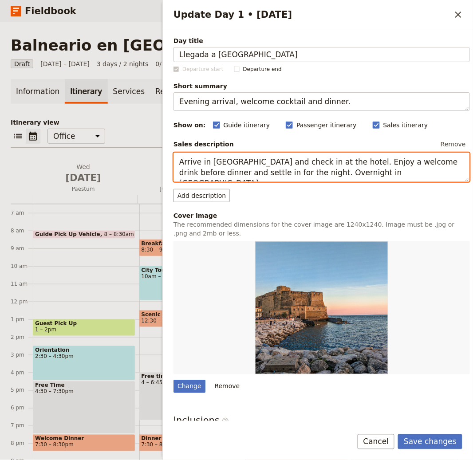
type textarea "Arrive in [GEOGRAPHIC_DATA] and check in at the hotel. Enjoy a welcome drink be…"
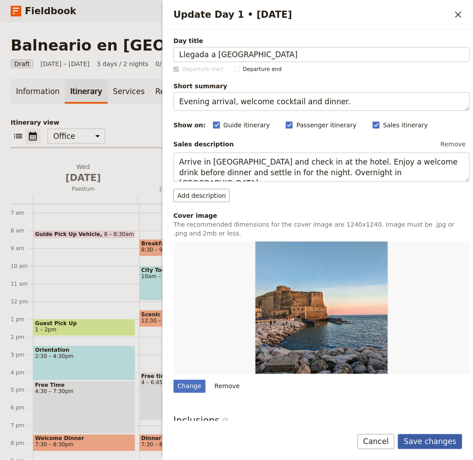
click at [431, 436] on button "Save changes" at bounding box center [430, 441] width 64 height 15
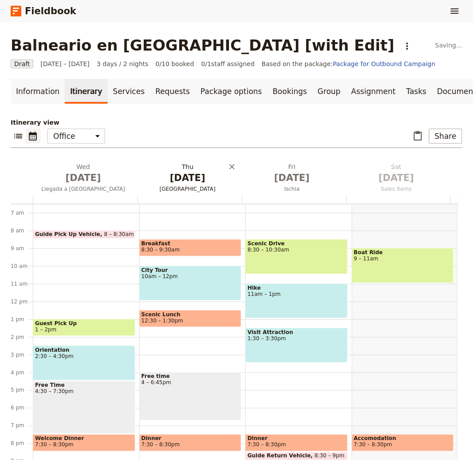
click at [188, 177] on span "[DATE]" at bounding box center [188, 177] width 94 height 13
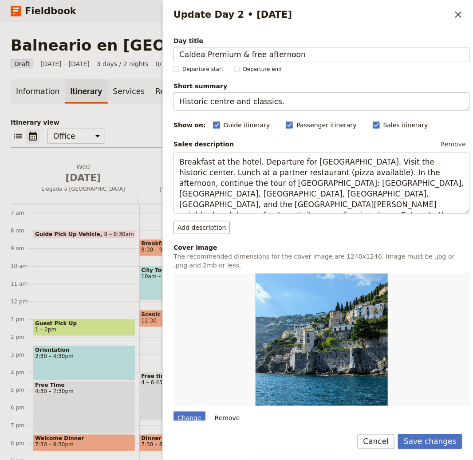
type input "Caldea Premium & free afternoon"
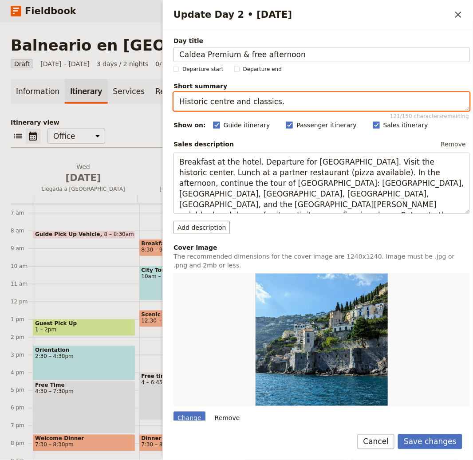
click at [268, 106] on textarea "Historic centre and classics." at bounding box center [321, 101] width 296 height 19
paste textarea "Morning spa session and free time later on"
type textarea "Morning spa session and free time later on."
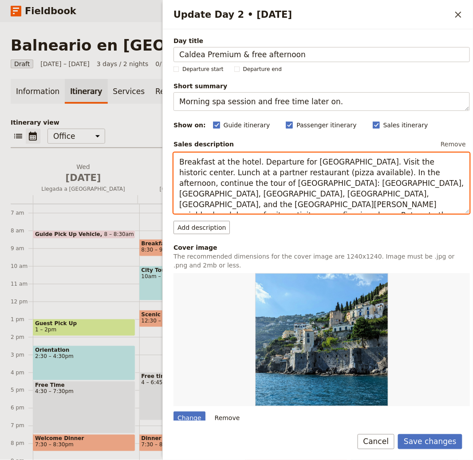
click at [268, 167] on textarea "Breakfast at the hotel. Departure for Naples. Visit the historic center. Lunch …" at bounding box center [321, 183] width 296 height 61
paste textarea "After breakfast, spend three hours in Caldea Premium, the tranquil adults‑only …"
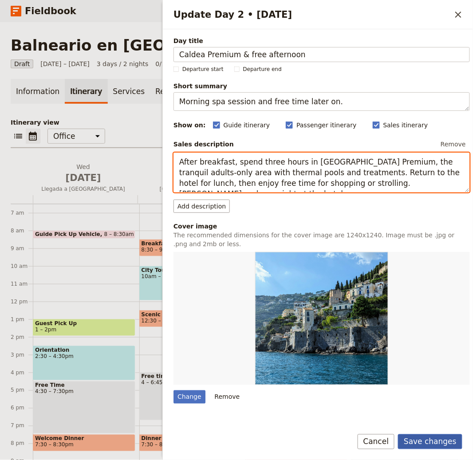
type textarea "After breakfast, spend three hours in [GEOGRAPHIC_DATA] Premium, the tranquil a…"
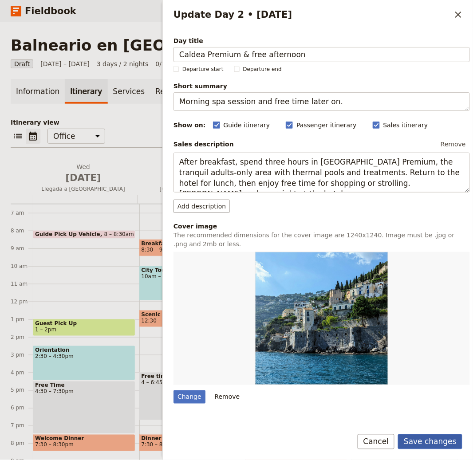
click at [441, 439] on button "Save changes" at bounding box center [430, 441] width 64 height 15
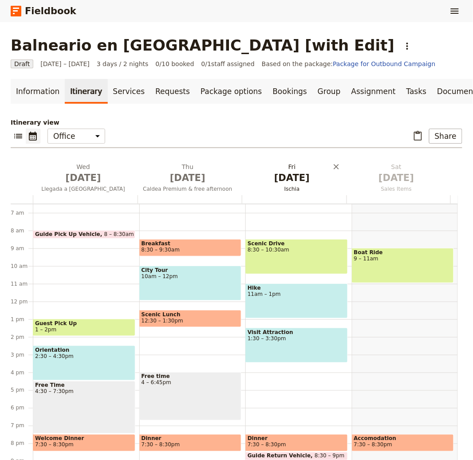
click at [282, 186] on span "Ischia" at bounding box center [292, 188] width 101 height 7
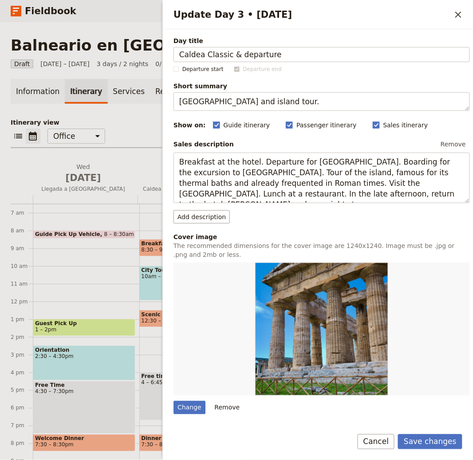
type input "Caldea Classic & departure"
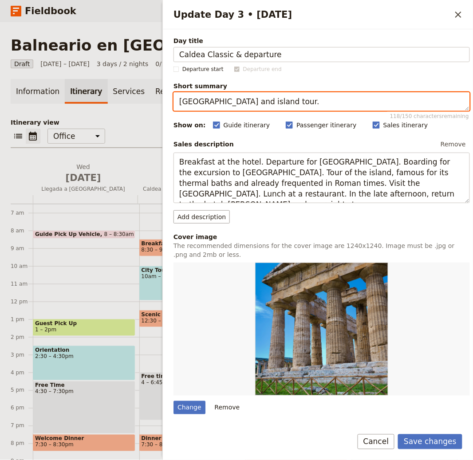
click at [291, 106] on textarea "Thermal gardens and island tour." at bounding box center [321, 101] width 296 height 19
paste textarea "Final spa time and end of services"
type textarea "Final spa time and end of services."
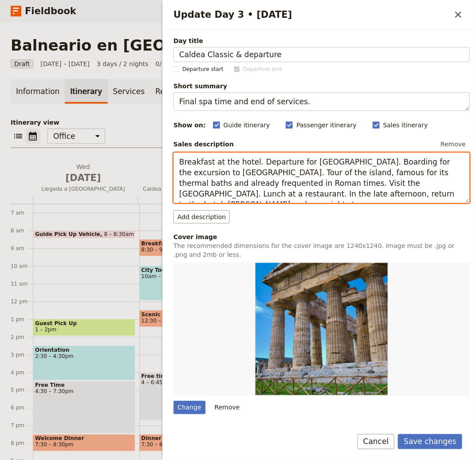
click at [240, 184] on textarea "Breakfast at the hotel. Departure for Naples. Boarding for the excursion to Isc…" at bounding box center [321, 178] width 296 height 51
paste textarea "After breakfast, enjoy a three‑hour session in [GEOGRAPHIC_DATA] Classic with i…"
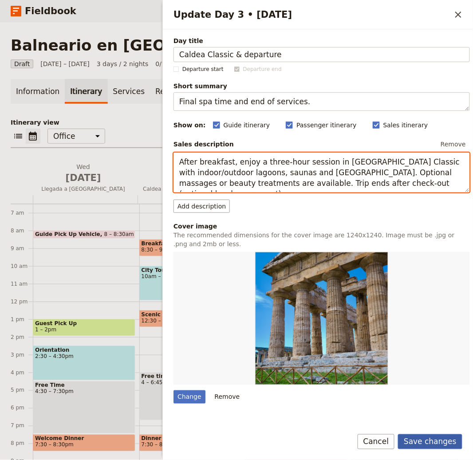
type textarea "After breakfast, enjoy a three‑hour session in [GEOGRAPHIC_DATA] Classic with i…"
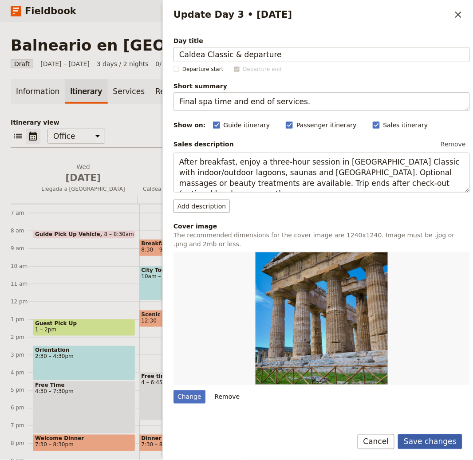
click at [420, 442] on button "Save changes" at bounding box center [430, 441] width 64 height 15
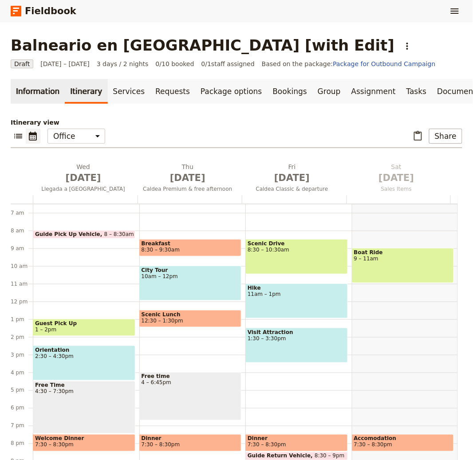
click at [47, 102] on link "Information" at bounding box center [38, 91] width 54 height 25
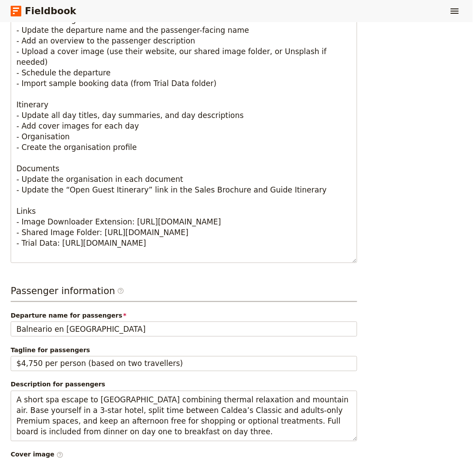
scroll to position [615, 0]
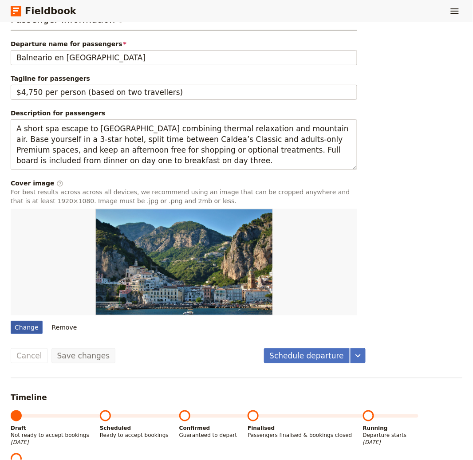
click at [40, 326] on div "Change" at bounding box center [27, 327] width 32 height 13
click at [11, 321] on input "Change" at bounding box center [10, 320] width 0 height 0
click at [14, 329] on div "Change" at bounding box center [27, 327] width 32 height 13
click at [11, 321] on input "Change" at bounding box center [10, 320] width 0 height 0
type input "C:\fakepath\ezgif-3a6008d6aa9334.png"
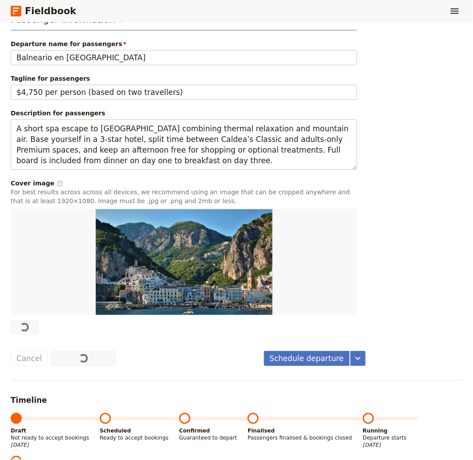
scroll to position [0, 0]
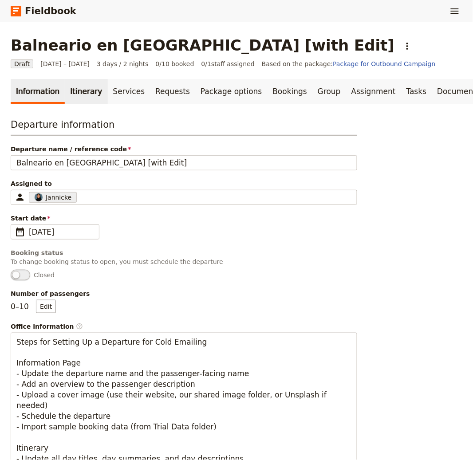
click at [68, 88] on link "Itinerary" at bounding box center [86, 91] width 43 height 25
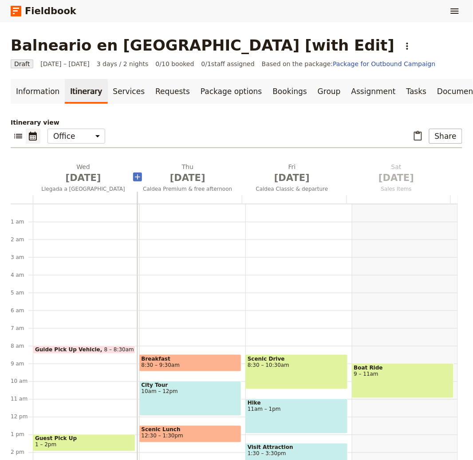
scroll to position [115, 0]
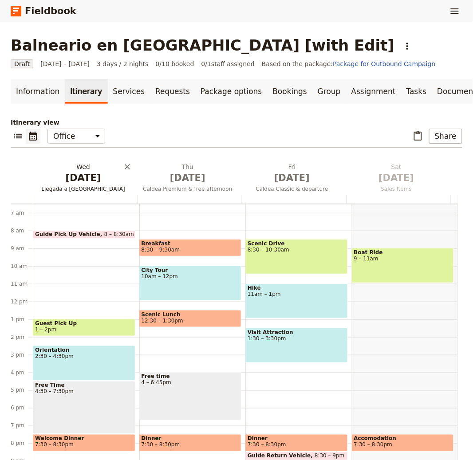
click at [74, 189] on span "Llegada a [GEOGRAPHIC_DATA]" at bounding box center [83, 188] width 101 height 7
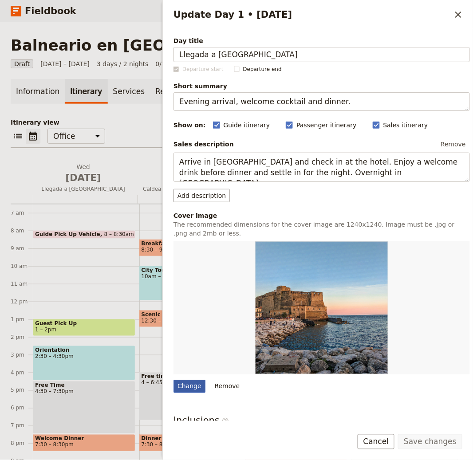
click at [191, 390] on div "Change" at bounding box center [189, 386] width 32 height 13
click at [173, 380] on input "Change" at bounding box center [173, 379] width 0 height 0
type input "C:\fakepath\manuel-torres-garcia-rEr4mjCtj88-unsplash.jpg"
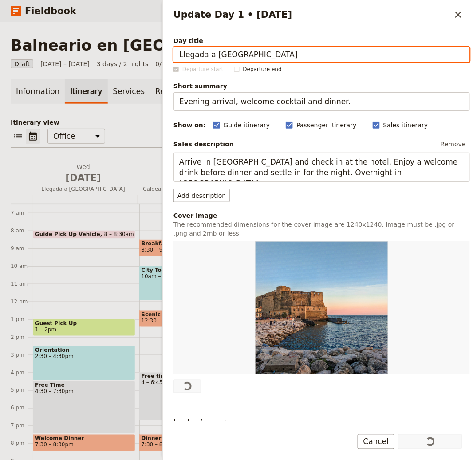
click at [144, 119] on p "Itinerary view" at bounding box center [237, 122] width 452 height 9
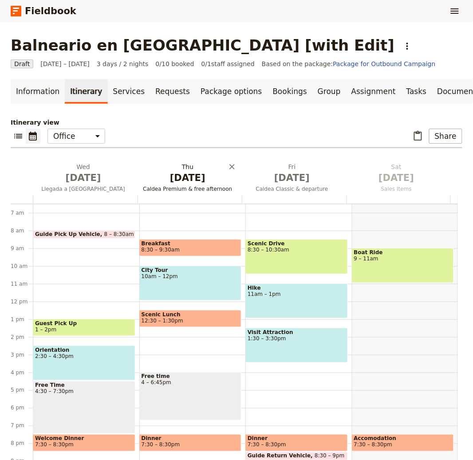
click at [175, 172] on span "[DATE]" at bounding box center [188, 177] width 94 height 13
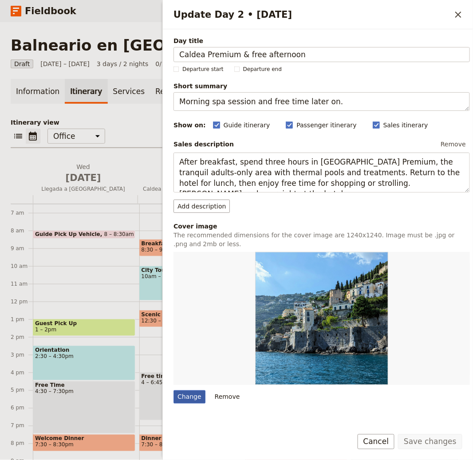
click at [196, 403] on div "Change" at bounding box center [189, 396] width 32 height 13
click at [173, 390] on input "Change" at bounding box center [173, 390] width 0 height 0
type input "C:\fakepath\sante-capobianco-KkQa7DUJVtU-unsplash.jpg"
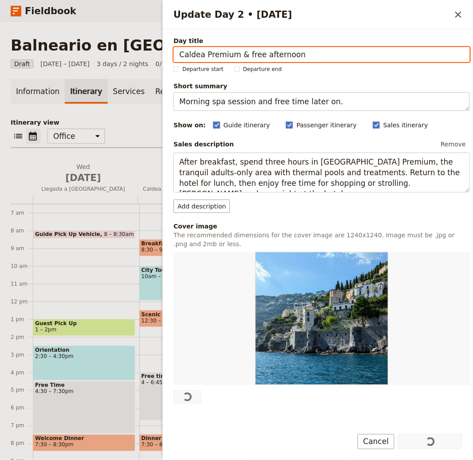
click at [146, 117] on div "Information Itinerary Services Requests Package options Bookings Group Assignme…" at bounding box center [237, 274] width 452 height 390
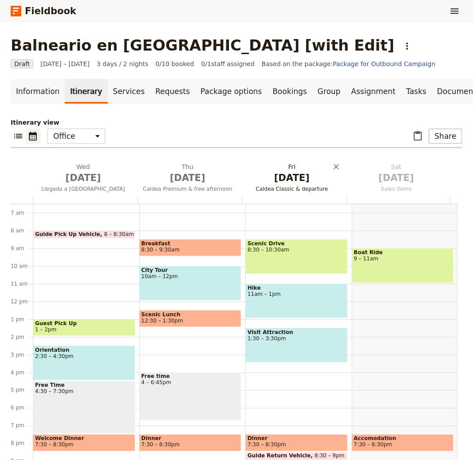
click at [298, 173] on span "[DATE]" at bounding box center [292, 177] width 94 height 13
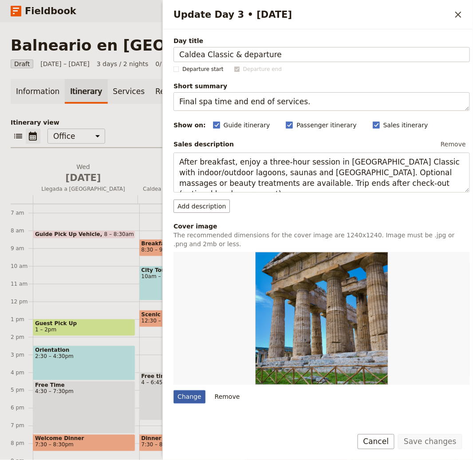
click at [185, 395] on div "Change" at bounding box center [189, 396] width 32 height 13
click at [173, 390] on input "Change" at bounding box center [173, 390] width 0 height 0
type input "C:\fakepath\jossuha-theophile-3gYKw3uAOwU-unsplash.jpg"
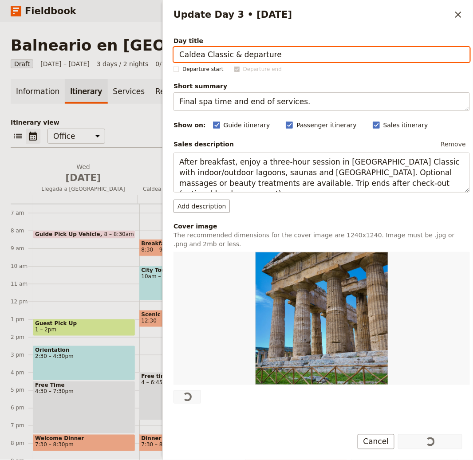
click at [147, 115] on div "Information Itinerary Services Requests Package options Bookings Group Assignme…" at bounding box center [237, 274] width 452 height 390
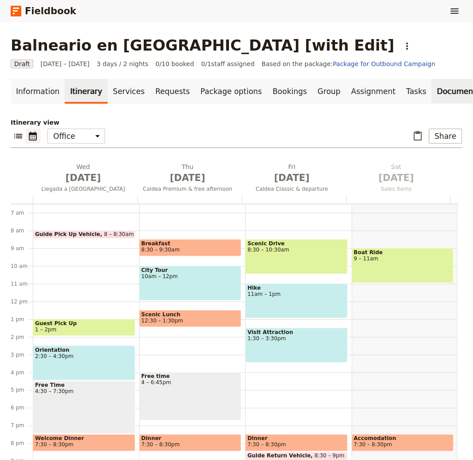
click at [436, 83] on link "Documents" at bounding box center [459, 91] width 54 height 25
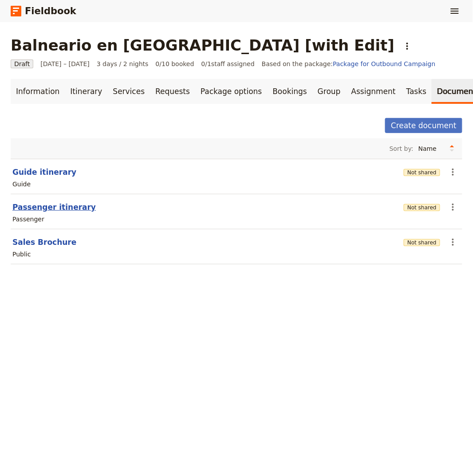
click at [64, 207] on button "Passenger itinerary" at bounding box center [53, 207] width 83 height 11
select select "PASSENGER"
select select "RUN_SHEET"
select select "LARGE"
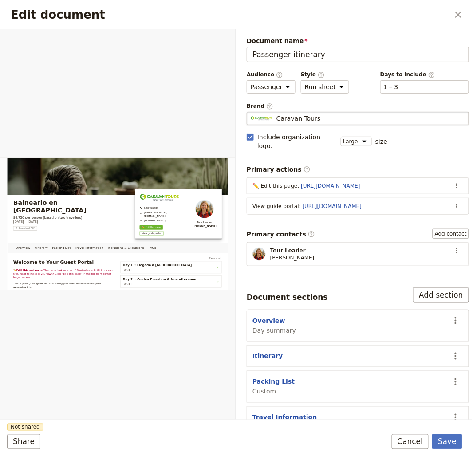
click at [304, 116] on span "Caravan Tours" at bounding box center [298, 118] width 44 height 9
click at [251, 112] on input "Caravan Tours" at bounding box center [250, 112] width 0 height 0
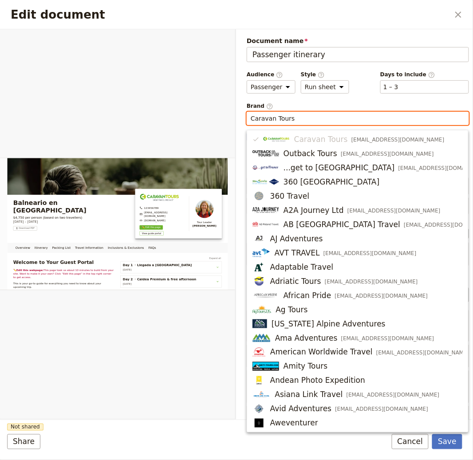
paste input "calafelle"
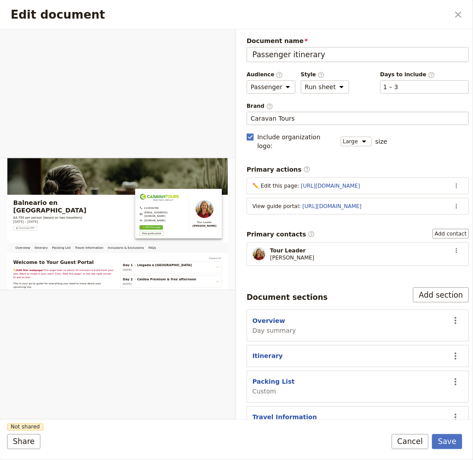
click at [291, 128] on div "Document name Passenger itinerary Preview Audience ​ Public Passenger Guide Sty…" at bounding box center [358, 272] width 222 height 473
click at [287, 120] on span "Caravan Tours" at bounding box center [298, 118] width 44 height 9
click at [251, 112] on input "Caravan Tours" at bounding box center [250, 112] width 0 height 0
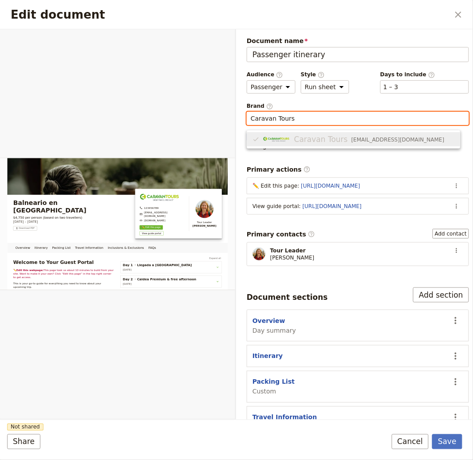
paste input "calafelle"
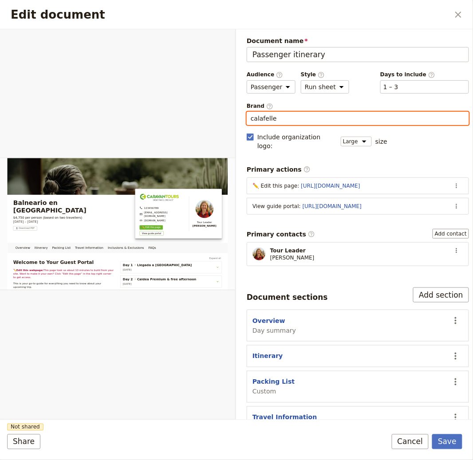
click at [307, 119] on input "calafelle" at bounding box center [358, 118] width 214 height 9
click at [323, 117] on input "Caravan Tours" at bounding box center [358, 118] width 214 height 9
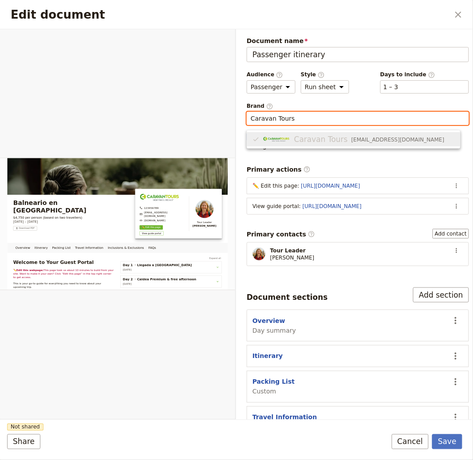
paste input "lafell Evasión"
click at [311, 136] on span "Calafell Evasión" at bounding box center [305, 139] width 60 height 11
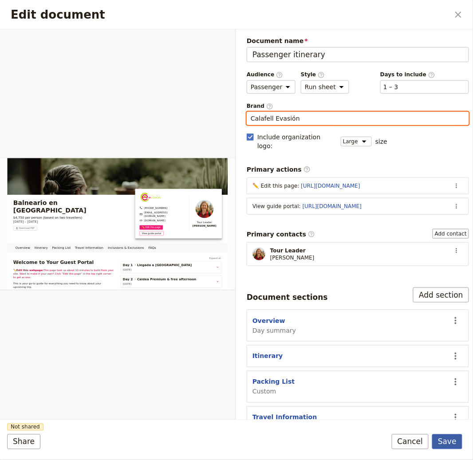
type input "Calafell Evasión"
click at [442, 437] on button "Save" at bounding box center [447, 441] width 30 height 15
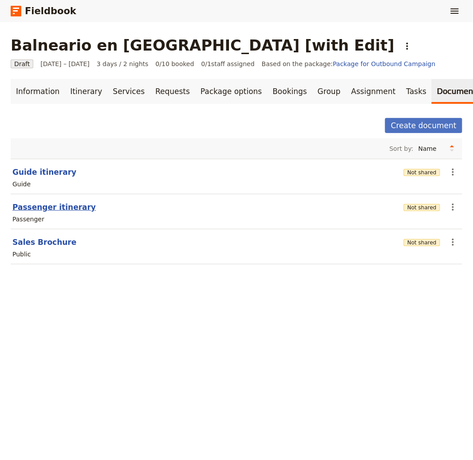
click at [55, 206] on button "Passenger itinerary" at bounding box center [53, 207] width 83 height 11
select select "PASSENGER"
select select "RUN_SHEET"
select select "LARGE"
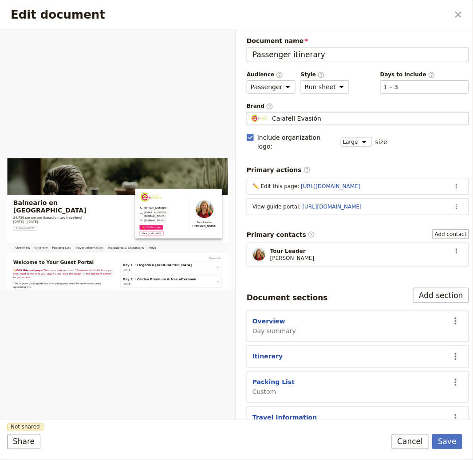
click at [335, 121] on div "Calafell Evasión" at bounding box center [358, 118] width 214 height 9
click at [251, 112] on input "Calafell Evasión" at bounding box center [250, 112] width 0 height 0
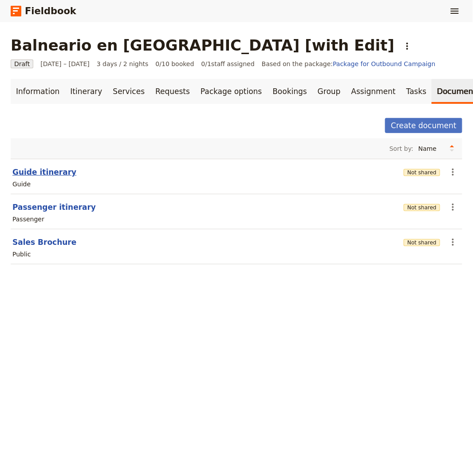
click at [24, 177] on button "Guide itinerary" at bounding box center [44, 172] width 64 height 11
select select "STAFF"
select select "RUN_SHEET"
select select "LARGE"
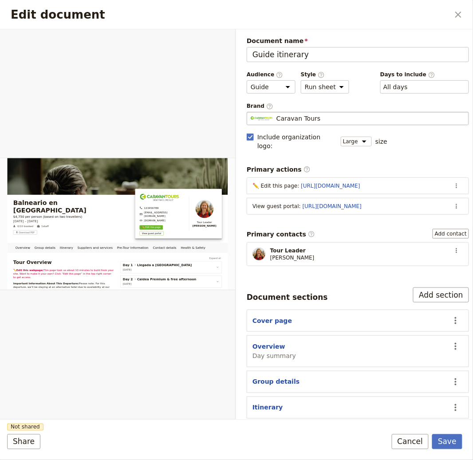
click at [309, 112] on fieldset "Caravan Tours Caravan Tours" at bounding box center [358, 118] width 222 height 13
click at [251, 112] on input "Caravan Tours" at bounding box center [250, 112] width 0 height 0
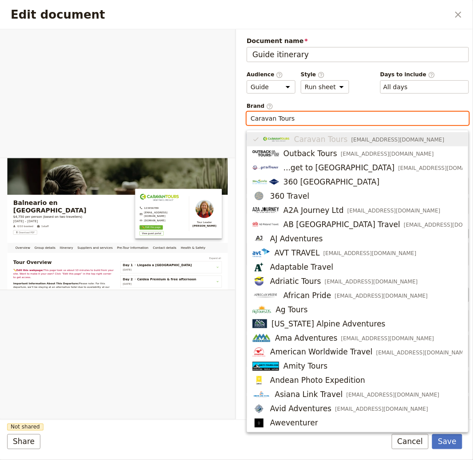
paste input "lafell Evasión"
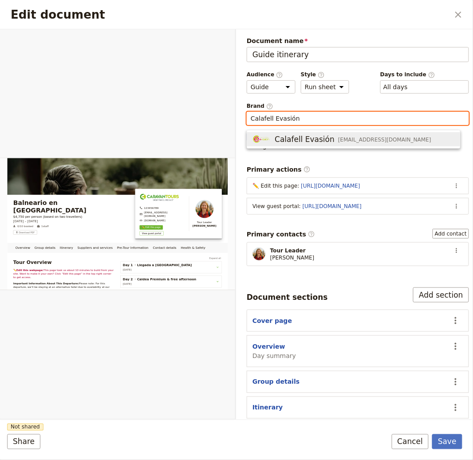
click at [284, 136] on span "Calafell Evasión" at bounding box center [305, 139] width 60 height 11
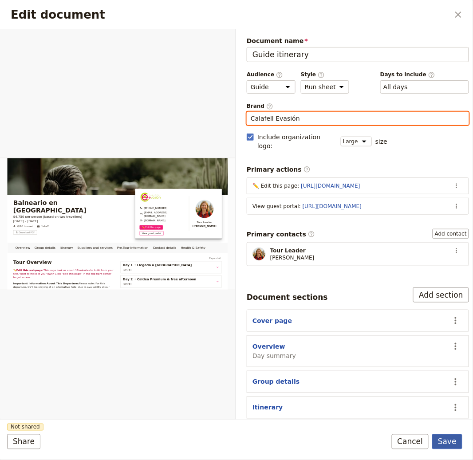
type input "Calafell Evasión"
click at [446, 438] on button "Save" at bounding box center [447, 441] width 30 height 15
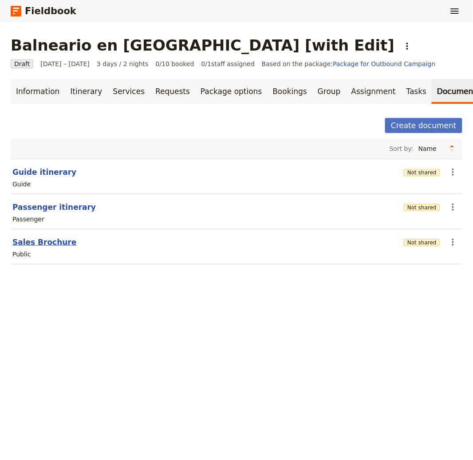
click at [64, 242] on button "Sales Brochure" at bounding box center [44, 242] width 64 height 11
select select "DEFAULT"
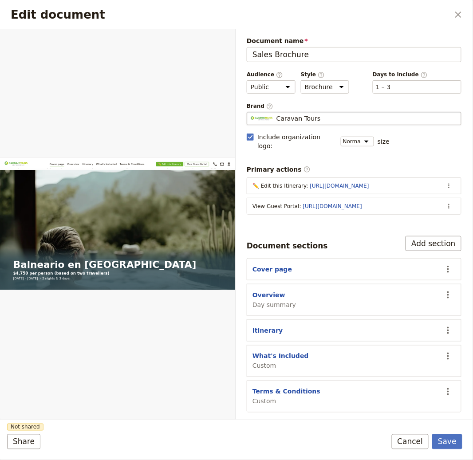
click at [303, 115] on span "Caravan Tours" at bounding box center [298, 118] width 44 height 9
click at [251, 112] on input "Caravan Tours" at bounding box center [250, 112] width 0 height 0
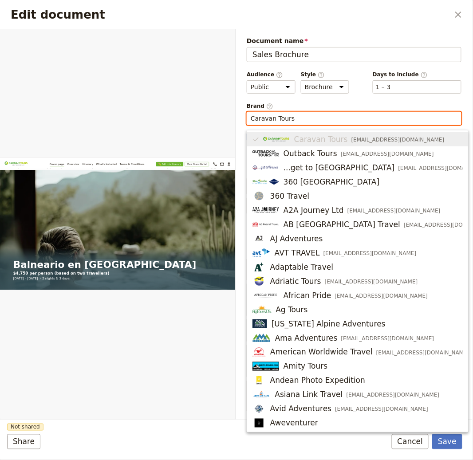
paste input "lafell Evasión"
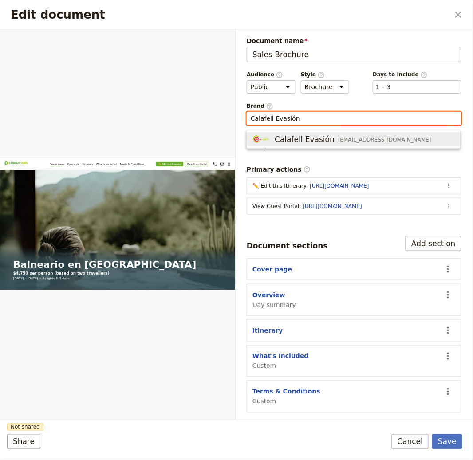
click at [277, 135] on span "Calafell Evasión" at bounding box center [305, 139] width 60 height 11
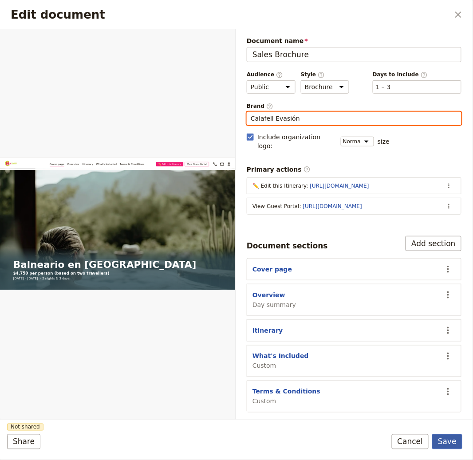
type input "Calafell Evasión"
click at [447, 443] on button "Save" at bounding box center [447, 441] width 30 height 15
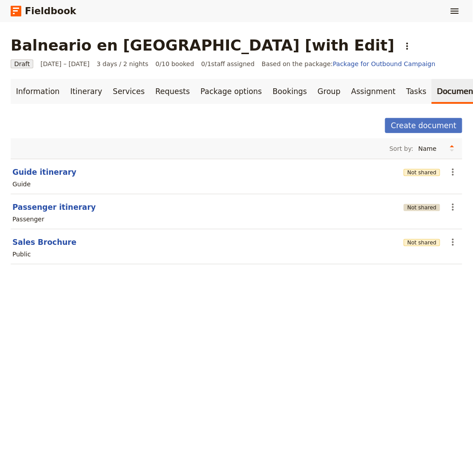
click at [420, 207] on button "Not shared" at bounding box center [422, 207] width 36 height 7
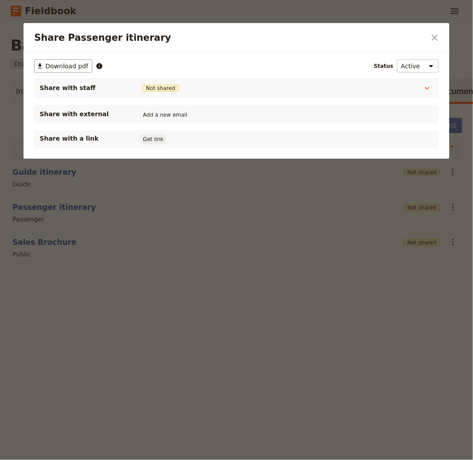
click at [147, 142] on button "Get link" at bounding box center [153, 139] width 25 height 10
drag, startPoint x: 164, startPoint y: 342, endPoint x: 165, endPoint y: 331, distance: 10.7
click at [164, 341] on div at bounding box center [236, 230] width 473 height 460
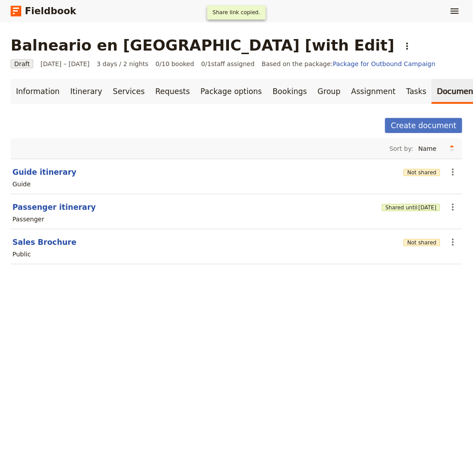
click at [65, 174] on header "Guide itinerary" at bounding box center [206, 172] width 388 height 11
click at [64, 173] on button "Guide itinerary" at bounding box center [44, 172] width 64 height 11
select select "STAFF"
select select "RUN_SHEET"
select select "LARGE"
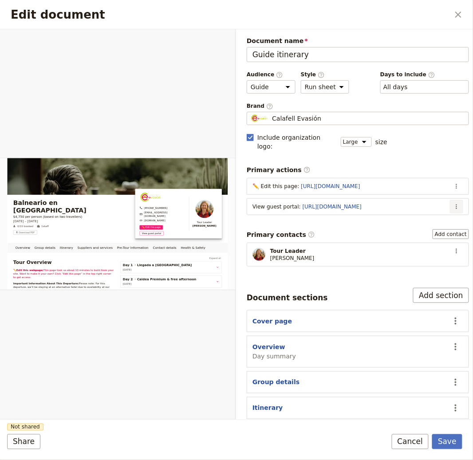
click at [453, 200] on button "​" at bounding box center [456, 206] width 13 height 13
click at [393, 212] on button "Edit action" at bounding box center [414, 217] width 83 height 12
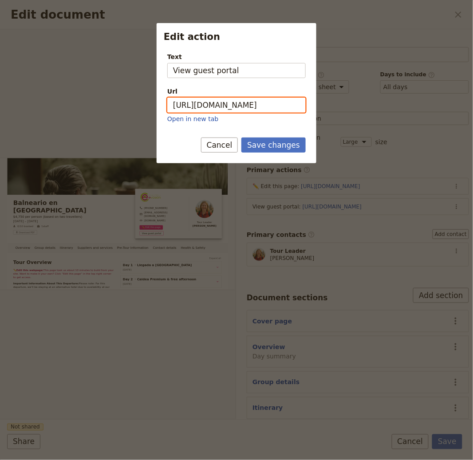
click at [230, 101] on input "https://trips.fieldbook.com/d/GzUuaYGcvn4TReCfr9ksb" at bounding box center [236, 105] width 138 height 15
paste input "AAAcU_VRXq74pH1CnLJPw"
type input "https://trips.fieldbook.com/d/AAAcU_VRXq74pH1CnLJPw"
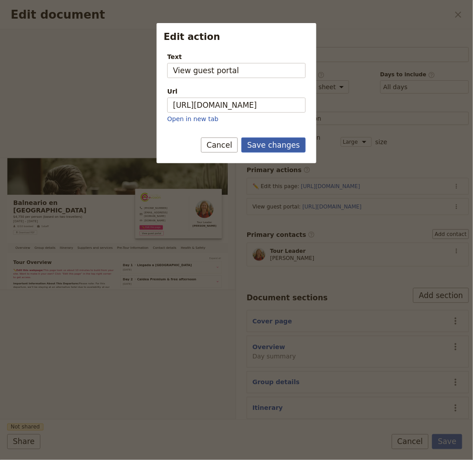
click at [275, 144] on button "Save changes" at bounding box center [273, 145] width 64 height 15
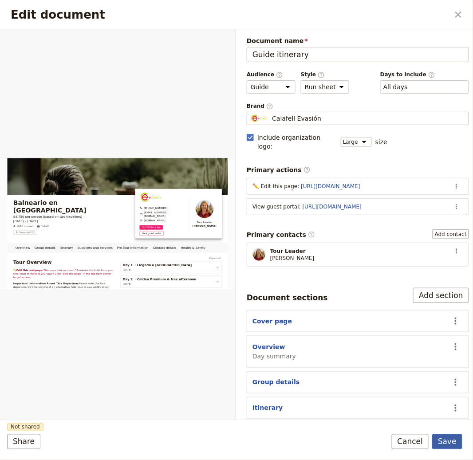
click at [443, 442] on button "Save" at bounding box center [447, 441] width 30 height 15
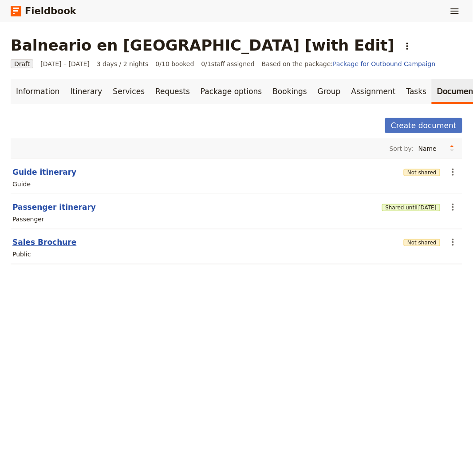
click at [43, 242] on button "Sales Brochure" at bounding box center [44, 242] width 64 height 11
select select "DEFAULT"
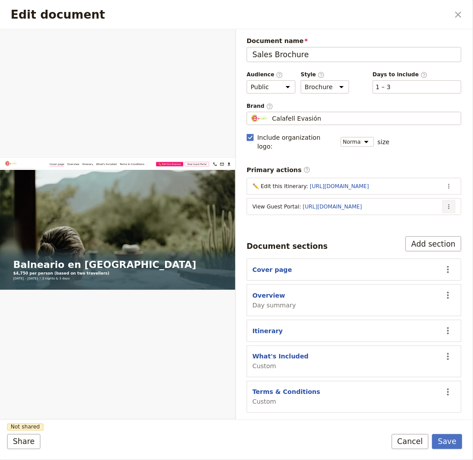
click at [453, 200] on button "​" at bounding box center [448, 206] width 13 height 13
click at [401, 217] on span "Edit action" at bounding box center [394, 217] width 33 height 9
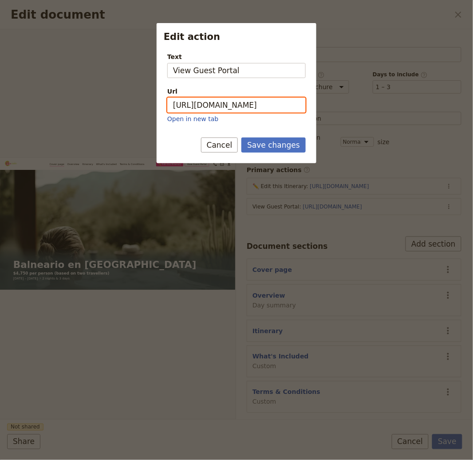
click at [237, 104] on input "https://trips.fieldbook.com/d/GzUuaYGcvn4TReCfr9ksb" at bounding box center [236, 105] width 138 height 15
paste input "AAAcU_VRXq74pH1CnLJPw"
type input "https://trips.fieldbook.com/d/AAAcU_VRXq74pH1CnLJPw"
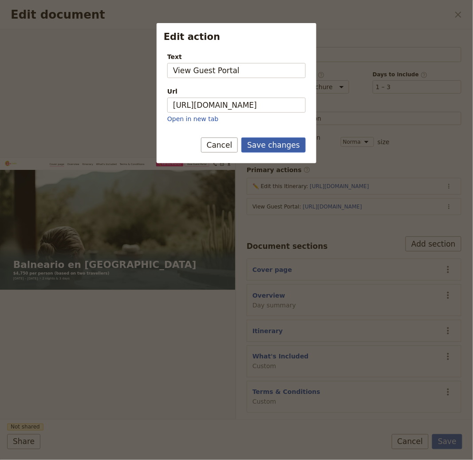
click at [292, 145] on button "Save changes" at bounding box center [273, 145] width 64 height 15
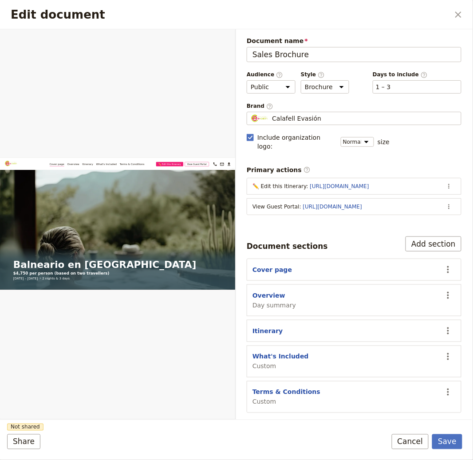
click at [454, 451] on form "Web PDF ​ Document name Sales Brochure Preview Audience ​ Public Passenger Guid…" at bounding box center [236, 244] width 473 height 431
click at [454, 447] on button "Save" at bounding box center [447, 441] width 30 height 15
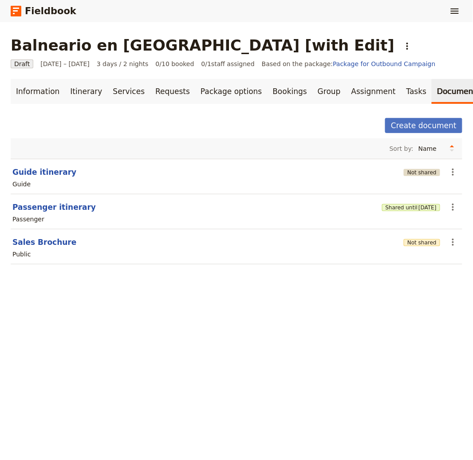
click at [413, 174] on button "Not shared" at bounding box center [422, 172] width 36 height 7
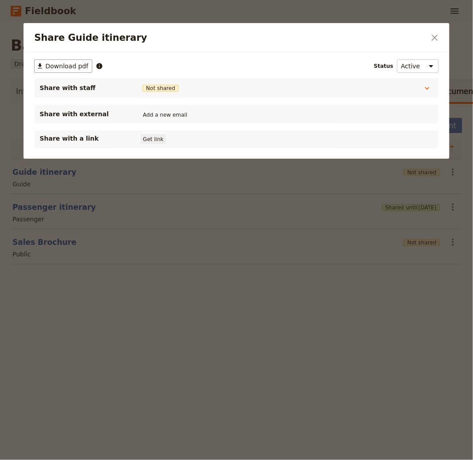
click at [159, 136] on button "Get link" at bounding box center [153, 139] width 25 height 10
click at [176, 340] on div at bounding box center [236, 230] width 473 height 460
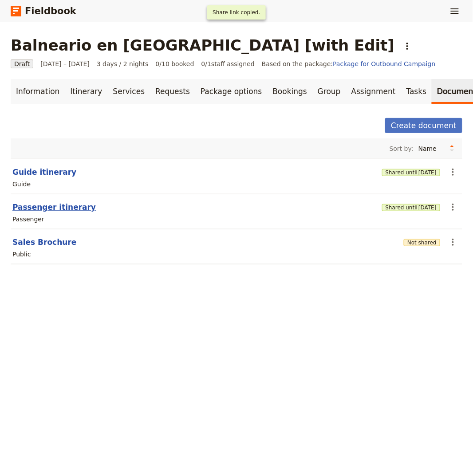
click at [61, 207] on button "Passenger itinerary" at bounding box center [53, 207] width 83 height 11
select select "PASSENGER"
select select "RUN_SHEET"
select select "LARGE"
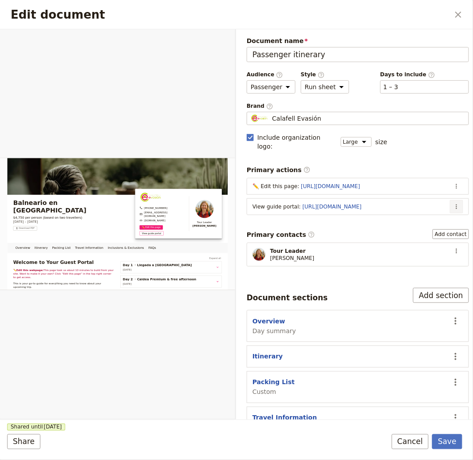
click at [453, 203] on icon "Actions" at bounding box center [456, 206] width 7 height 7
click at [422, 215] on span "Edit action" at bounding box center [414, 217] width 72 height 9
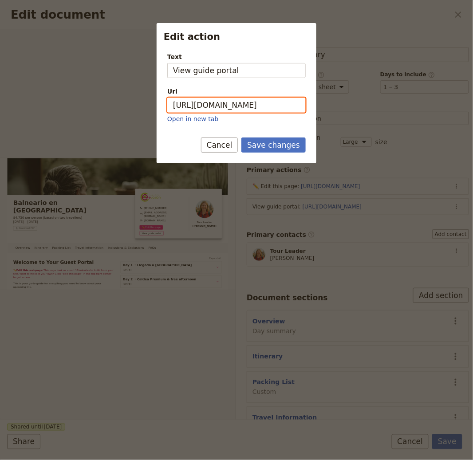
click at [232, 110] on input "https://trips.fieldbook.com/d/FouSEdidPRGzOOxqAtaq9" at bounding box center [236, 105] width 138 height 15
paste input "6aQbh3d6i6v9V4bQYJQNE"
type input "https://trips.fieldbook.com/d/6aQbh3d6i6v9V4bQYJQNE"
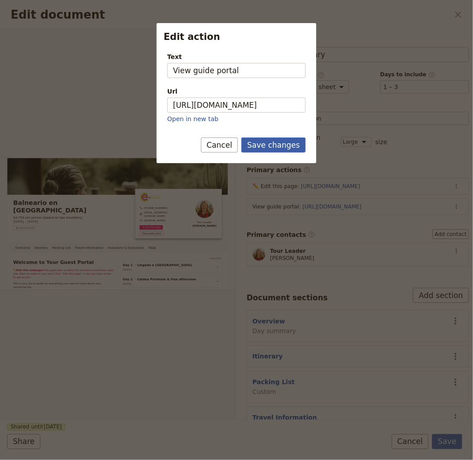
click at [276, 142] on button "Save changes" at bounding box center [273, 145] width 64 height 15
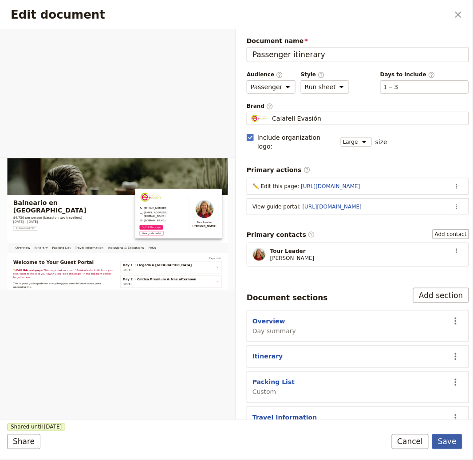
click at [452, 437] on button "Save" at bounding box center [447, 441] width 30 height 15
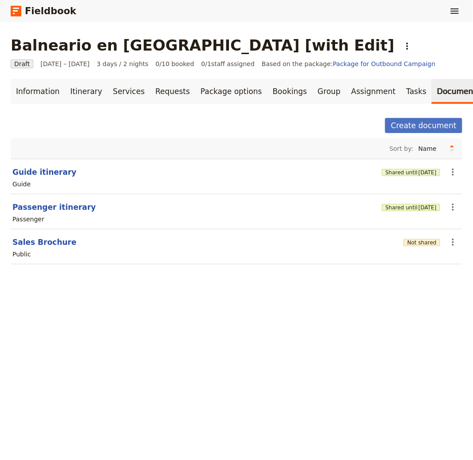
click at [404, 246] on div "Not shared" at bounding box center [422, 242] width 36 height 9
click at [420, 242] on button "Not shared" at bounding box center [422, 242] width 36 height 7
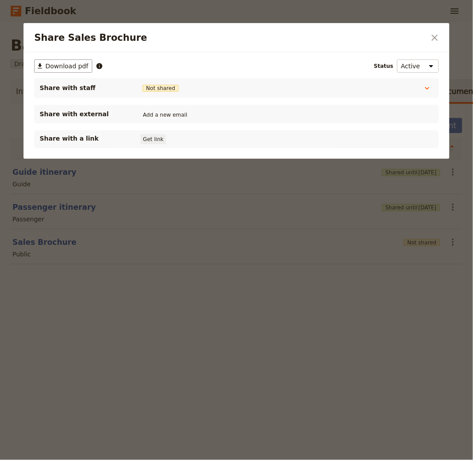
click at [143, 137] on button "Get link" at bounding box center [153, 139] width 25 height 10
click at [431, 41] on icon "Close dialog" at bounding box center [434, 37] width 11 height 11
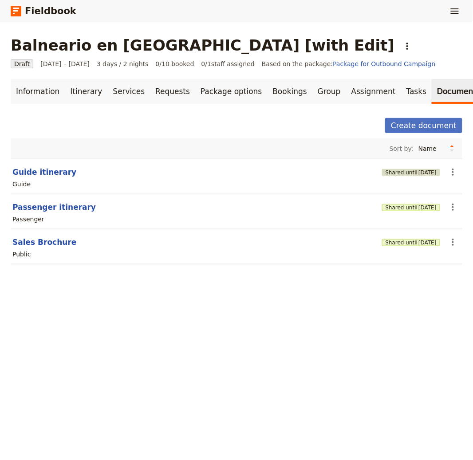
click at [418, 171] on span "4 Nov 2025" at bounding box center [427, 172] width 18 height 7
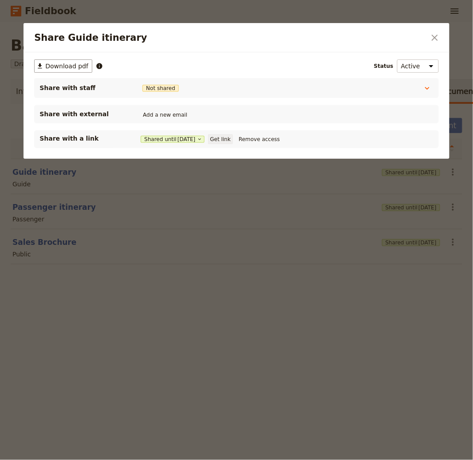
click at [222, 138] on button "Get link" at bounding box center [220, 139] width 25 height 10
click at [438, 34] on icon "Close dialog" at bounding box center [434, 37] width 11 height 11
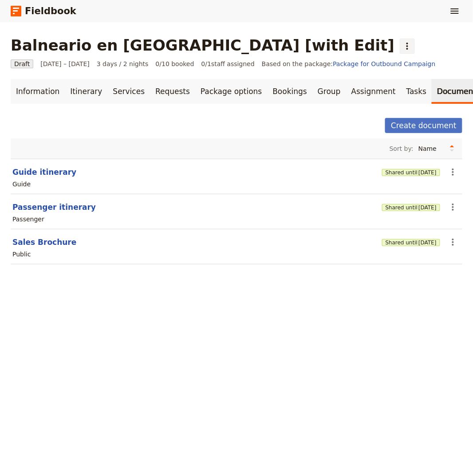
click at [402, 41] on icon "Actions" at bounding box center [407, 46] width 11 height 11
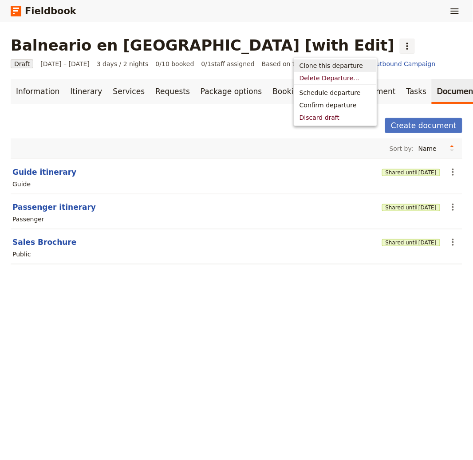
click at [320, 64] on span "Clone this departure" at bounding box center [330, 65] width 63 height 9
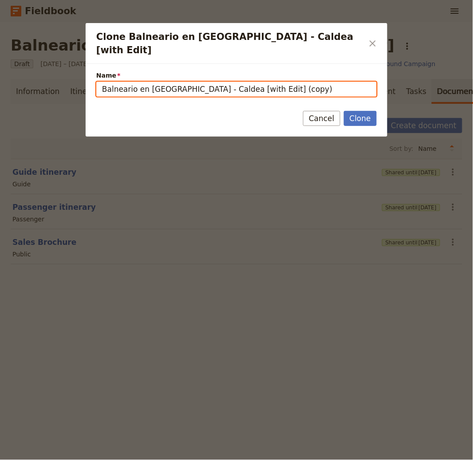
click at [231, 82] on input "Balneario en [GEOGRAPHIC_DATA] - Caldea [with Edit] (copy)" at bounding box center [236, 89] width 280 height 15
drag, startPoint x: 202, startPoint y: 78, endPoint x: 0, endPoint y: 75, distance: 202.3
click at [0, 460] on div "Clone Balneario en [GEOGRAPHIC_DATA] - Caldea [with Edit] ​ Name Balneario en […" at bounding box center [236, 460] width 473 height 0
paste input "Cycling from [GEOGRAPHIC_DATA] to [GEOGRAPHIC_DATA]"
type input "Cycling from [GEOGRAPHIC_DATA] to [GEOGRAPHIC_DATA] [with Edit]"
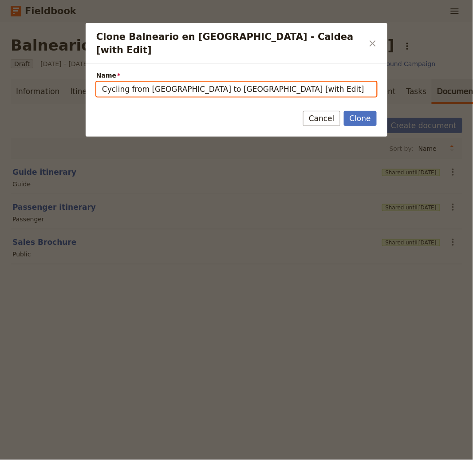
click at [344, 111] on button "Clone" at bounding box center [360, 118] width 33 height 15
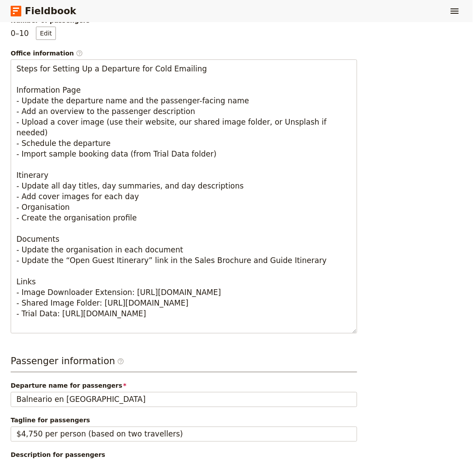
scroll to position [475, 0]
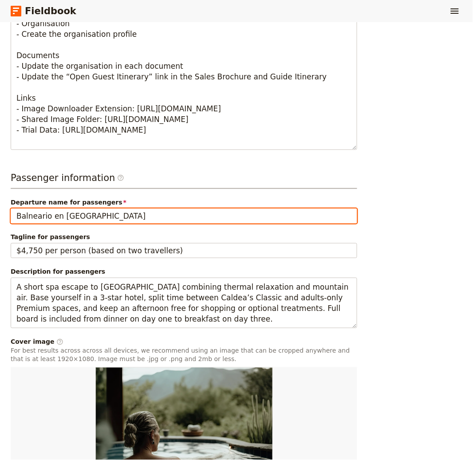
click at [117, 208] on input "Balneario en [GEOGRAPHIC_DATA]" at bounding box center [184, 215] width 346 height 15
paste input "Cycling from [GEOGRAPHIC_DATA] to [GEOGRAPHIC_DATA]"
type input "Cycling from [GEOGRAPHIC_DATA] to [GEOGRAPHIC_DATA]"
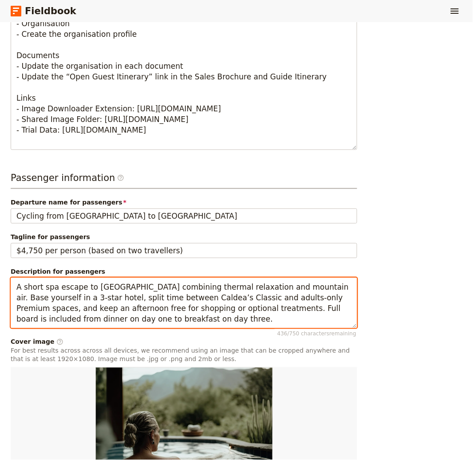
click at [110, 287] on textarea "A short spa escape to [GEOGRAPHIC_DATA] combining thermal relaxation and mounta…" at bounding box center [184, 303] width 346 height 51
paste textarea "n easy, mostly flat 8‑day ride along Portugal’s Atlantic coast. Follow seaside …"
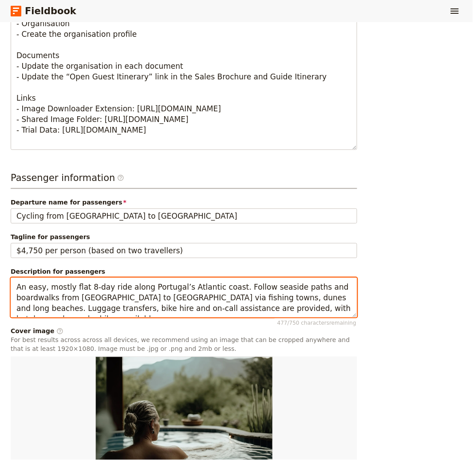
type textarea "An easy, mostly flat 8‑day ride along Portugal’s Atlantic coast. Follow seaside…"
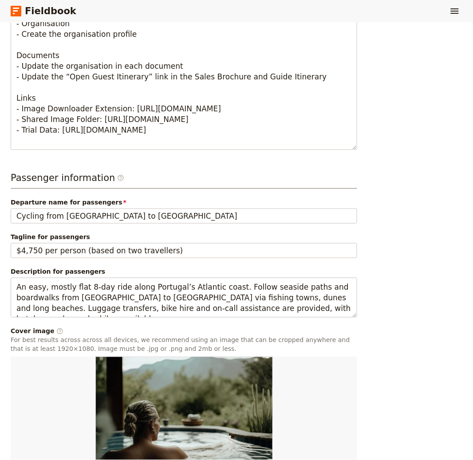
click at [374, 336] on div "Departure information Departure name / reference code Cycling from [GEOGRAPHIC_…" at bounding box center [237, 86] width 452 height 850
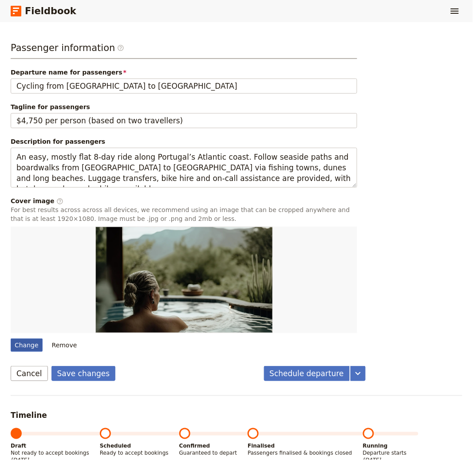
click at [29, 338] on div "Change" at bounding box center [27, 344] width 32 height 13
click at [11, 338] on input "Change" at bounding box center [10, 338] width 0 height 0
type input "C:\fakepath\biking-S.-[PERSON_NAME]-13-1536x1024.jpg"
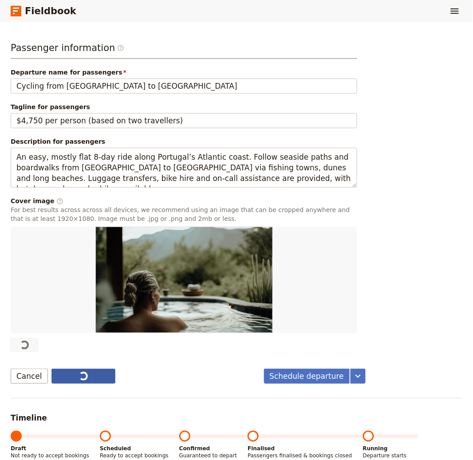
type input "Balneario en [GEOGRAPHIC_DATA]"
type textarea "A short spa escape to [GEOGRAPHIC_DATA] combining thermal relaxation and mounta…"
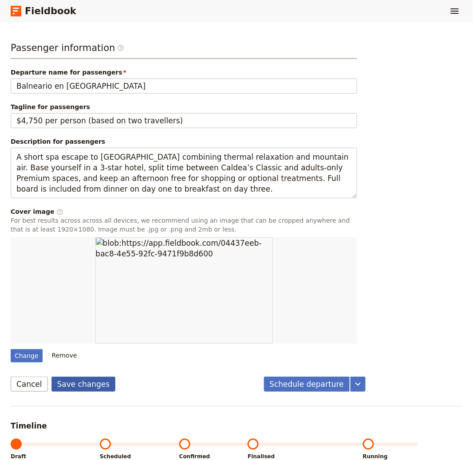
click at [90, 377] on button "Save changes" at bounding box center [83, 384] width 64 height 15
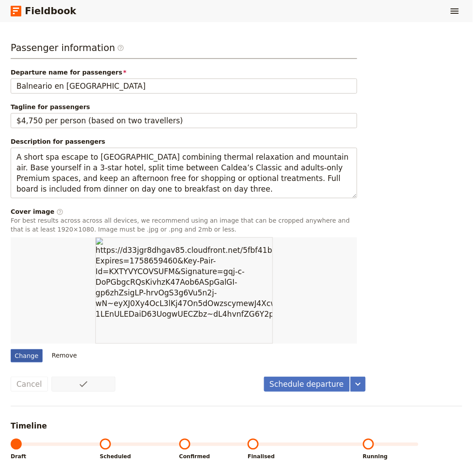
click at [25, 349] on div "Change" at bounding box center [27, 355] width 32 height 13
click at [11, 349] on input "Change" at bounding box center [10, 349] width 0 height 0
type input "C:\fakepath\credits-revelamos-2.jpg"
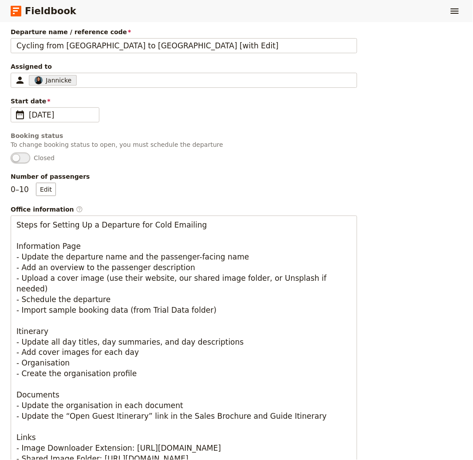
scroll to position [0, 0]
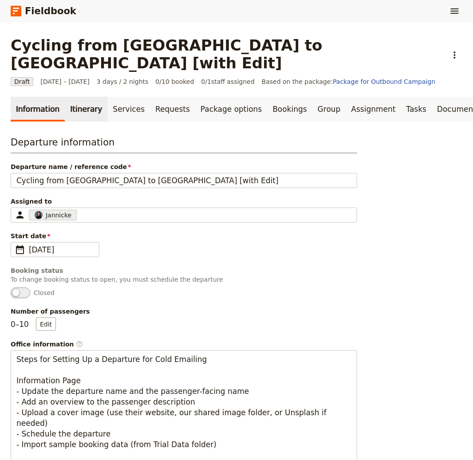
click at [79, 97] on link "Itinerary" at bounding box center [86, 109] width 43 height 25
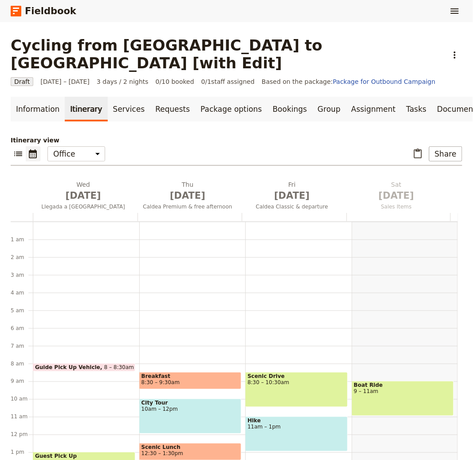
scroll to position [115, 0]
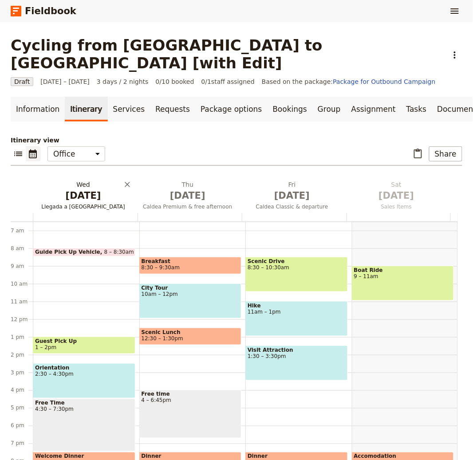
click at [82, 189] on span "[DATE]" at bounding box center [83, 195] width 94 height 13
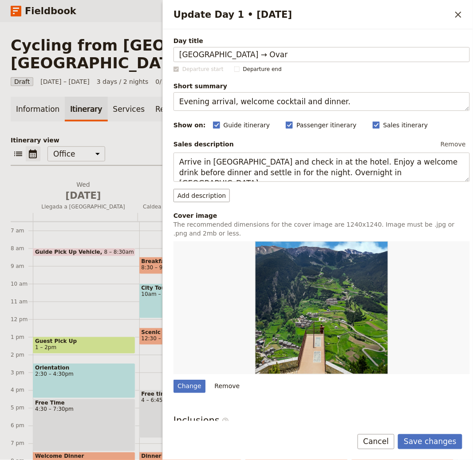
type input "[GEOGRAPHIC_DATA] → Ovar"
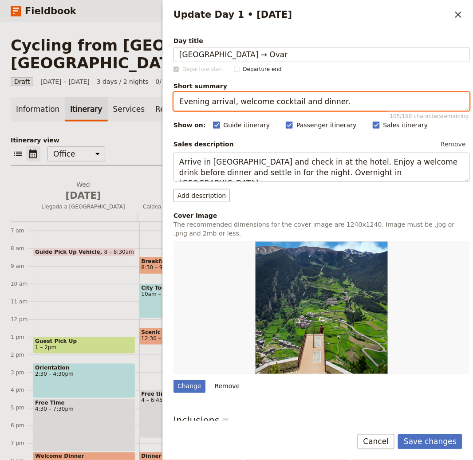
click at [304, 102] on textarea "Evening arrival, welcome cocktail and dinner." at bounding box center [321, 101] width 296 height 19
paste textarea "Coastal warm‑up ride with ocean views"
type textarea "Coastal warm‑up ride with ocean views."
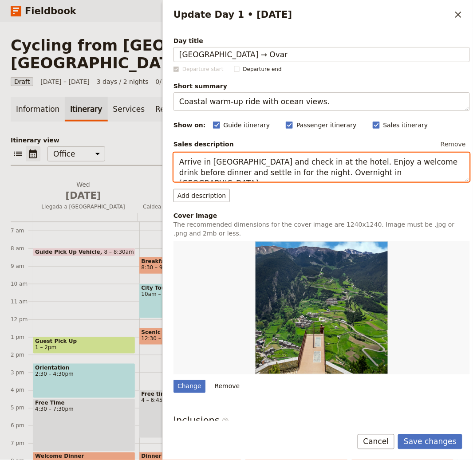
click at [298, 163] on textarea "Arrive in [GEOGRAPHIC_DATA] and check in at the hotel. Enjoy a welcome drink be…" at bounding box center [321, 167] width 296 height 29
paste textarea "Leave [GEOGRAPHIC_DATA] along [GEOGRAPHIC_DATA] and seafront cycleways, stoppin…"
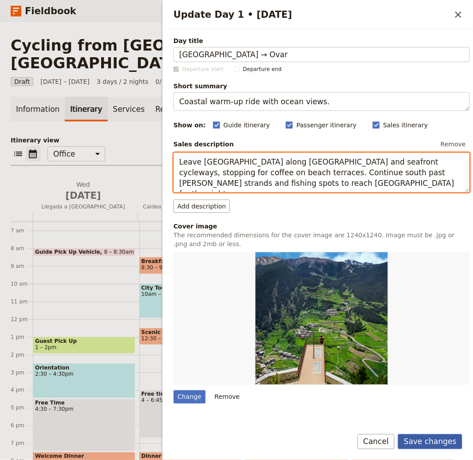
type textarea "Leave [GEOGRAPHIC_DATA] along [GEOGRAPHIC_DATA] and seafront cycleways, stoppin…"
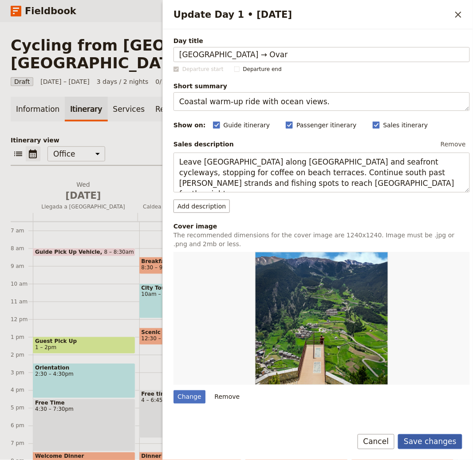
click at [446, 446] on button "Save changes" at bounding box center [430, 441] width 64 height 15
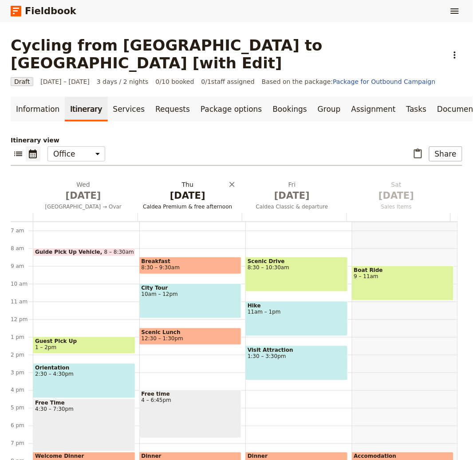
click at [178, 189] on span "[DATE]" at bounding box center [188, 195] width 94 height 13
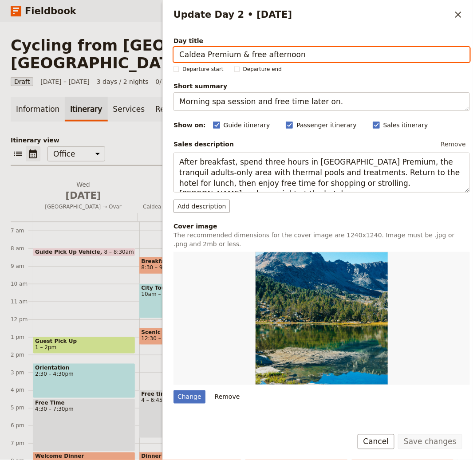
click at [350, 59] on input "Caldea Premium & free afternoon" at bounding box center [321, 54] width 296 height 15
paste input "Ovar → Mira"
type input "Ovar → Mira"
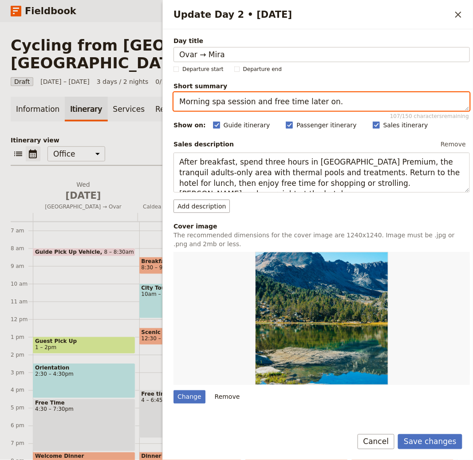
click at [250, 101] on textarea "Morning spa session and free time later on." at bounding box center [321, 101] width 296 height 19
paste textarea "Beaches, pine forests and lagoons"
type textarea "Beaches, pine forests and lagoons."
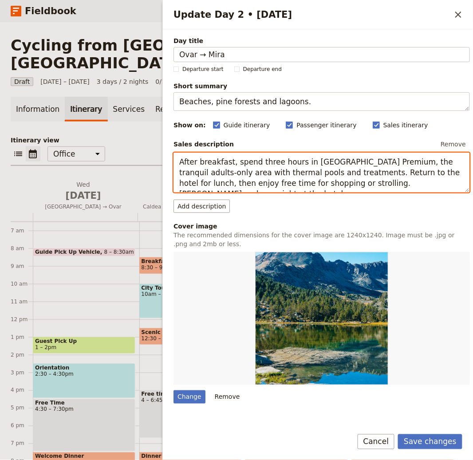
click at [312, 179] on textarea "After breakfast, spend three hours in [GEOGRAPHIC_DATA] Premium, the tranquil a…" at bounding box center [321, 173] width 296 height 40
paste textarea "Ride quiet lanes and cycle paths through dunes and pinewoods, skirting Aveiro’s…"
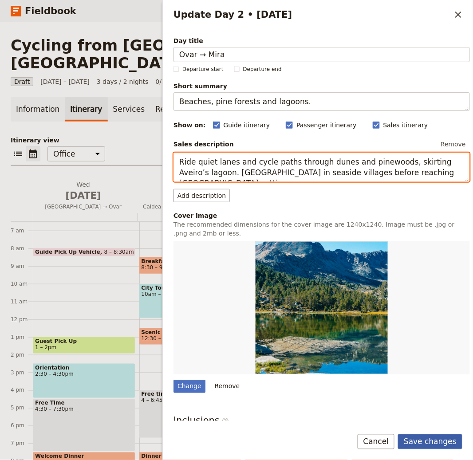
type textarea "Ride quiet lanes and cycle paths through dunes and pinewoods, skirting Aveiro’s…"
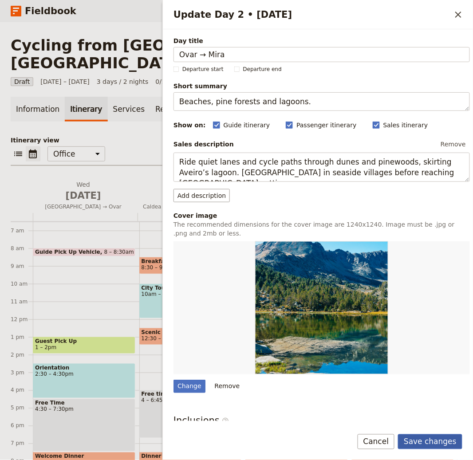
click at [433, 441] on button "Save changes" at bounding box center [430, 441] width 64 height 15
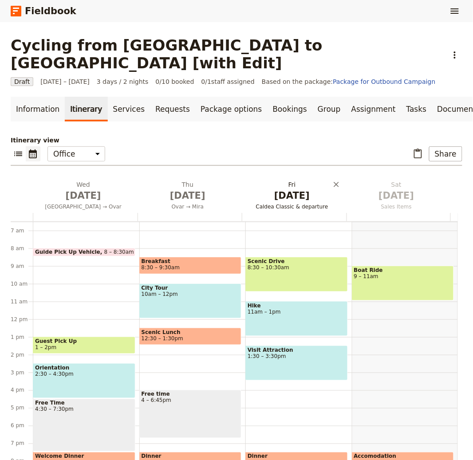
click at [280, 189] on span "[DATE]" at bounding box center [292, 195] width 94 height 13
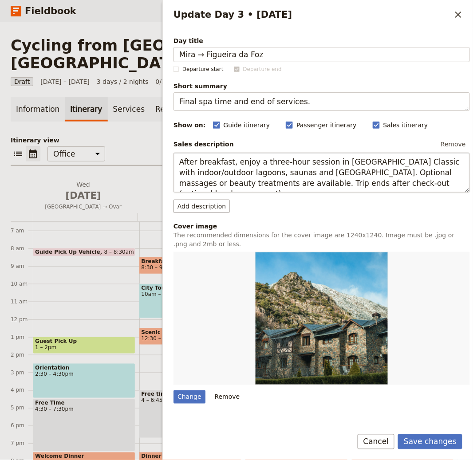
type input "Mira → Figueira da Foz"
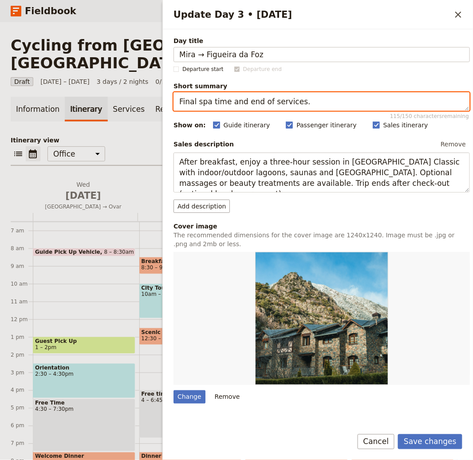
click at [229, 103] on textarea "Final spa time and end of services." at bounding box center [321, 101] width 296 height 19
paste textarea "Boardwalks and [PERSON_NAME][GEOGRAPHIC_DATA]"
type textarea "Boardwalks and long [PERSON_NAME]."
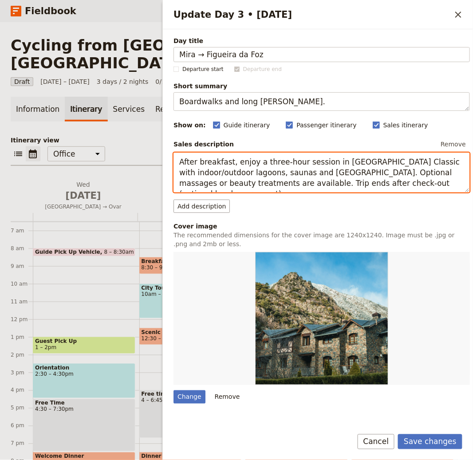
click at [280, 178] on textarea "After breakfast, enjoy a three‑hour session in [GEOGRAPHIC_DATA] Classic with i…" at bounding box center [321, 173] width 296 height 40
paste textarea "Follow boardwalks and coastal roads towards [GEOGRAPHIC_DATA], a classic Atlant…"
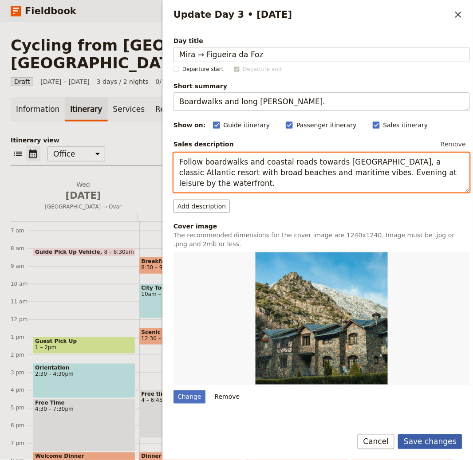
type textarea "Follow boardwalks and coastal roads towards [GEOGRAPHIC_DATA], a classic Atlant…"
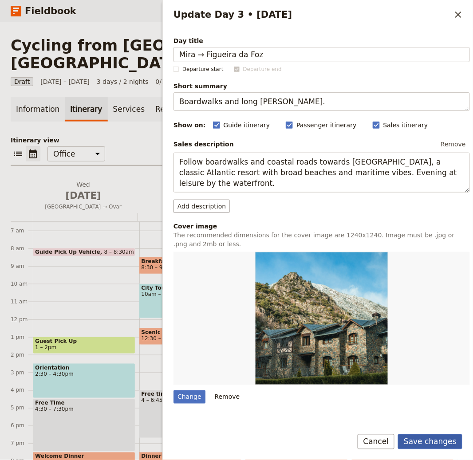
click at [439, 440] on button "Save changes" at bounding box center [430, 441] width 64 height 15
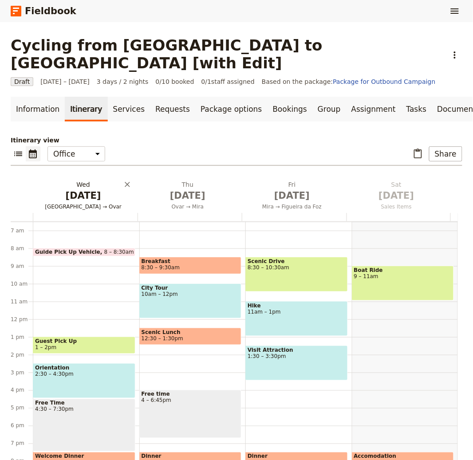
click at [70, 184] on button "[DATE] [GEOGRAPHIC_DATA] → [GEOGRAPHIC_DATA]" at bounding box center [85, 196] width 104 height 33
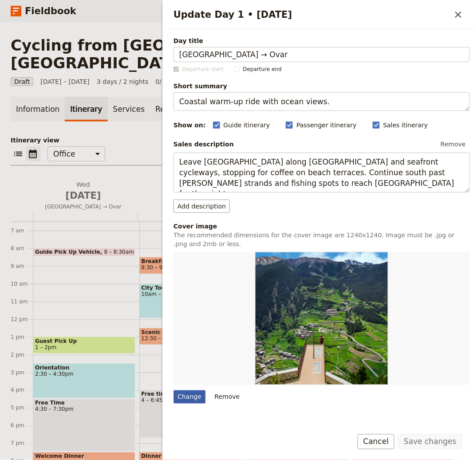
click at [197, 395] on div "Change" at bounding box center [189, 396] width 32 height 13
click at [173, 390] on input "Change" at bounding box center [173, 390] width 0 height 0
type input "C:\fakepath\biking-S.-[PERSON_NAME]-13-1536x1024.jpg"
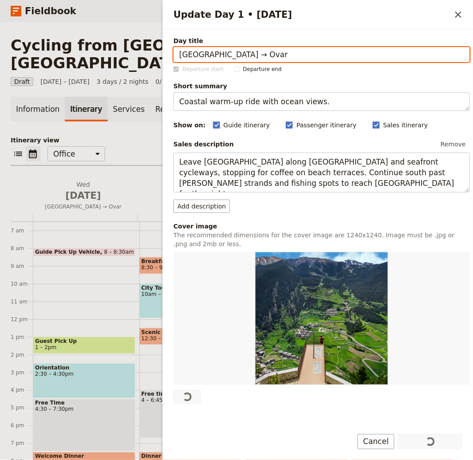
click at [135, 136] on div "Itinerary view ​ ​ Office Guide Passenger Sales ​ Share [DATE] [GEOGRAPHIC_DATA…" at bounding box center [237, 311] width 452 height 351
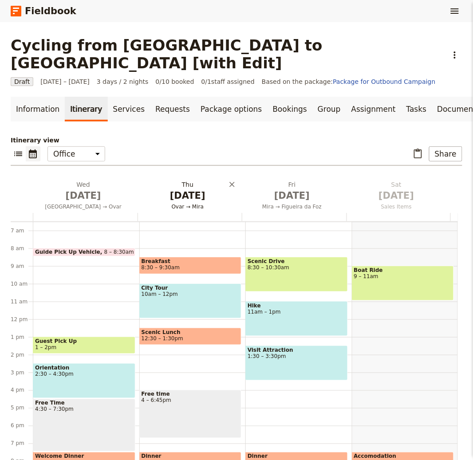
click at [183, 180] on h2 "[DATE] Ovar → Mira" at bounding box center [188, 191] width 94 height 22
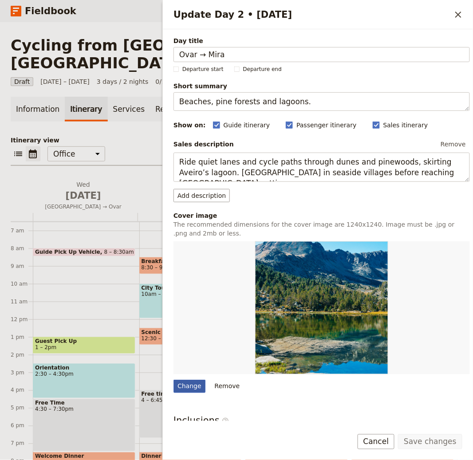
click at [201, 392] on div "Change" at bounding box center [189, 386] width 32 height 13
click at [173, 380] on input "Change" at bounding box center [173, 379] width 0 height 0
type input "C:\fakepath\credits-revelamos-5-1536x1024.jpg"
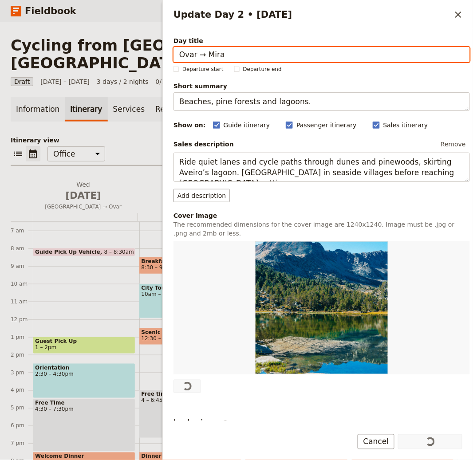
click at [134, 117] on div "Information Itinerary Services Requests Package options Bookings Group Assignme…" at bounding box center [237, 292] width 452 height 390
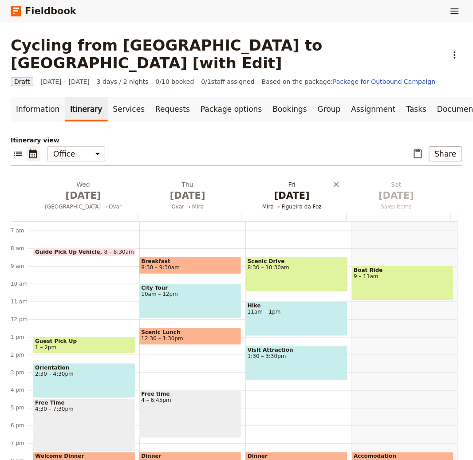
click at [289, 189] on span "[DATE]" at bounding box center [292, 195] width 94 height 13
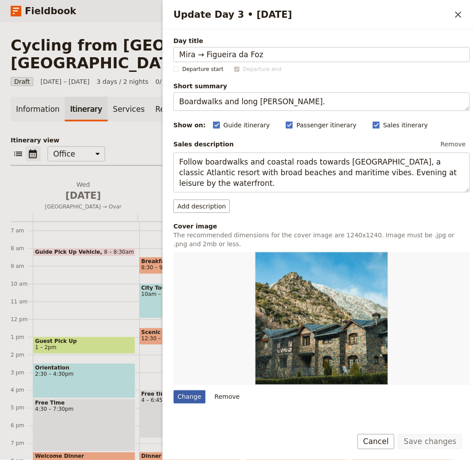
click at [185, 396] on div "Change" at bounding box center [189, 396] width 32 height 13
click at [173, 390] on input "Change" at bounding box center [173, 390] width 0 height 0
type input "C:\fakepath\credits-portugalA2Z-4-1536x1028.jpg"
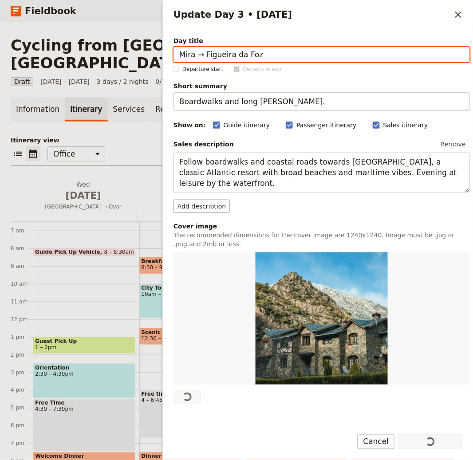
click at [133, 136] on p "Itinerary view" at bounding box center [237, 140] width 452 height 9
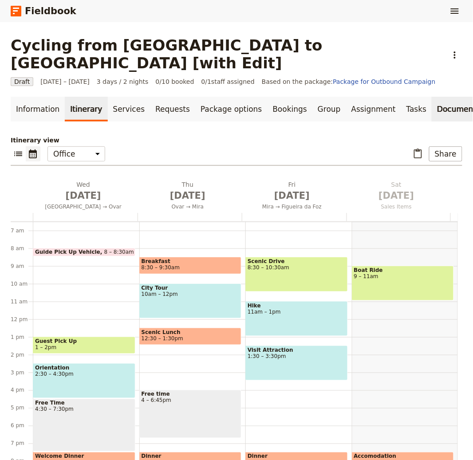
click at [432, 97] on link "Documents" at bounding box center [459, 109] width 54 height 25
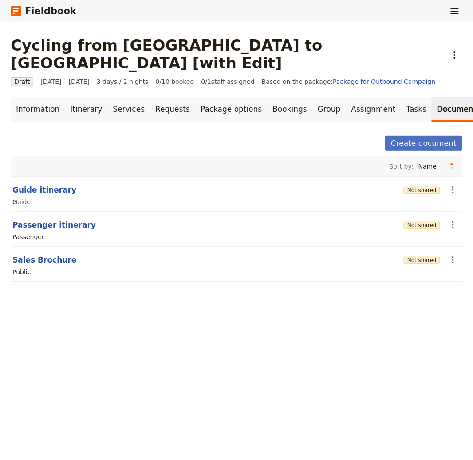
click at [79, 220] on button "Passenger itinerary" at bounding box center [53, 225] width 83 height 11
select select "PASSENGER"
select select "RUN_SHEET"
select select "LARGE"
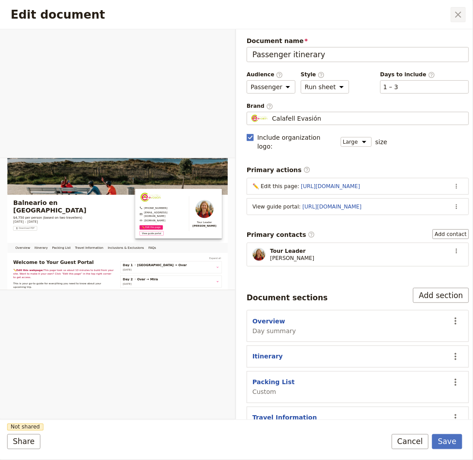
click at [453, 19] on icon "Close dialog" at bounding box center [458, 14] width 11 height 11
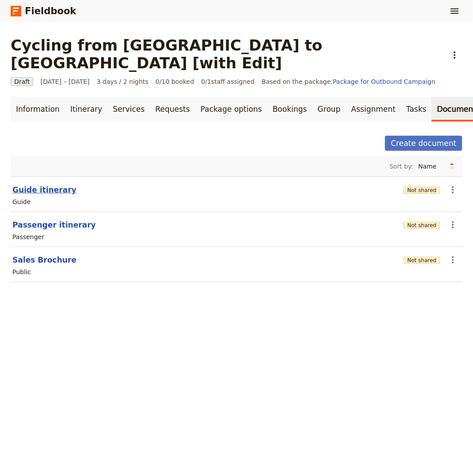
click at [51, 185] on button "Guide itinerary" at bounding box center [44, 190] width 64 height 11
select select "STAFF"
select select "RUN_SHEET"
select select "LARGE"
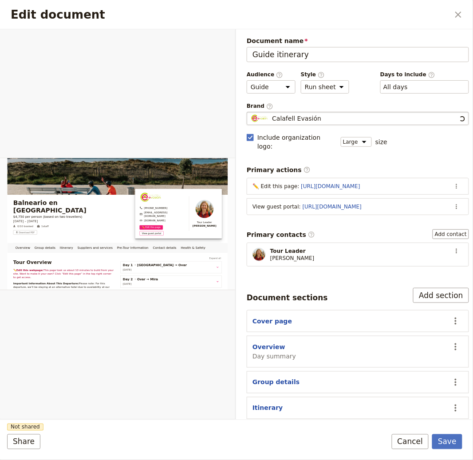
click at [286, 116] on span "Calafell Evasión" at bounding box center [296, 118] width 49 height 9
click at [251, 112] on input "Calafell Evasión" at bounding box center [250, 112] width 0 height 0
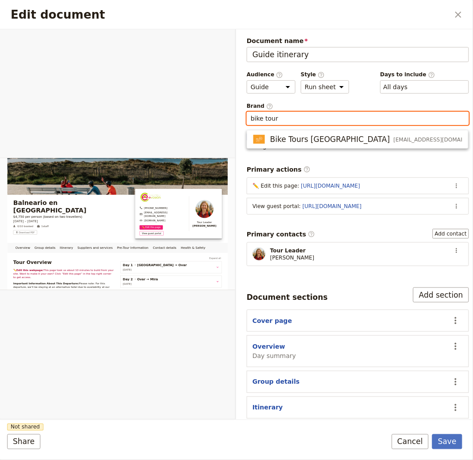
click at [321, 132] on button "Bike Tours [GEOGRAPHIC_DATA] [EMAIL_ADDRESS][DOMAIN_NAME]" at bounding box center [357, 139] width 221 height 14
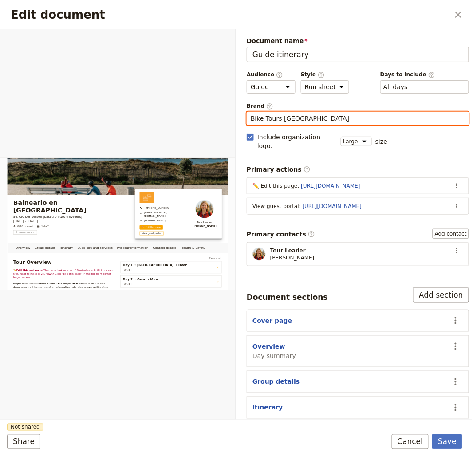
type input "Bike Tours [GEOGRAPHIC_DATA]"
click at [453, 433] on form "Overview Group details Itinerary Suppliers and services Pre-Tour Information Co…" at bounding box center [236, 244] width 473 height 431
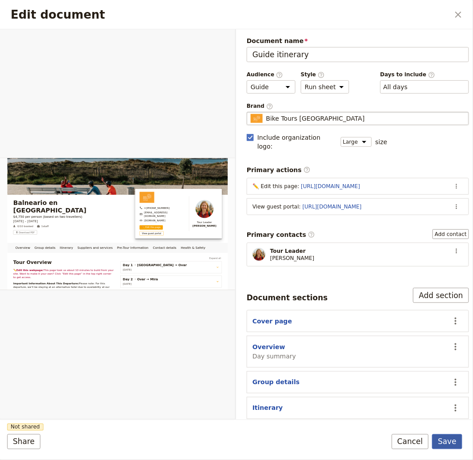
click at [453, 436] on button "Save" at bounding box center [447, 441] width 30 height 15
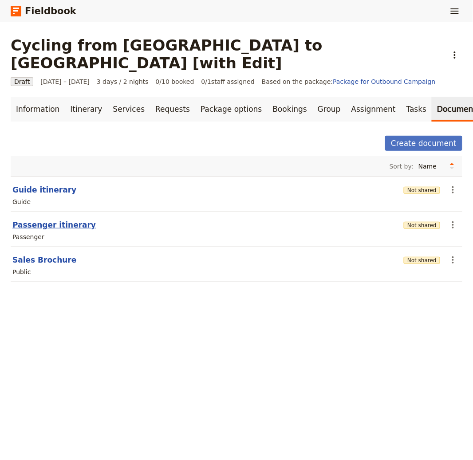
click at [54, 220] on button "Passenger itinerary" at bounding box center [53, 225] width 83 height 11
select select "PASSENGER"
select select "RUN_SHEET"
select select "LARGE"
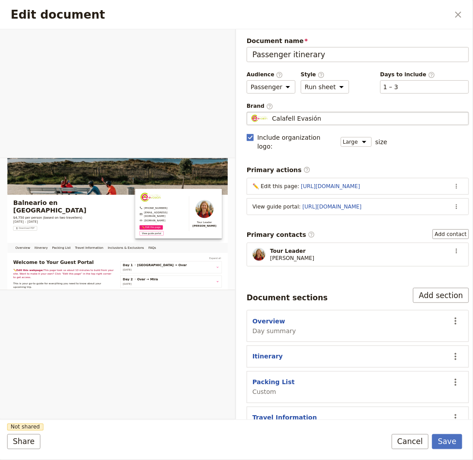
click at [380, 114] on div "Calafell Evasión" at bounding box center [358, 118] width 214 height 9
click at [251, 112] on input "Calafell Evasión" at bounding box center [250, 112] width 0 height 0
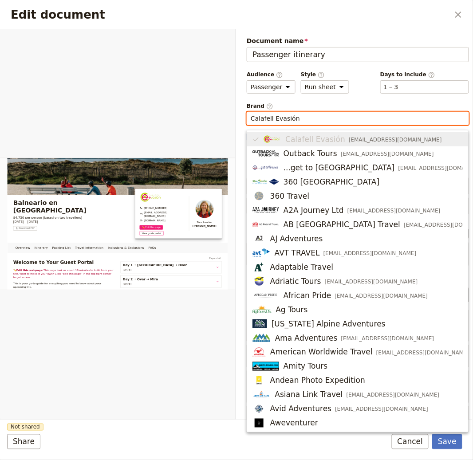
click at [371, 122] on input "Calafell Evasión" at bounding box center [358, 118] width 214 height 9
paste input "bike tour"
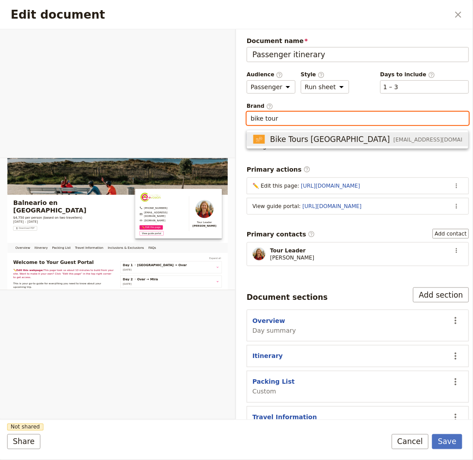
click at [287, 134] on span "Bike Tours [GEOGRAPHIC_DATA]" at bounding box center [330, 139] width 120 height 11
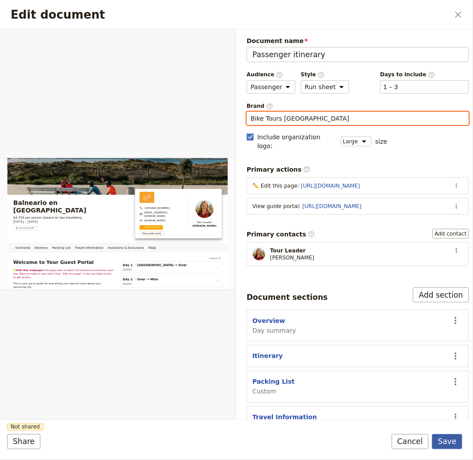
type input "Bike Tours [GEOGRAPHIC_DATA]"
click at [444, 444] on button "Save" at bounding box center [447, 441] width 30 height 15
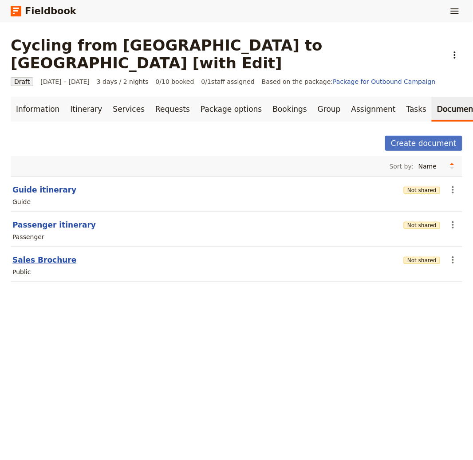
click at [45, 255] on button "Sales Brochure" at bounding box center [44, 260] width 64 height 11
select select "DEFAULT"
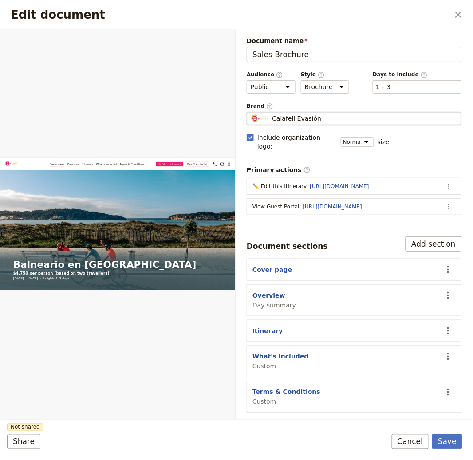
click at [298, 115] on span "Calafell Evasión" at bounding box center [296, 118] width 49 height 9
click at [251, 112] on input "Calafell Evasión" at bounding box center [250, 112] width 0 height 0
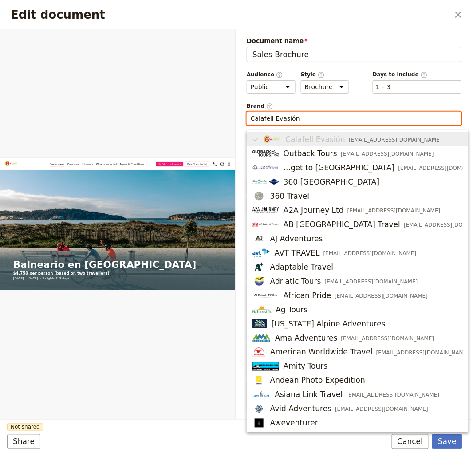
paste input "bike tour"
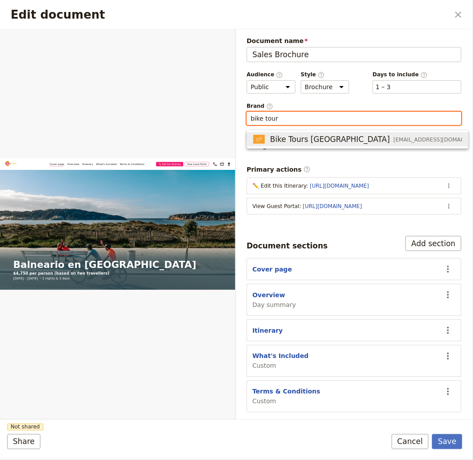
click at [319, 134] on span "Bike Tours [GEOGRAPHIC_DATA]" at bounding box center [330, 139] width 120 height 11
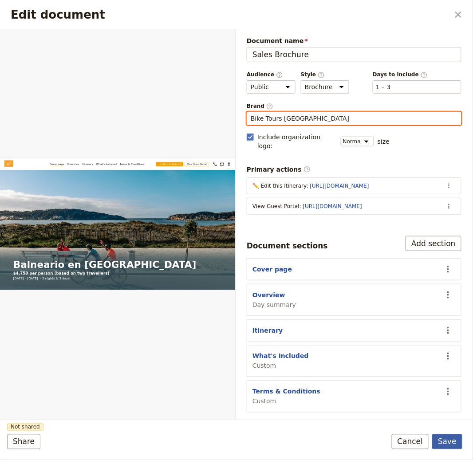
type input "Bike Tours [GEOGRAPHIC_DATA]"
click at [446, 443] on button "Save" at bounding box center [447, 441] width 30 height 15
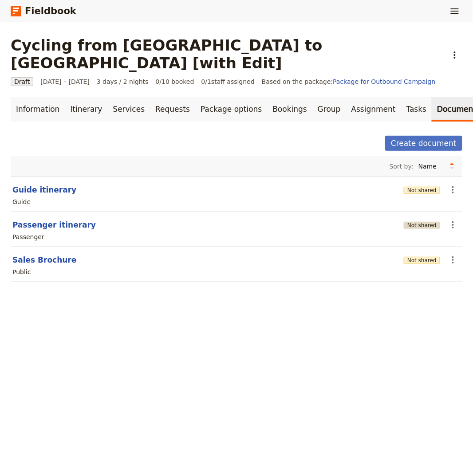
click at [422, 222] on button "Not shared" at bounding box center [422, 225] width 36 height 7
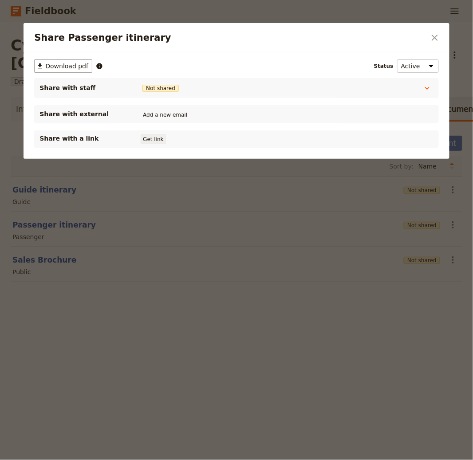
click at [144, 135] on button "Get link" at bounding box center [153, 139] width 25 height 10
drag, startPoint x: 12, startPoint y: 168, endPoint x: 16, endPoint y: 171, distance: 5.1
click at [12, 169] on div at bounding box center [236, 230] width 473 height 460
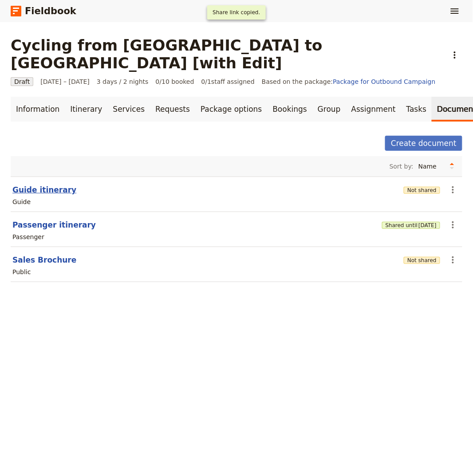
click at [16, 185] on button "Guide itinerary" at bounding box center [44, 190] width 64 height 11
select select "STAFF"
select select "RUN_SHEET"
select select "LARGE"
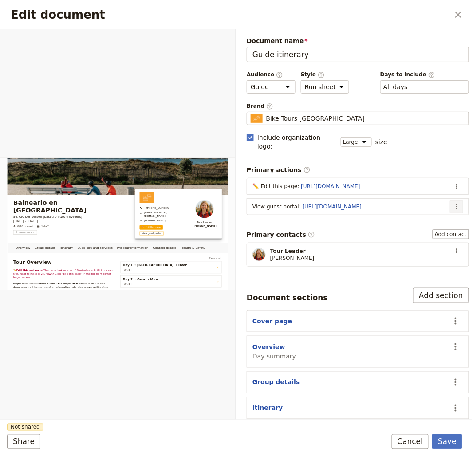
click at [453, 203] on icon "Actions" at bounding box center [456, 206] width 7 height 7
click at [416, 220] on span "Edit action" at bounding box center [414, 217] width 72 height 9
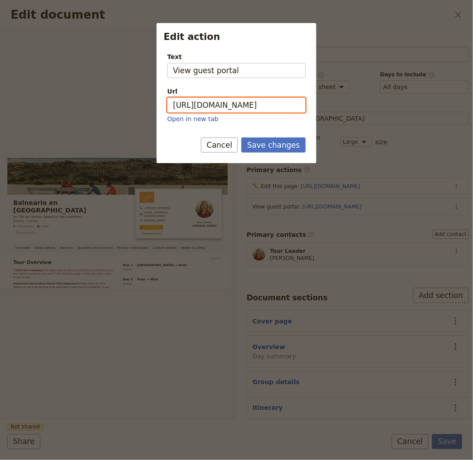
click at [214, 102] on input "[URL][DOMAIN_NAME]" at bounding box center [236, 105] width 138 height 15
paste input "rt7pyLFs_RXUE-Bt4ai2_"
type input "[URL][DOMAIN_NAME]"
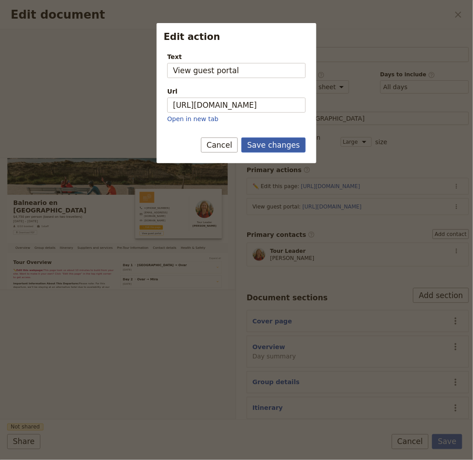
click at [282, 144] on button "Save changes" at bounding box center [273, 145] width 64 height 15
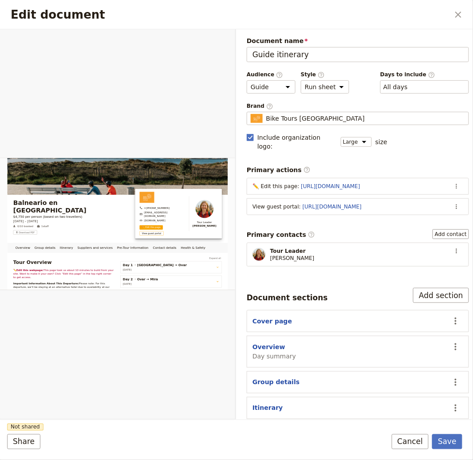
drag, startPoint x: 448, startPoint y: 445, endPoint x: 462, endPoint y: 431, distance: 19.8
click at [448, 445] on button "Save" at bounding box center [447, 441] width 30 height 15
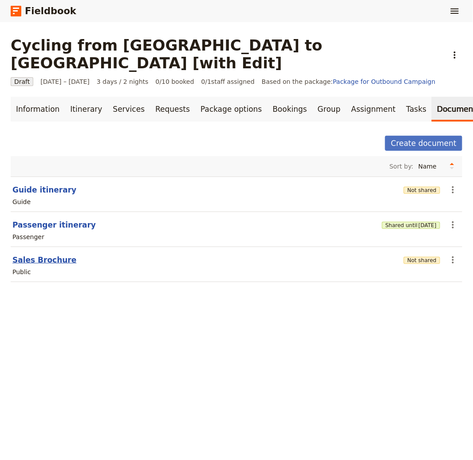
click at [39, 255] on button "Sales Brochure" at bounding box center [44, 260] width 64 height 11
select select "DEFAULT"
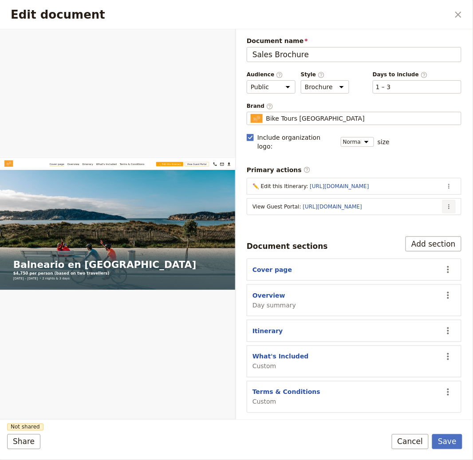
click at [448, 203] on icon "Actions" at bounding box center [448, 206] width 7 height 7
click at [438, 212] on button "Edit action" at bounding box center [414, 217] width 83 height 12
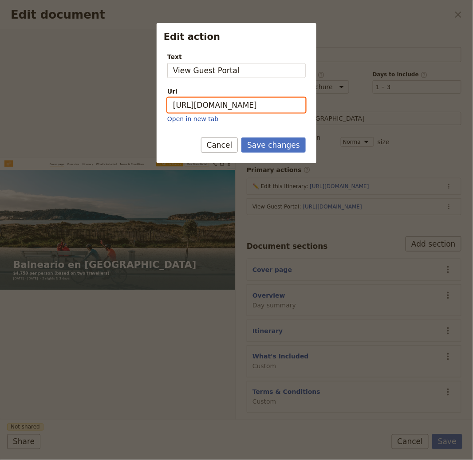
click at [230, 103] on input "[URL][DOMAIN_NAME]" at bounding box center [236, 105] width 138 height 15
paste input "rt7pyLFs_RXUE-Bt4ai2_"
type input "[URL][DOMAIN_NAME]"
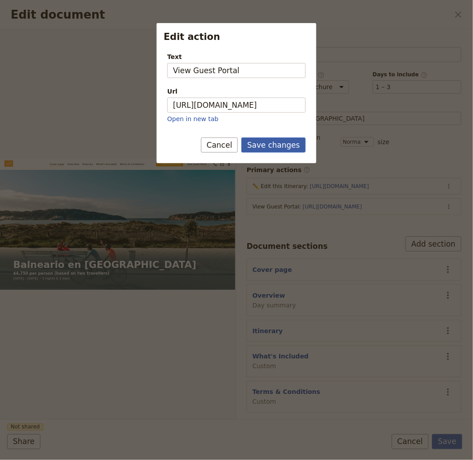
click at [275, 144] on button "Save changes" at bounding box center [273, 145] width 64 height 15
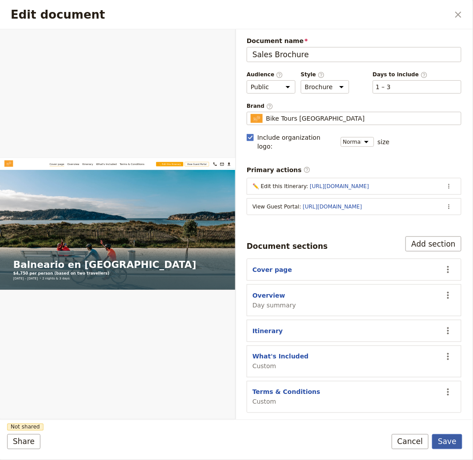
click at [447, 438] on button "Save" at bounding box center [447, 441] width 30 height 15
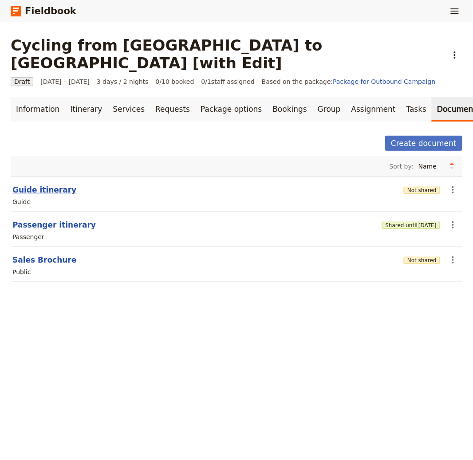
click at [54, 185] on button "Guide itinerary" at bounding box center [44, 190] width 64 height 11
select select "STAFF"
select select "RUN_SHEET"
select select "LARGE"
click at [417, 196] on div "Guide" at bounding box center [237, 201] width 450 height 11
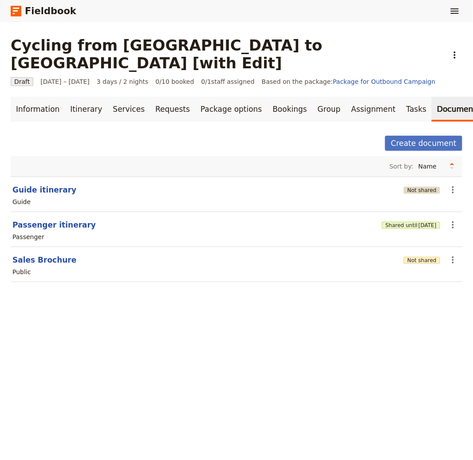
click at [422, 187] on button "Not shared" at bounding box center [422, 190] width 36 height 7
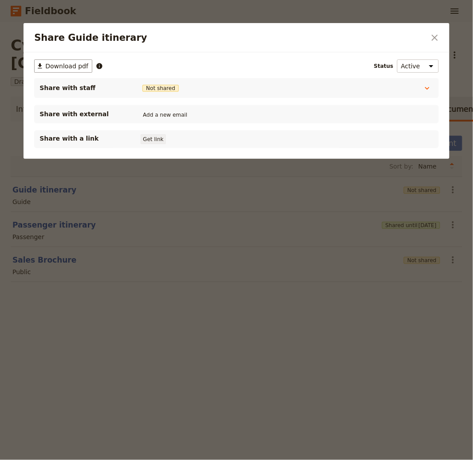
click at [145, 136] on button "Get link" at bounding box center [153, 139] width 25 height 10
drag, startPoint x: 350, startPoint y: 303, endPoint x: 369, endPoint y: 294, distance: 21.6
click at [350, 303] on div at bounding box center [236, 230] width 473 height 460
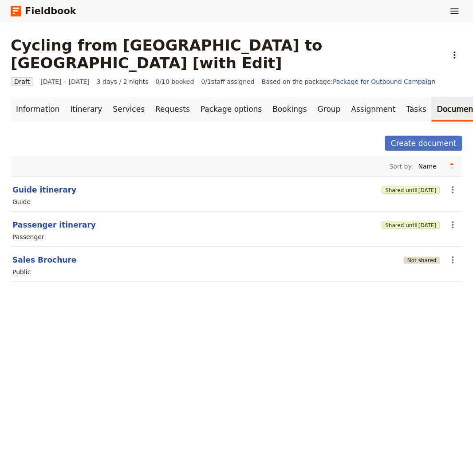
click at [416, 257] on button "Not shared" at bounding box center [422, 260] width 36 height 7
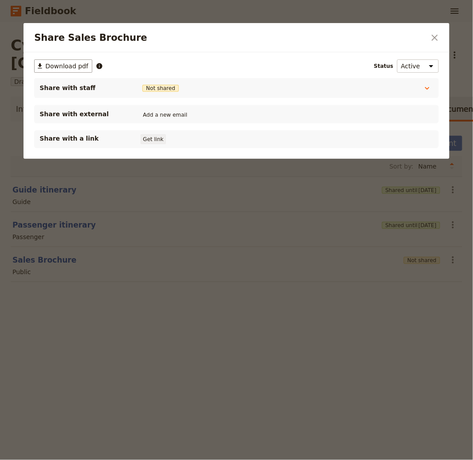
click at [158, 141] on button "Get link" at bounding box center [153, 139] width 25 height 10
click at [309, 334] on div at bounding box center [236, 230] width 473 height 460
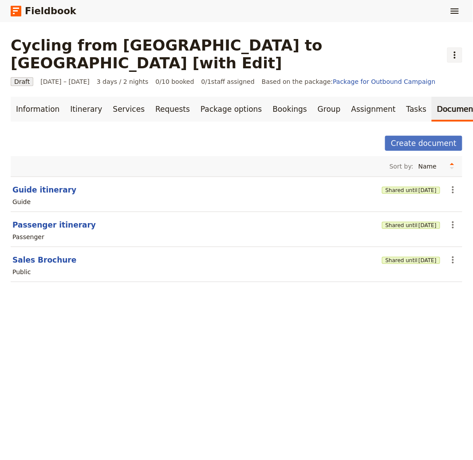
click at [454, 51] on icon "Actions" at bounding box center [455, 54] width 2 height 7
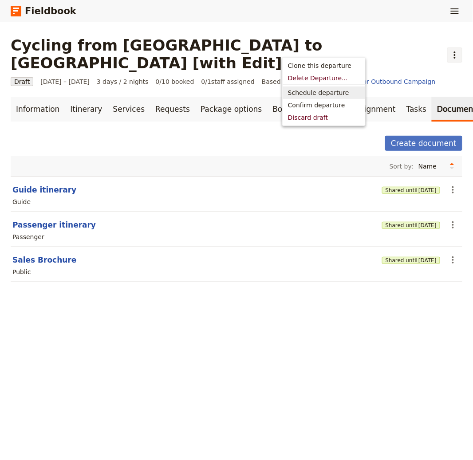
click at [306, 92] on span "Schedule departure" at bounding box center [318, 92] width 61 height 9
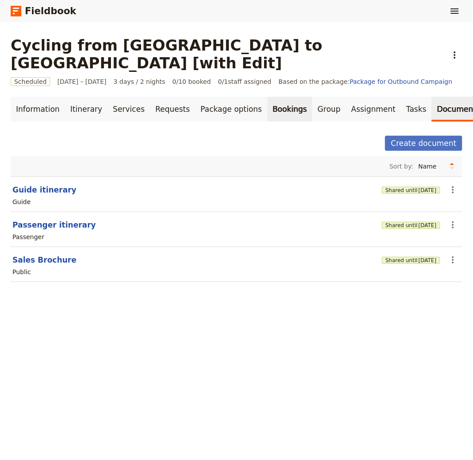
click at [267, 97] on link "Bookings" at bounding box center [289, 109] width 45 height 25
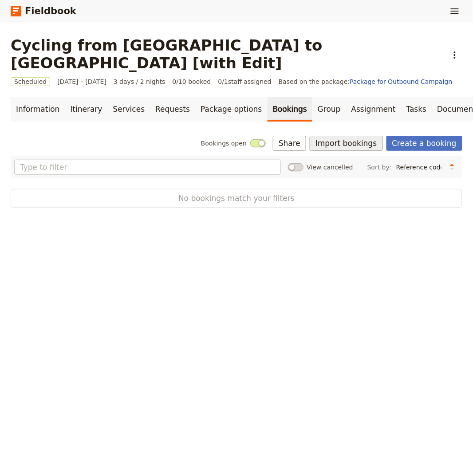
click at [333, 136] on button "Import bookings" at bounding box center [346, 143] width 73 height 15
click at [338, 141] on span "Import Bookings" at bounding box center [344, 145] width 51 height 9
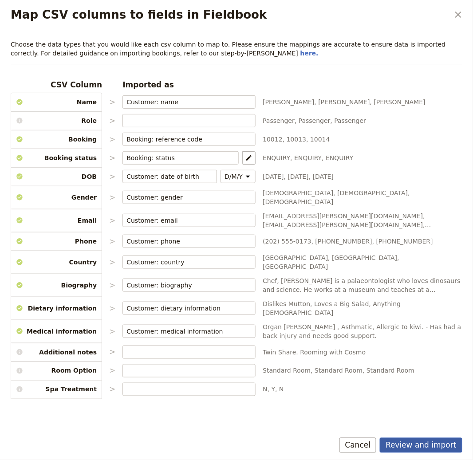
click at [427, 452] on button "Review and import" at bounding box center [421, 445] width 83 height 15
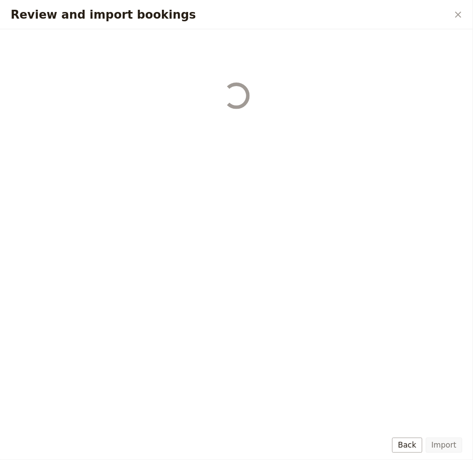
select select "655d56b39948720cb8e55355"
select select "655d57ca9948720cb8e553ec"
select select "655d57fa9948720cb8e553f3"
select select "655d58079948720cb8e553fa"
select select "655d584c9948720cb8e55401"
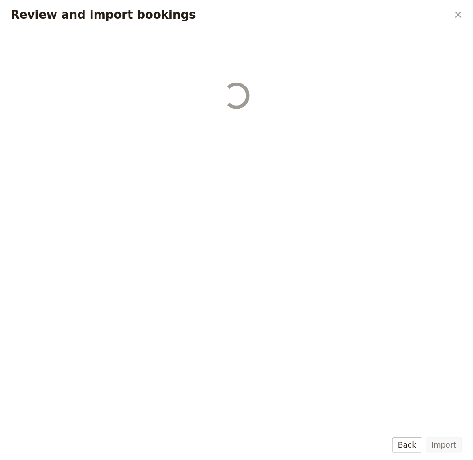
select select "655d58679948720cb8e5540d"
select select "650e6b6659641ed5ee156647"
select select "650e6b4b59641ed5ee156605"
select select "650e2104408bbede5b0c60fd"
select select "650e1d73408bbede5b0c60a6"
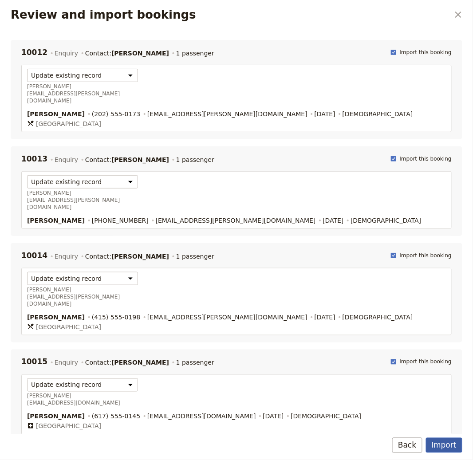
click at [448, 446] on button "Import" at bounding box center [444, 445] width 36 height 15
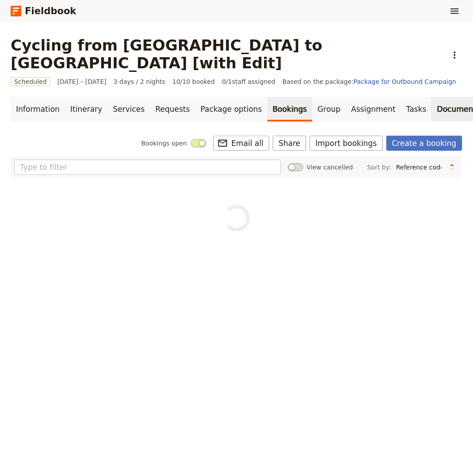
click at [432, 97] on link "Documents" at bounding box center [459, 109] width 54 height 25
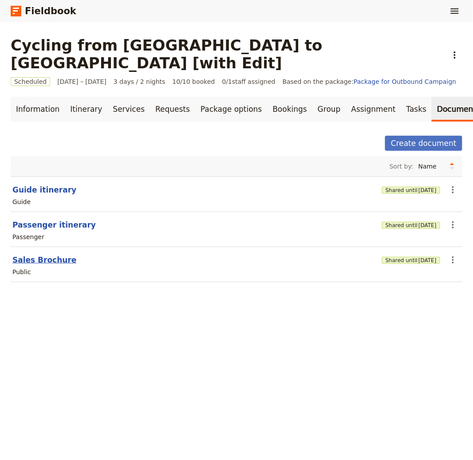
click at [61, 255] on button "Sales Brochure" at bounding box center [44, 260] width 64 height 11
select select "DEFAULT"
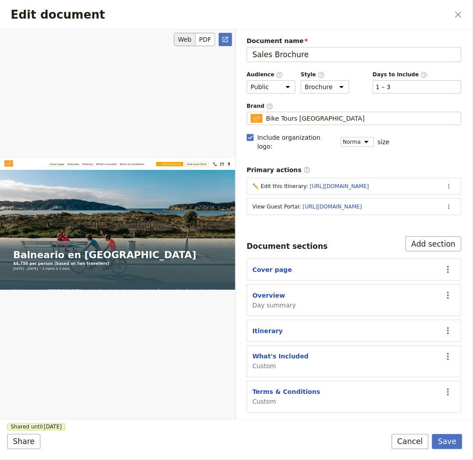
scroll to position [511, 0]
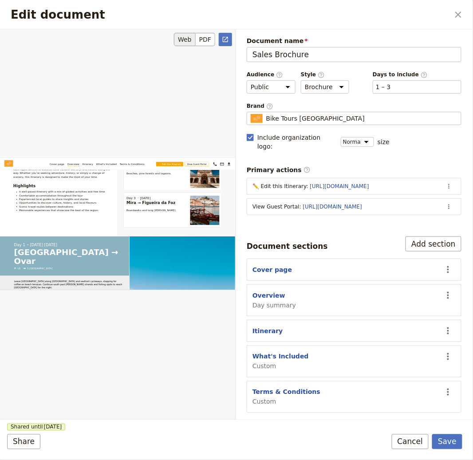
click at [225, 31] on div "Edit document" at bounding box center [117, 224] width 235 height 390
click at [225, 34] on link "​" at bounding box center [225, 39] width 13 height 13
click at [459, 12] on icon "Close dialog" at bounding box center [458, 14] width 11 height 11
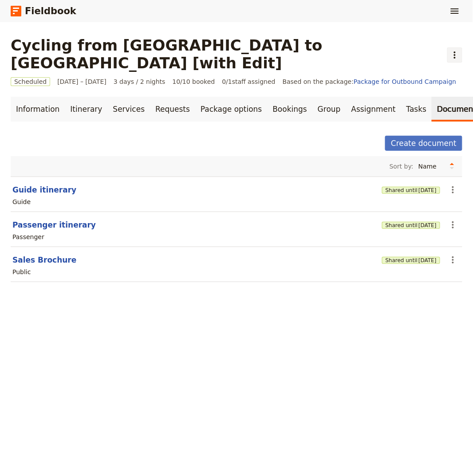
click at [449, 50] on icon "Actions" at bounding box center [454, 55] width 11 height 11
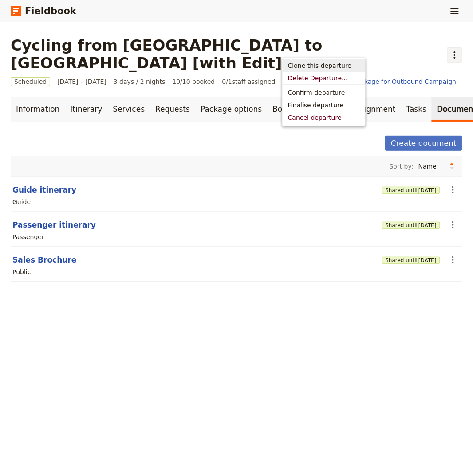
click at [305, 65] on span "Clone this departure" at bounding box center [319, 65] width 63 height 9
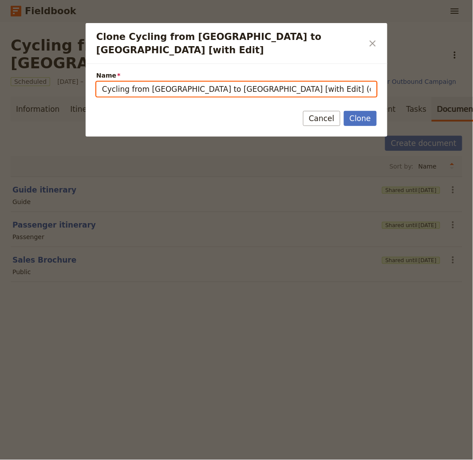
drag, startPoint x: 198, startPoint y: 79, endPoint x: 0, endPoint y: 59, distance: 198.3
click at [0, 460] on div "Clone Cycling from [GEOGRAPHIC_DATA] to [GEOGRAPHIC_DATA] [with Edit] ​ Name Cy…" at bounding box center [236, 460] width 473 height 0
paste input "Eco Europa"
drag, startPoint x: 252, startPoint y: 79, endPoint x: 226, endPoint y: 50, distance: 39.6
click at [181, 82] on input "Eco Europa [with Edit] (copy)" at bounding box center [236, 89] width 280 height 15
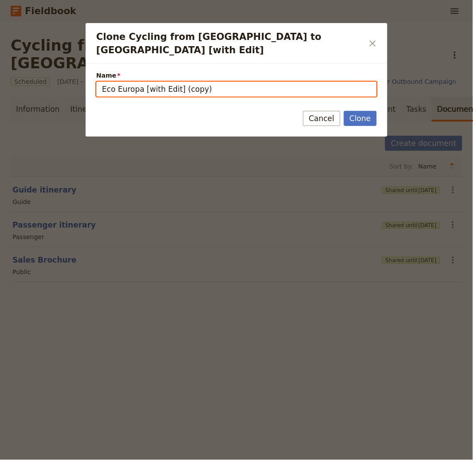
click at [301, 83] on input "Eco Europa [with Edit] (copy)" at bounding box center [236, 89] width 280 height 15
type input "Eco Europa [with Edit]"
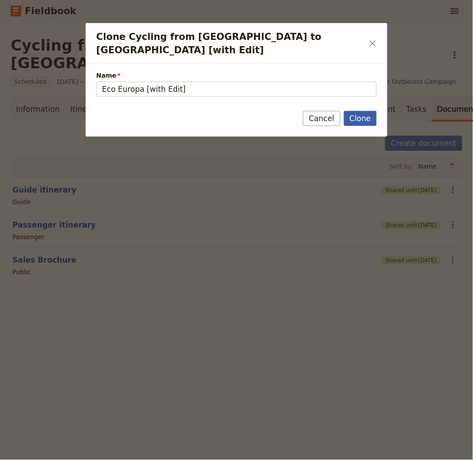
click at [365, 111] on button "Clone" at bounding box center [360, 118] width 33 height 15
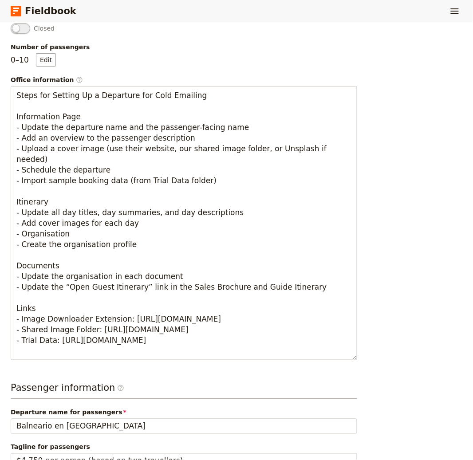
scroll to position [342, 0]
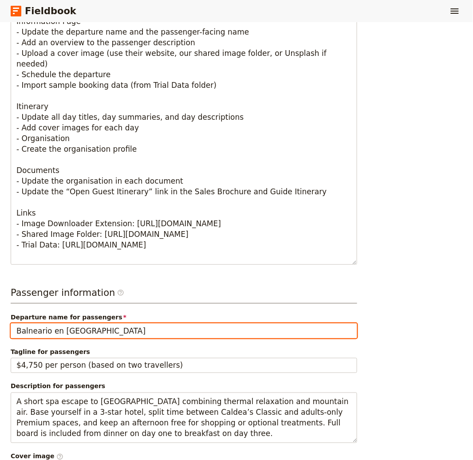
click at [104, 334] on input "Balneario en [GEOGRAPHIC_DATA]" at bounding box center [184, 330] width 346 height 15
paste input "Eco Europ"
type input "Eco Europa"
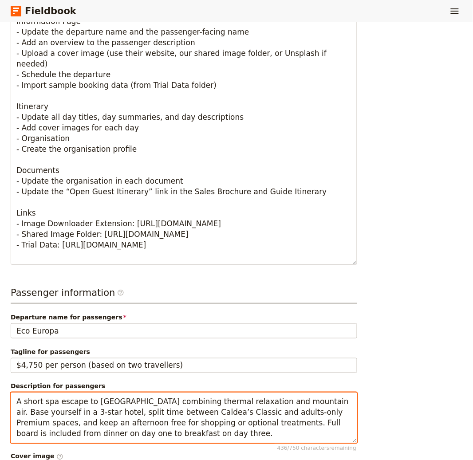
drag, startPoint x: 123, startPoint y: 421, endPoint x: 130, endPoint y: 419, distance: 6.8
click at [118, 423] on textarea "A short spa escape to [GEOGRAPHIC_DATA] combining thermal relaxation and mounta…" at bounding box center [184, 418] width 346 height 51
paste textarea "n eco‑minded circuit linking [GEOGRAPHIC_DATA] and [GEOGRAPHIC_DATA] with low‑i…"
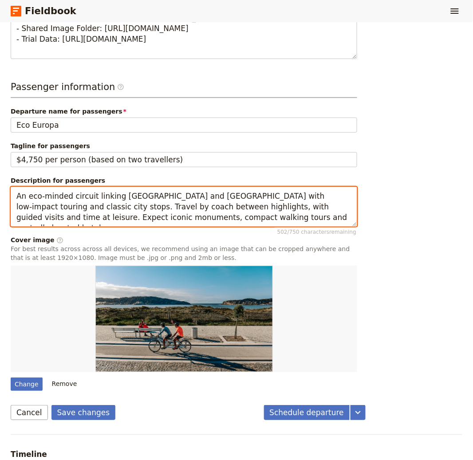
scroll to position [605, 0]
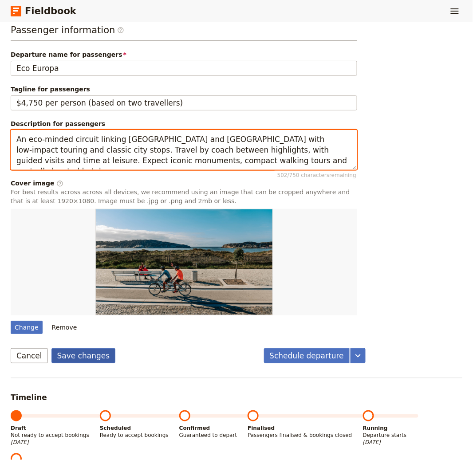
type textarea "An eco‑minded circuit linking [GEOGRAPHIC_DATA] and [GEOGRAPHIC_DATA] with low‑…"
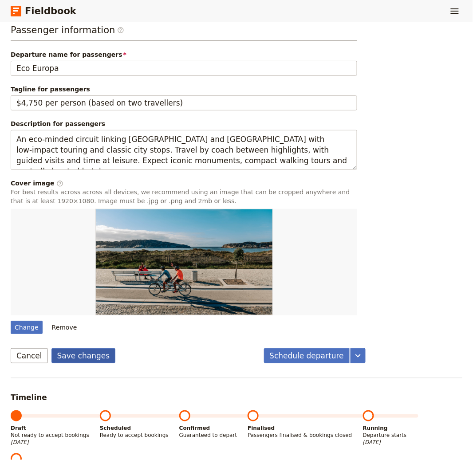
drag, startPoint x: 72, startPoint y: 354, endPoint x: 108, endPoint y: 333, distance: 41.5
click at [72, 354] on button "Save changes" at bounding box center [83, 355] width 64 height 15
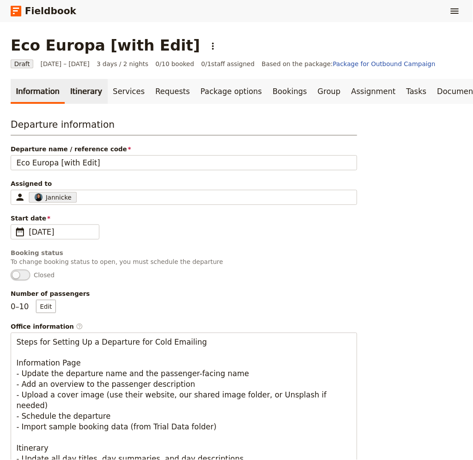
click at [77, 95] on link "Itinerary" at bounding box center [86, 91] width 43 height 25
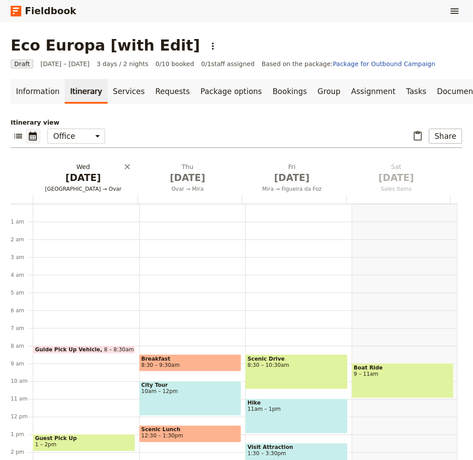
scroll to position [115, 0]
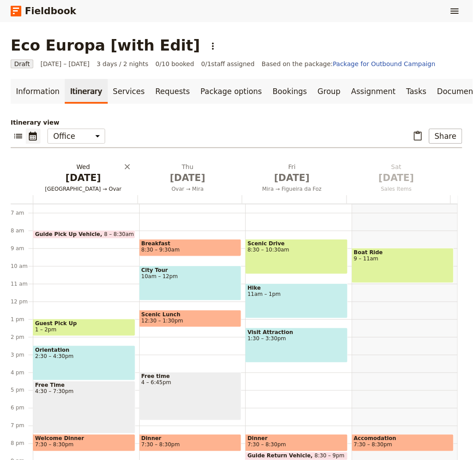
click at [95, 183] on span "[DATE]" at bounding box center [83, 177] width 94 height 13
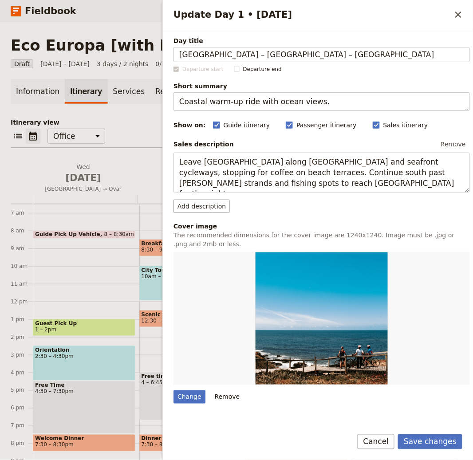
type input "[GEOGRAPHIC_DATA] – [GEOGRAPHIC_DATA] – [GEOGRAPHIC_DATA]"
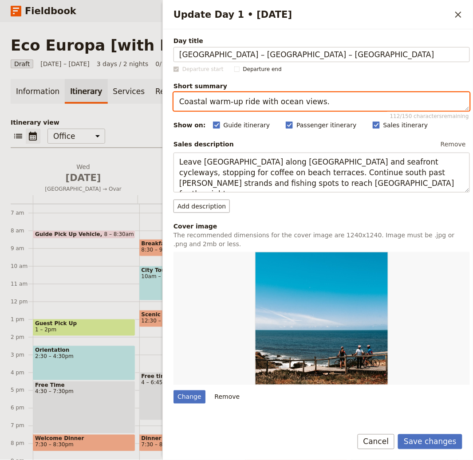
click at [283, 104] on textarea "Coastal warm‑up ride with ocean views." at bounding box center [321, 101] width 296 height 19
paste textarea "ross into France via the Basque coast"
type textarea "Cross into France via the Basque coast."
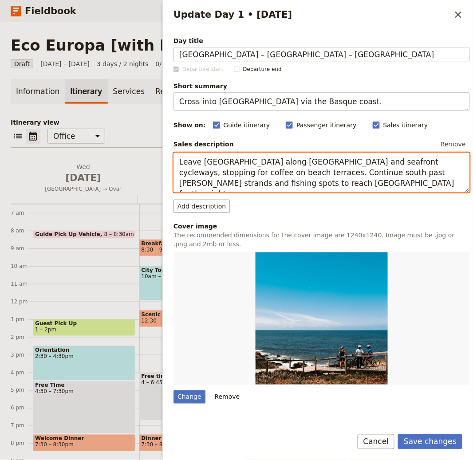
click at [271, 177] on textarea "Leave Porto along riverside and seafront cycleways, stopping for coffee on beac…" at bounding box center [321, 173] width 296 height 40
paste textarea "Depart Madrid by coach, pausing in elegant San Sebastián for a stroll by La Con…"
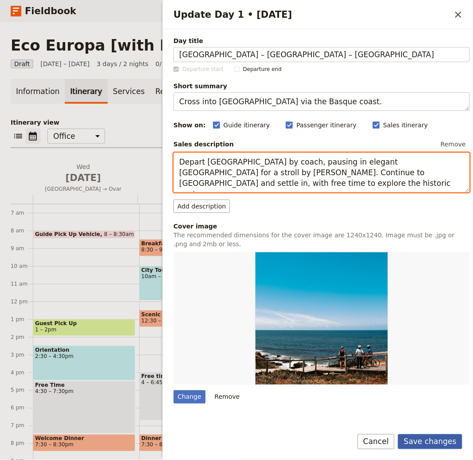
type textarea "Depart Madrid by coach, pausing in elegant San Sebastián for a stroll by La Con…"
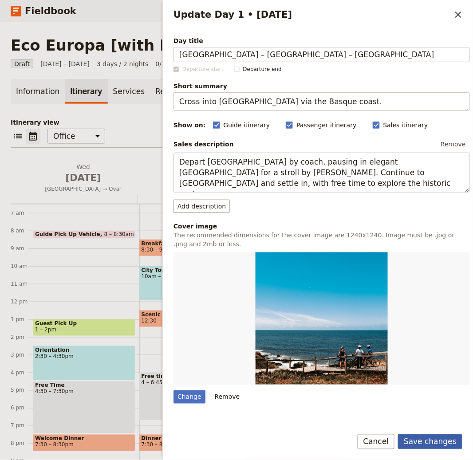
click at [440, 441] on button "Save changes" at bounding box center [430, 441] width 64 height 15
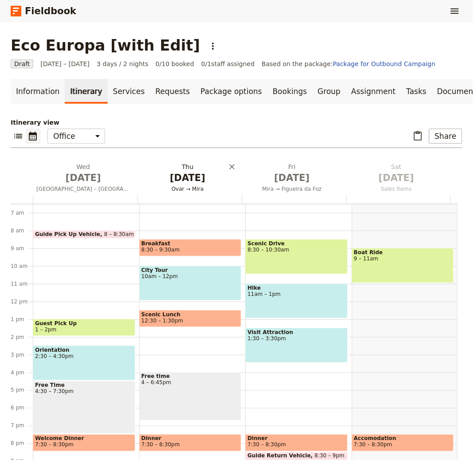
click at [185, 183] on span "Oct 2" at bounding box center [188, 177] width 94 height 13
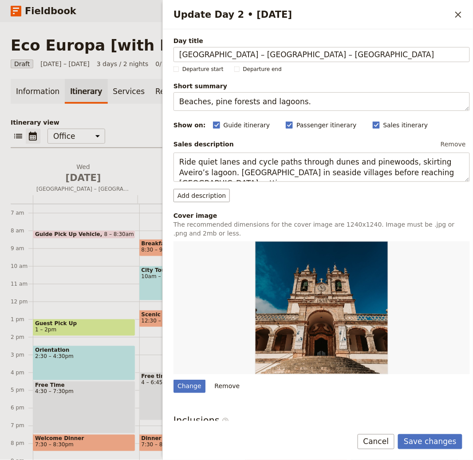
type input "Bordeaux – Chartres – Paris"
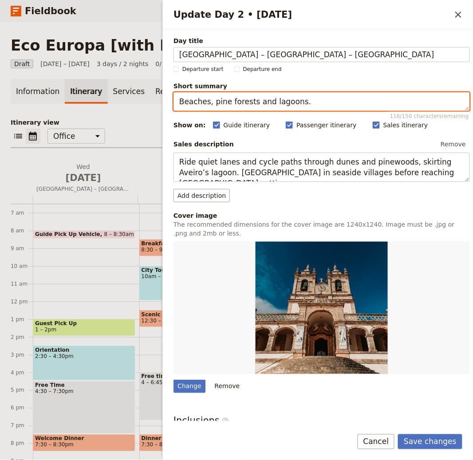
click at [234, 102] on textarea "Beaches, pine forests and lagoons." at bounding box center [321, 101] width 296 height 19
paste textarea "Vineyards to cathedral country and Pari"
type textarea "Vineyards to cathedral country and Paris."
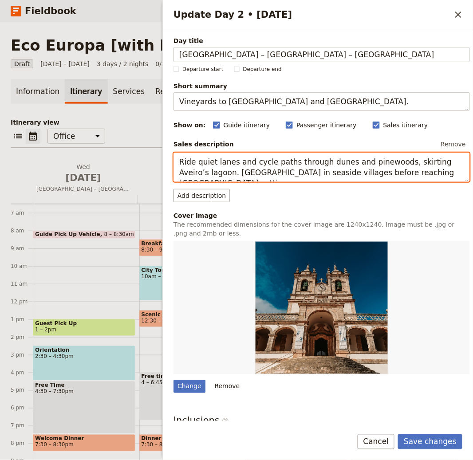
click at [243, 181] on textarea "Ride quiet lanes and cycle paths through dunes and pinewoods, skirting Aveiro’s…" at bounding box center [321, 167] width 296 height 29
paste textarea "Head north past vineyards to Chartres for a short stop at its famed cathedral. …"
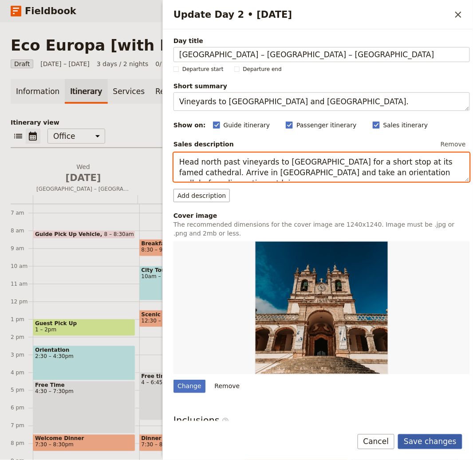
type textarea "Head north past vineyards to Chartres for a short stop at its famed cathedral. …"
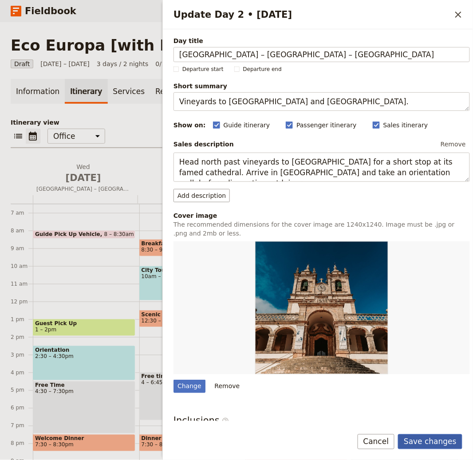
click at [436, 444] on button "Save changes" at bounding box center [430, 441] width 64 height 15
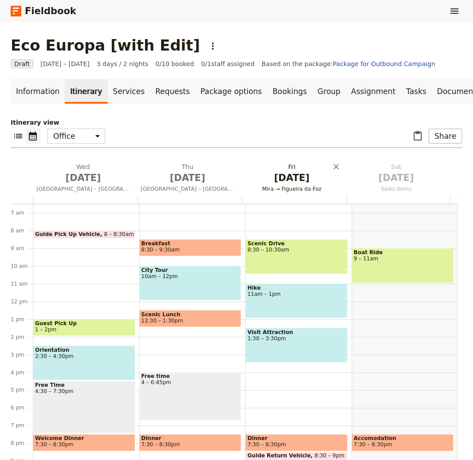
click at [283, 186] on span "Mira → Figueira da Foz" at bounding box center [292, 188] width 101 height 7
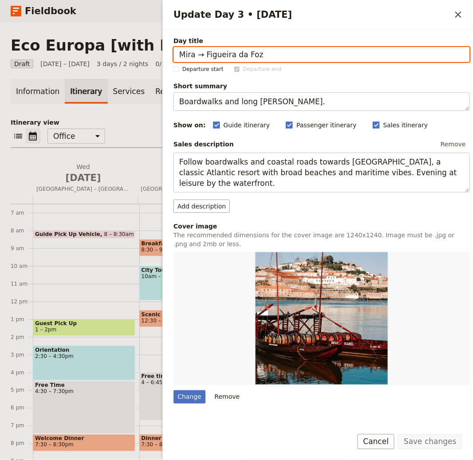
click at [262, 54] on input "Mira → Figueira da Foz" at bounding box center [321, 54] width 296 height 15
paste input "Paris"
type input "Paris"
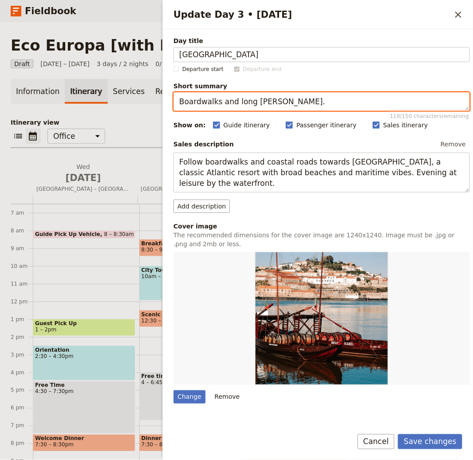
click at [288, 105] on textarea "Boardwalks and long sandy bays." at bounding box center [321, 101] width 296 height 19
paste textarea "Classic sightseeing in the City of Light"
type textarea "Classic sightseeing in the City of Light."
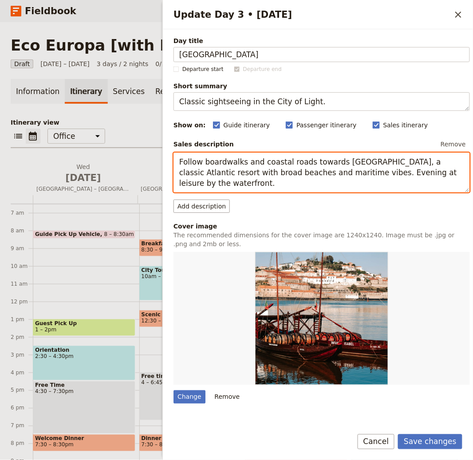
click at [322, 170] on textarea "Follow boardwalks and coastal roads towards Figueira da Foz, a classic Atlantic…" at bounding box center [321, 173] width 296 height 40
paste textarea "Spend the day on a city tour taking in major sights and neighbourhoods, with fr…"
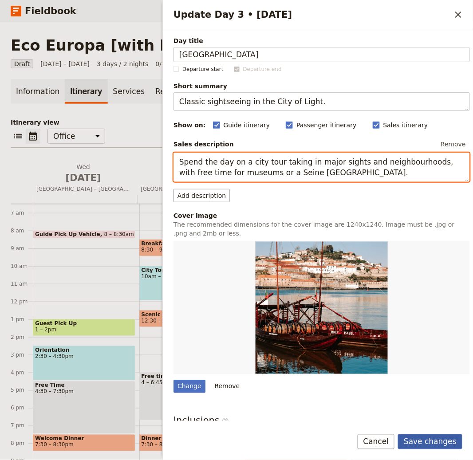
type textarea "Spend the day on a city tour taking in major sights and neighbourhoods, with fr…"
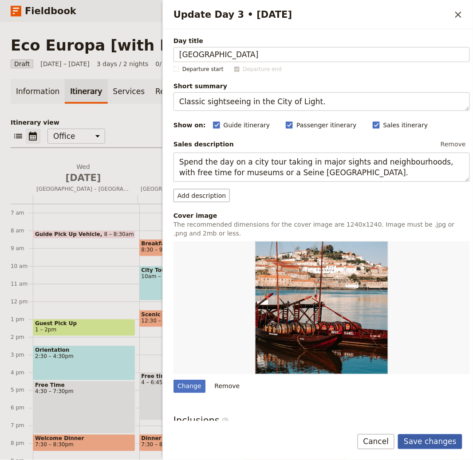
click at [426, 438] on button "Save changes" at bounding box center [430, 441] width 64 height 15
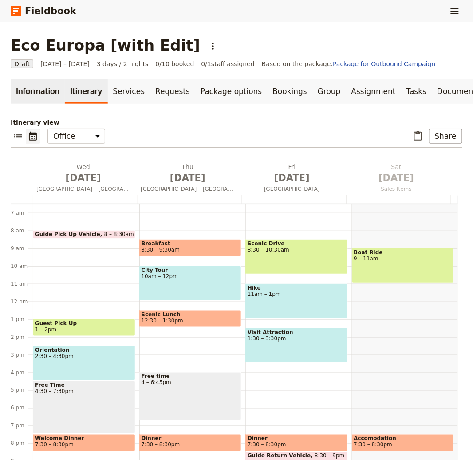
click at [43, 94] on link "Information" at bounding box center [38, 91] width 54 height 25
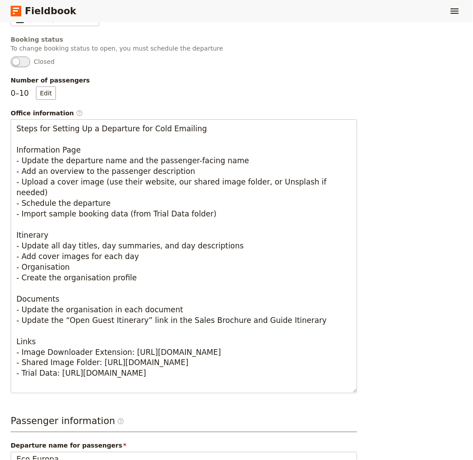
scroll to position [560, 0]
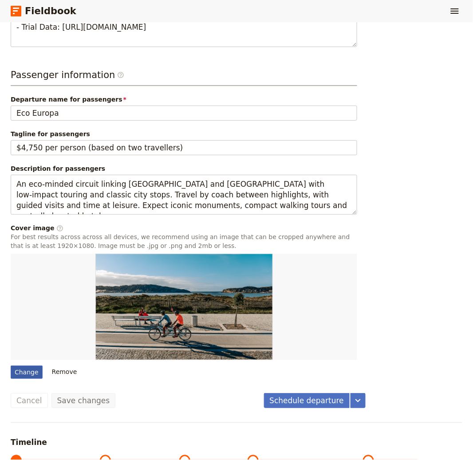
click at [24, 375] on div "Change" at bounding box center [27, 371] width 32 height 13
click at [11, 365] on input "Change" at bounding box center [10, 365] width 0 height 0
type input "C:\fakepath\paris102.jpg"
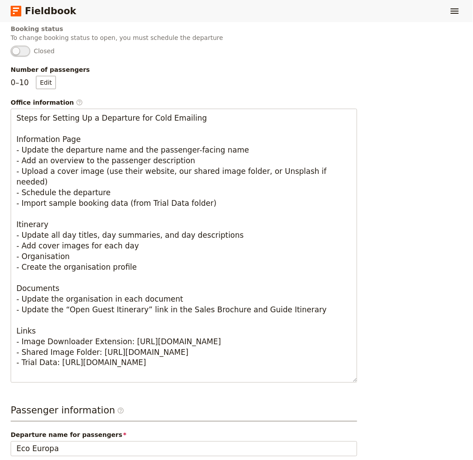
scroll to position [0, 0]
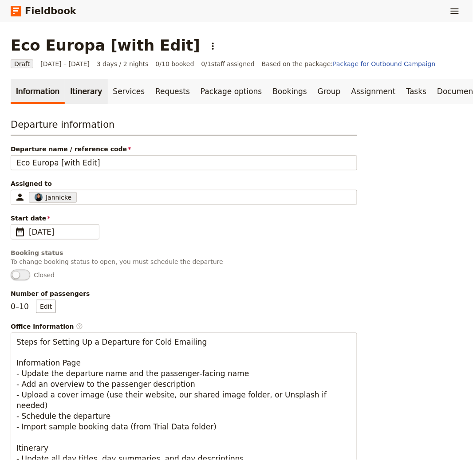
click at [82, 90] on link "Itinerary" at bounding box center [86, 91] width 43 height 25
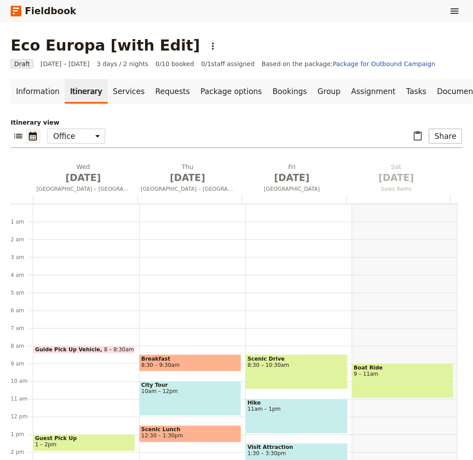
scroll to position [115, 0]
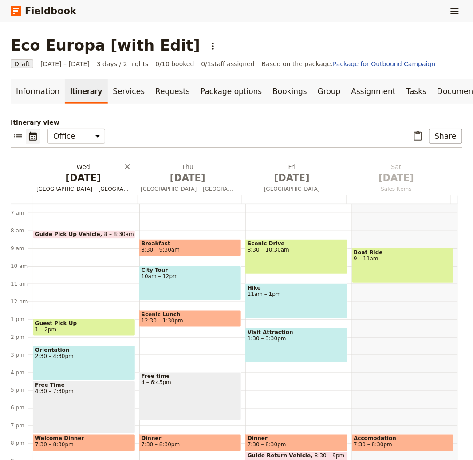
click at [80, 170] on h2 "Wed Oct 1 Madrid – San Sebastián – Bordeaux" at bounding box center [83, 173] width 94 height 22
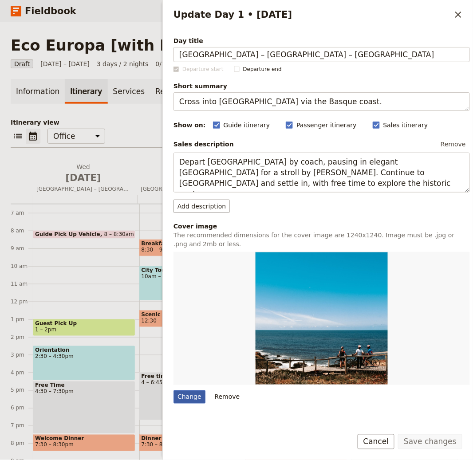
click at [188, 396] on div "Change" at bounding box center [189, 396] width 32 height 13
click at [173, 390] on input "Change" at bounding box center [173, 390] width 0 height 0
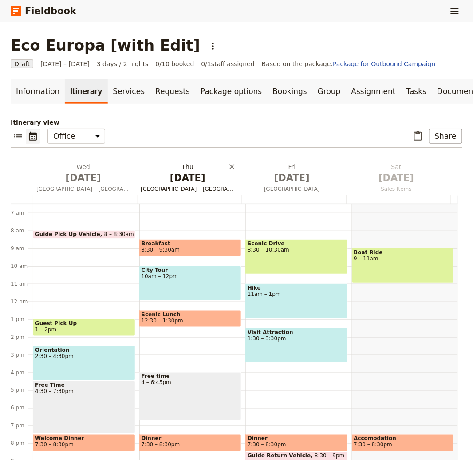
click at [187, 175] on span "Oct 2" at bounding box center [188, 177] width 94 height 13
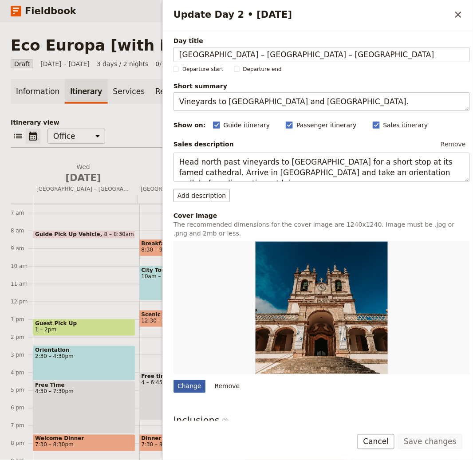
click at [193, 384] on div "Change" at bounding box center [189, 386] width 32 height 13
click at [173, 380] on input "Change" at bounding box center [173, 379] width 0 height 0
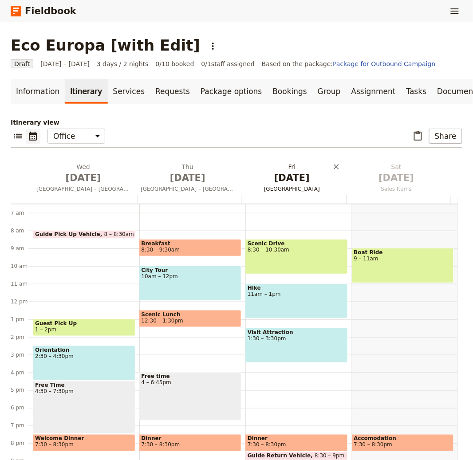
click at [295, 183] on span "Oct 3" at bounding box center [292, 177] width 94 height 13
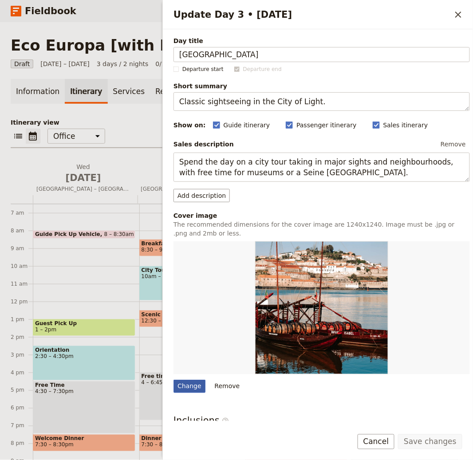
click at [187, 387] on div "Change" at bounding box center [189, 386] width 32 height 13
click at [173, 380] on input "Change" at bounding box center [173, 379] width 0 height 0
type input "C:\fakepath\paris6.jpg"
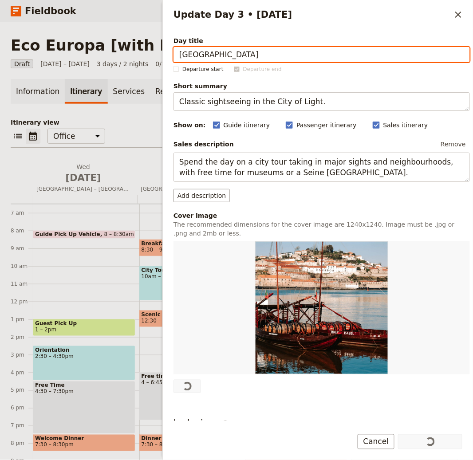
click at [146, 126] on p "Itinerary view" at bounding box center [237, 122] width 452 height 9
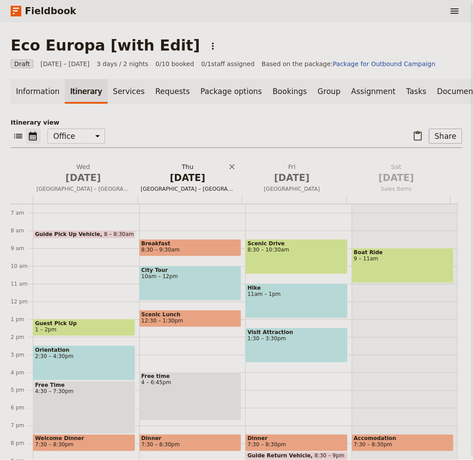
click at [159, 179] on span "Oct 2" at bounding box center [188, 177] width 94 height 13
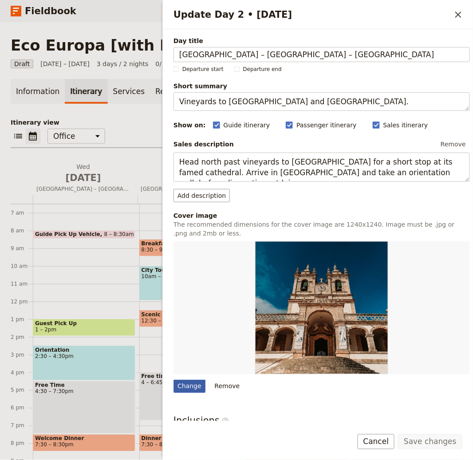
click at [189, 383] on div "Change" at bounding box center [189, 386] width 32 height 13
click at [173, 380] on input "Change" at bounding box center [173, 379] width 0 height 0
type input "C:\fakepath\roma62.jpg"
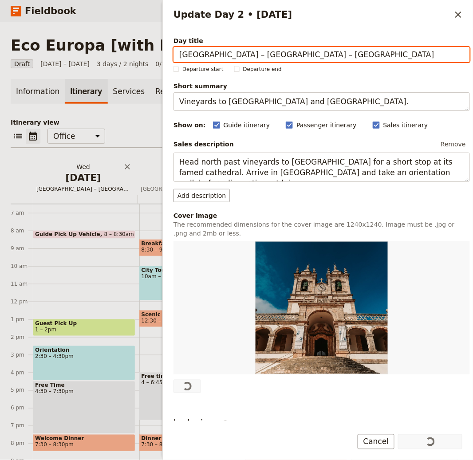
click at [97, 177] on span "Oct 1" at bounding box center [83, 177] width 94 height 13
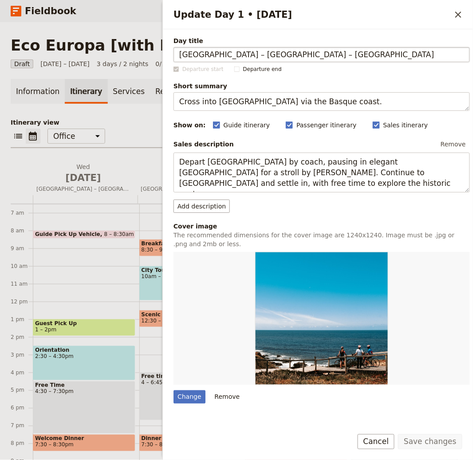
click at [285, 56] on input "Madrid – San Sebastián – Bordeaux" at bounding box center [321, 54] width 296 height 15
click at [193, 401] on div "Change" at bounding box center [189, 396] width 32 height 13
click at [173, 390] on input "Change" at bounding box center [173, 390] width 0 height 0
type input "C:\fakepath\juan-di-nella-ulhxvMjzI_4-unsplash.jpg"
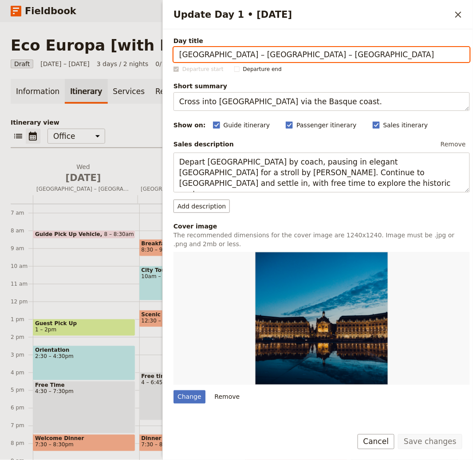
click at [134, 115] on div "Information Itinerary Services Requests Package options Bookings Group Assignme…" at bounding box center [237, 274] width 452 height 390
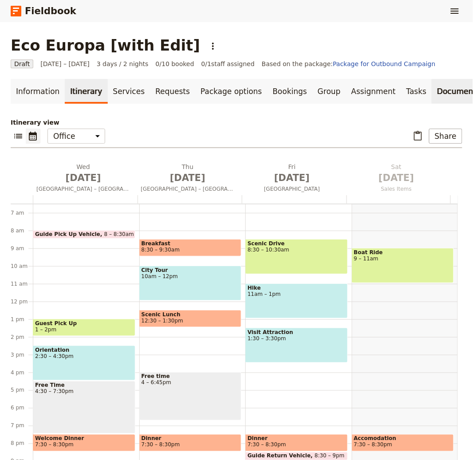
click at [432, 93] on link "Documents" at bounding box center [459, 91] width 54 height 25
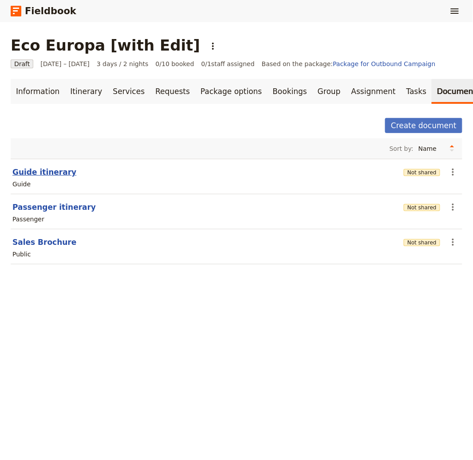
click at [55, 172] on button "Guide itinerary" at bounding box center [44, 172] width 64 height 11
select select "STAFF"
select select "RUN_SHEET"
select select "LARGE"
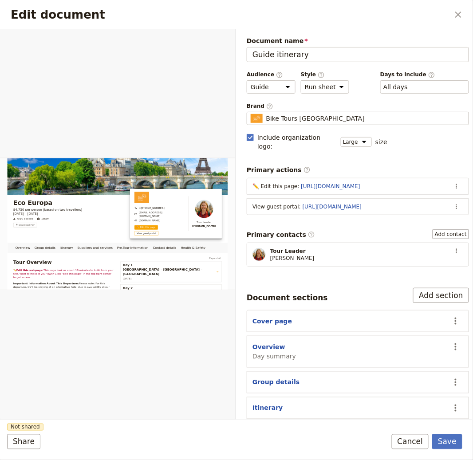
click at [293, 126] on div "Brand ​ Bike Tours Portugal Bike Tours Portugal" at bounding box center [358, 113] width 222 height 23
click at [308, 118] on span "Bike Tours Portugal" at bounding box center [315, 118] width 98 height 9
click at [251, 112] on input "Bike Tours Portugal" at bounding box center [250, 112] width 0 height 0
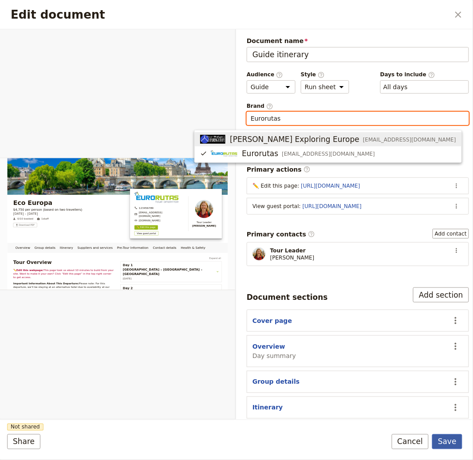
type input "Eurorutas"
click at [454, 438] on button "Save" at bounding box center [447, 441] width 30 height 15
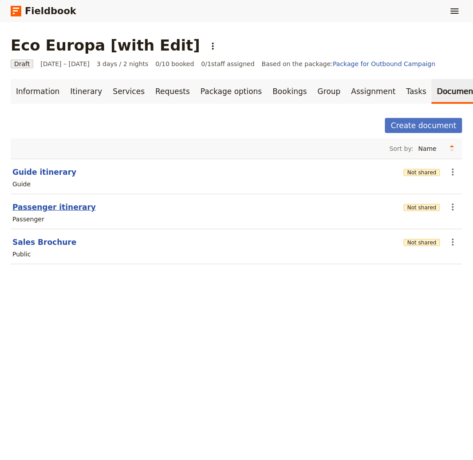
click at [68, 212] on button "Passenger itinerary" at bounding box center [53, 207] width 83 height 11
select select "PASSENGER"
select select "RUN_SHEET"
select select "LARGE"
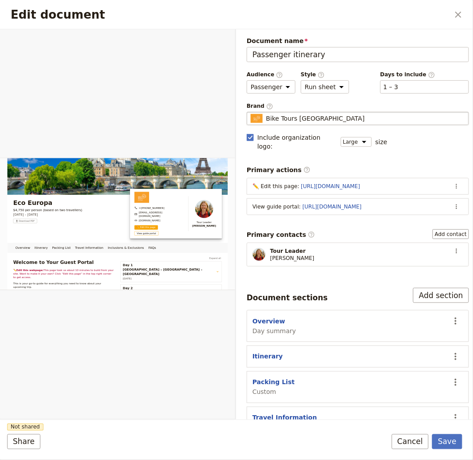
click at [323, 114] on fieldset "Bike Tours Portugal Bike Tours Portugal" at bounding box center [358, 118] width 222 height 13
click at [251, 112] on input "Bike Tours Portugal" at bounding box center [250, 112] width 0 height 0
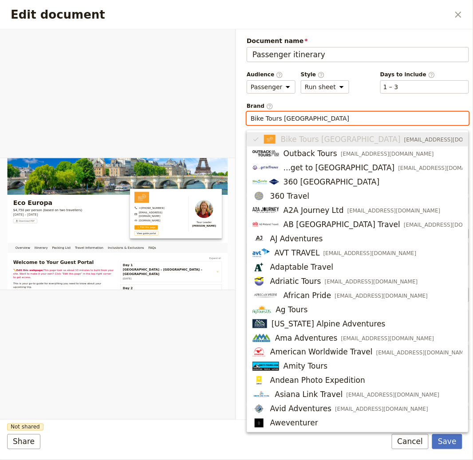
paste input "Eurorutas"
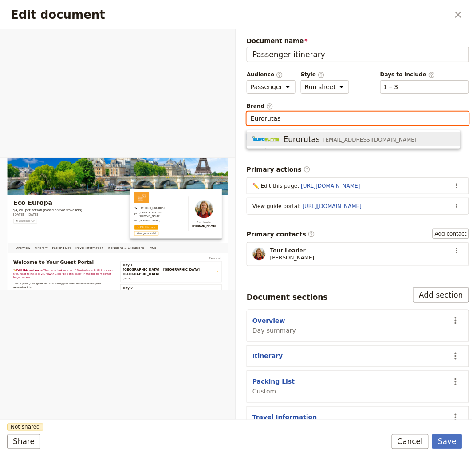
click at [283, 136] on span "Eurorutas" at bounding box center [301, 139] width 36 height 11
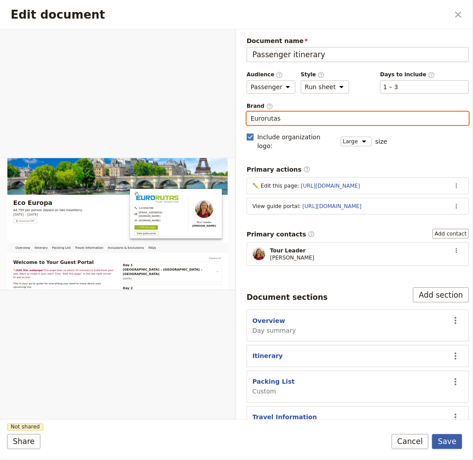
type input "Eurorutas"
click at [446, 442] on button "Save" at bounding box center [447, 441] width 30 height 15
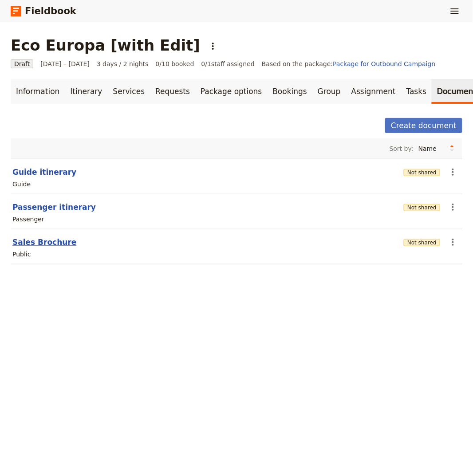
click at [55, 242] on button "Sales Brochure" at bounding box center [44, 242] width 64 height 11
select select "DEFAULT"
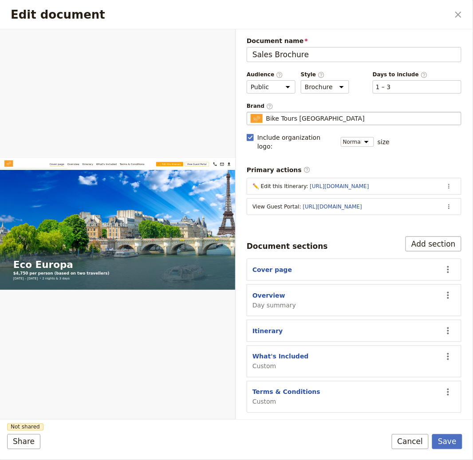
click at [301, 114] on span "Bike Tours Portugal" at bounding box center [315, 118] width 98 height 9
click at [251, 112] on input "Bike Tours Portugal" at bounding box center [250, 112] width 0 height 0
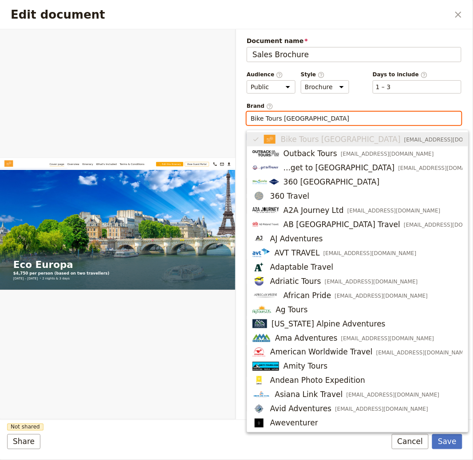
paste input "Eurorutas"
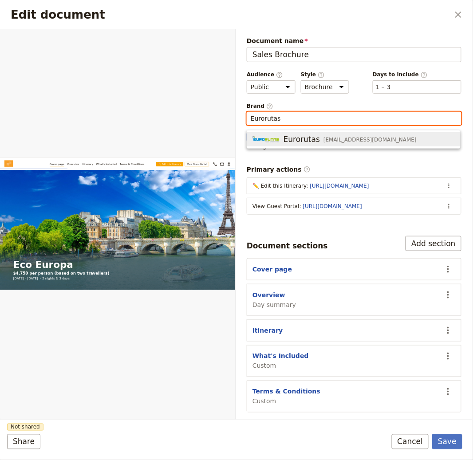
click at [284, 138] on span "Eurorutas" at bounding box center [301, 139] width 36 height 11
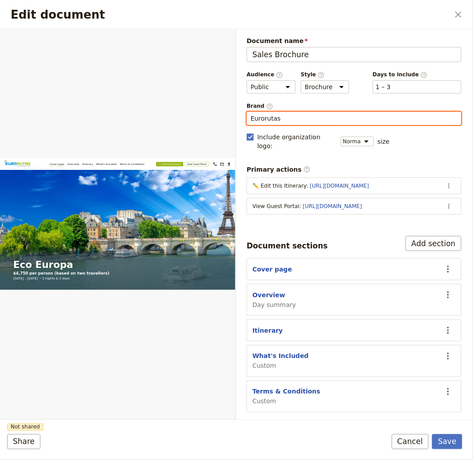
type input "Eurorutas"
click at [432, 437] on div "Save Cancel" at bounding box center [427, 441] width 71 height 15
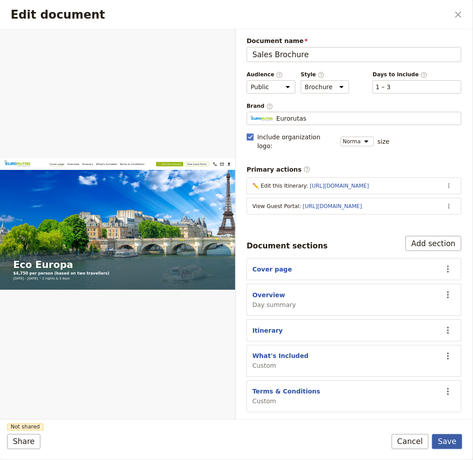
click at [438, 440] on button "Save" at bounding box center [447, 441] width 30 height 15
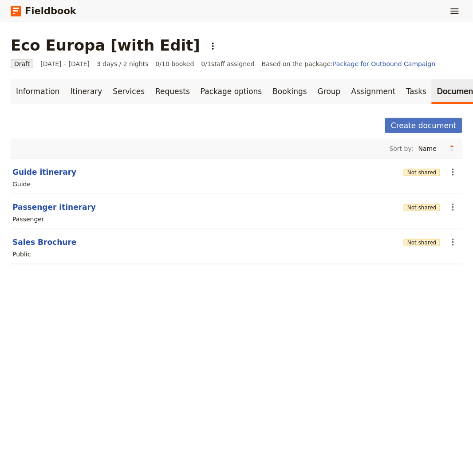
click at [410, 213] on div "Not shared" at bounding box center [422, 207] width 36 height 15
click at [410, 209] on button "Not shared" at bounding box center [422, 207] width 36 height 7
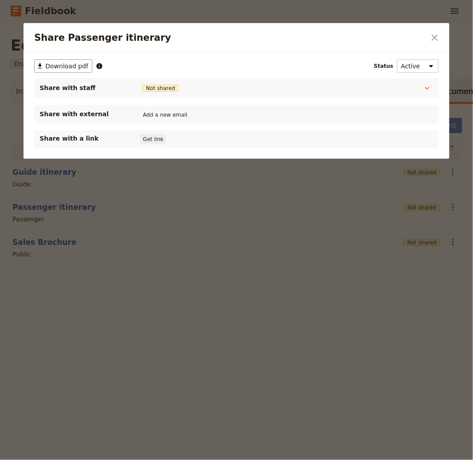
click at [153, 134] on button "Get link" at bounding box center [153, 139] width 25 height 10
click at [318, 375] on div at bounding box center [236, 230] width 473 height 460
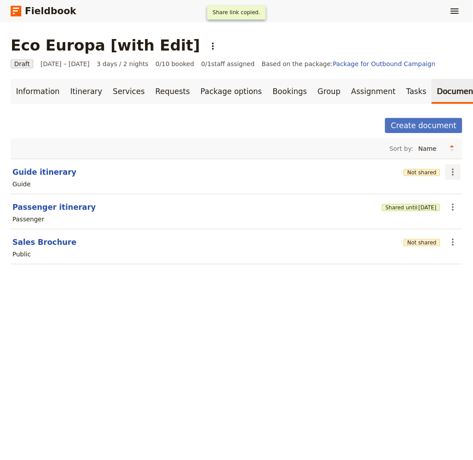
click at [448, 176] on icon "Actions" at bounding box center [453, 172] width 11 height 11
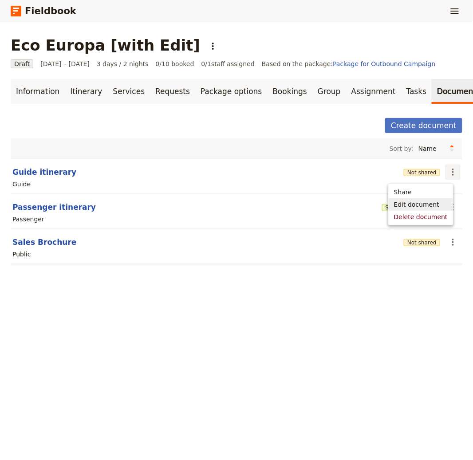
click at [424, 203] on span "Edit document" at bounding box center [416, 204] width 45 height 9
select select "STAFF"
select select "RUN_SHEET"
select select "LARGE"
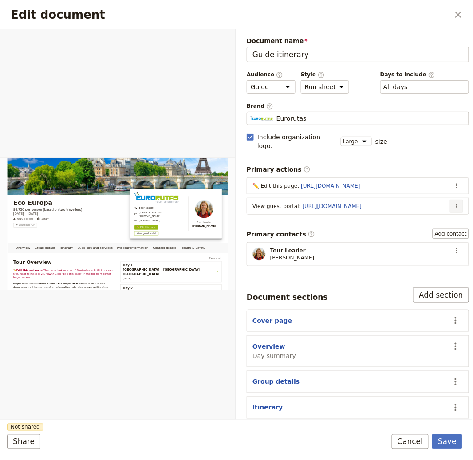
click at [453, 203] on icon "Actions" at bounding box center [456, 206] width 7 height 7
click at [412, 215] on span "Edit action" at bounding box center [414, 216] width 72 height 9
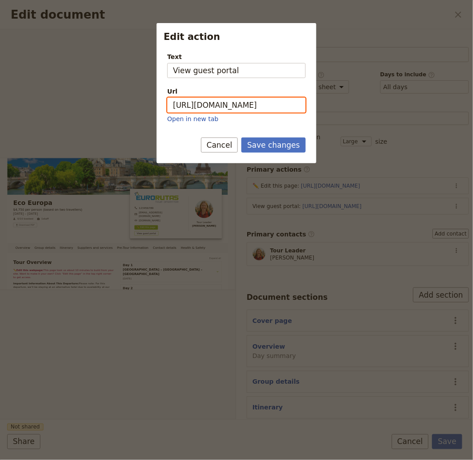
click at [236, 106] on input "https://trips.fieldbook.com/d/rt7pyLFs_RXUE-Bt4ai2_" at bounding box center [236, 105] width 138 height 15
paste input "sp1fW5LaSjnq2m2pmDLpf"
type input "https://trips.fieldbook.com/d/sp1fW5LaSjnq2m2pmDLpf"
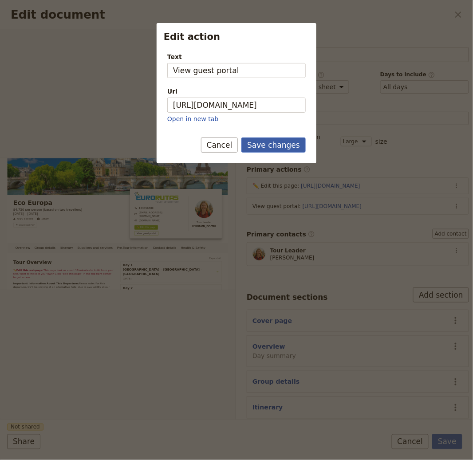
click at [285, 149] on button "Save changes" at bounding box center [273, 145] width 64 height 15
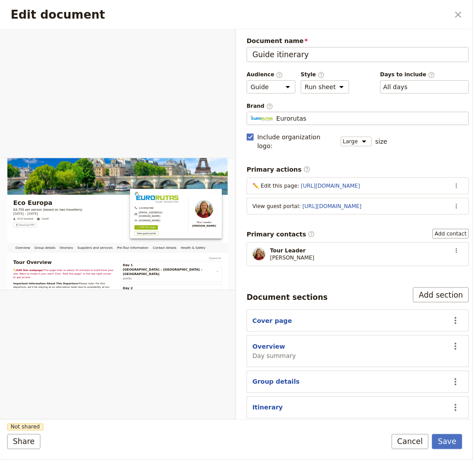
drag, startPoint x: 449, startPoint y: 437, endPoint x: 447, endPoint y: 427, distance: 10.0
click at [449, 437] on button "Save" at bounding box center [447, 441] width 30 height 15
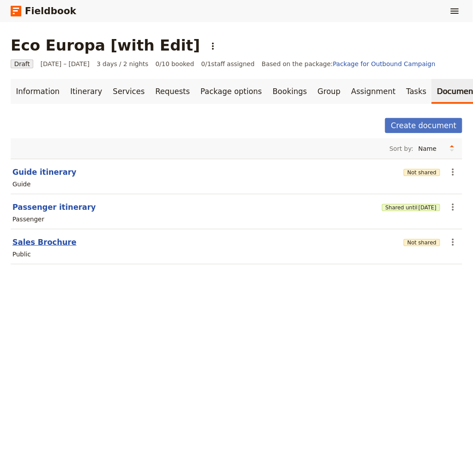
click at [31, 240] on button "Sales Brochure" at bounding box center [44, 242] width 64 height 11
select select "DEFAULT"
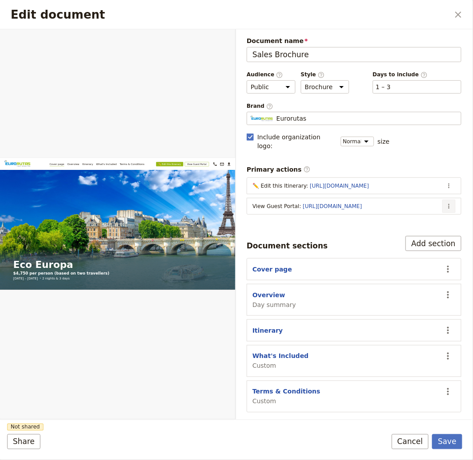
click at [447, 203] on icon "Actions" at bounding box center [448, 206] width 7 height 7
click at [435, 218] on span "Edit action" at bounding box center [414, 216] width 72 height 9
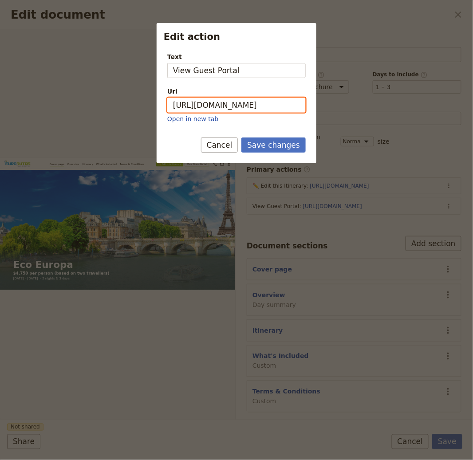
click at [248, 102] on input "https://trips.fieldbook.com/d/rt7pyLFs_RXUE-Bt4ai2_" at bounding box center [236, 105] width 138 height 15
paste input "sp1fW5LaSjnq2m2pmDLpf"
type input "https://trips.fieldbook.com/d/sp1fW5LaSjnq2m2pmDLpf"
click at [272, 151] on button "Save changes" at bounding box center [273, 145] width 64 height 15
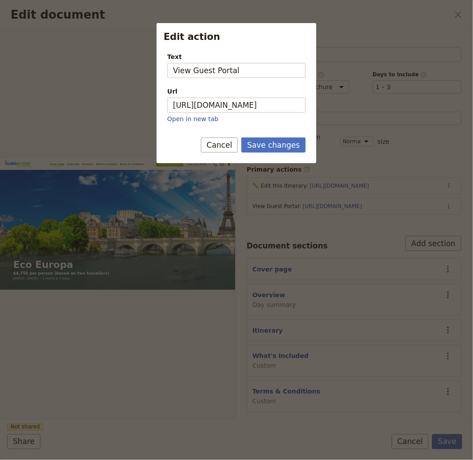
scroll to position [0, 0]
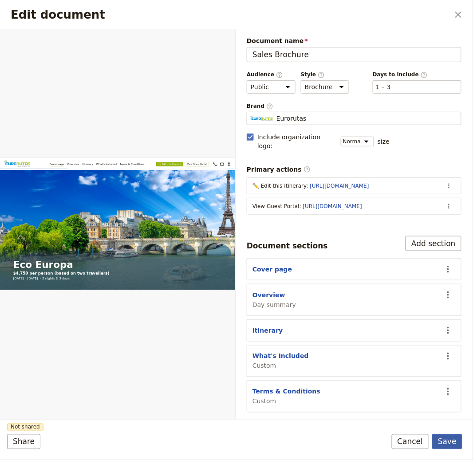
click at [448, 445] on button "Save" at bounding box center [447, 441] width 30 height 15
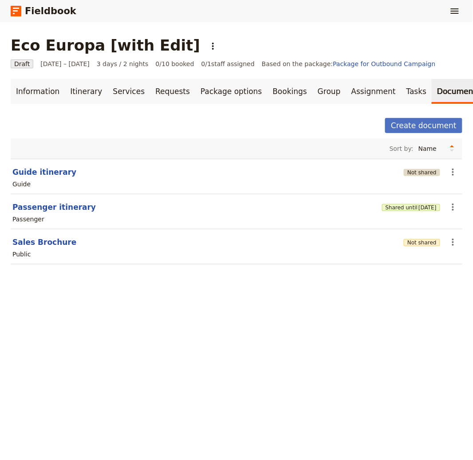
click at [407, 169] on button "Not shared" at bounding box center [422, 172] width 36 height 7
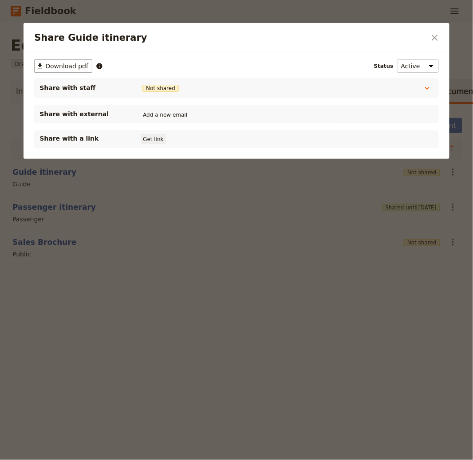
click at [155, 141] on button "Get link" at bounding box center [153, 139] width 25 height 10
drag, startPoint x: 239, startPoint y: 319, endPoint x: 234, endPoint y: 309, distance: 11.5
click at [239, 318] on div at bounding box center [236, 230] width 473 height 460
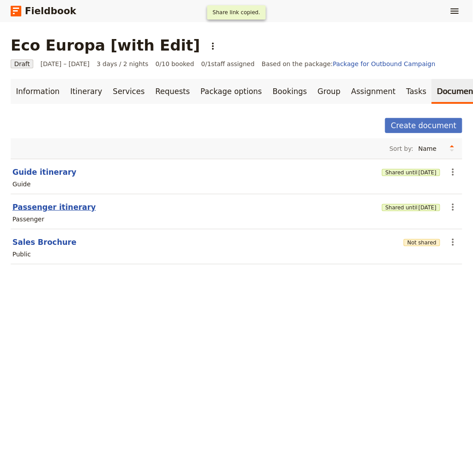
click at [38, 211] on button "Passenger itinerary" at bounding box center [53, 207] width 83 height 11
select select "PASSENGER"
select select "RUN_SHEET"
select select "LARGE"
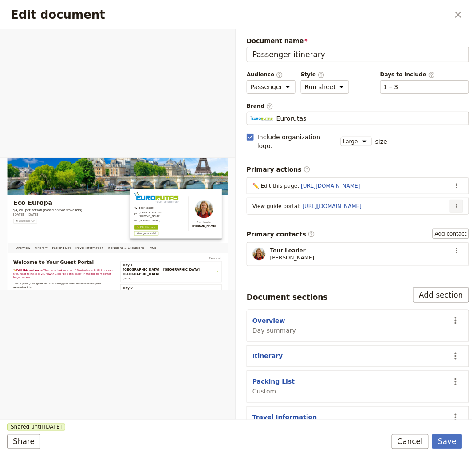
click at [453, 203] on icon "Actions" at bounding box center [456, 206] width 7 height 7
click at [436, 211] on button "Edit action" at bounding box center [414, 217] width 83 height 12
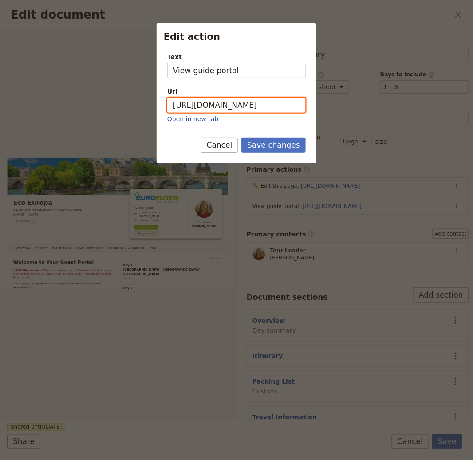
click at [232, 110] on input "https://trips.fieldbook.com/d/6aQbh3d6i6v9V4bQYJQNE" at bounding box center [236, 105] width 138 height 15
paste input "1PQCHLADavM077hc4ulpL"
type input "https://trips.fieldbook.com/d/1PQCHLADavM077hc4ulpL"
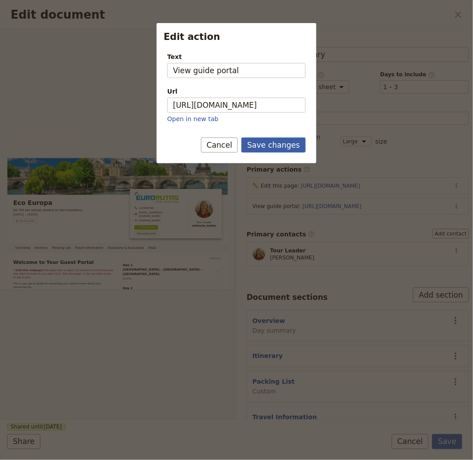
click at [279, 149] on button "Save changes" at bounding box center [273, 145] width 64 height 15
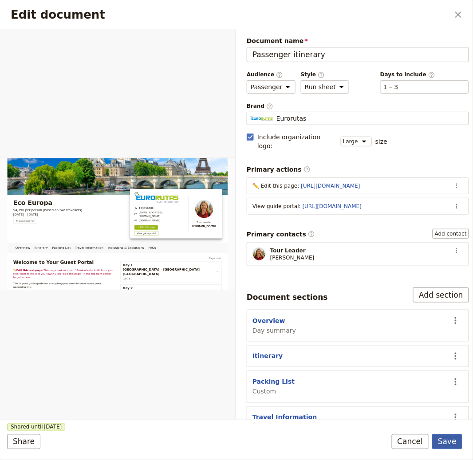
click at [444, 441] on button "Save" at bounding box center [447, 441] width 30 height 15
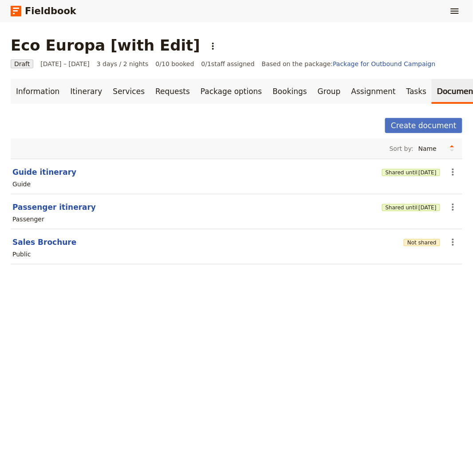
click at [409, 247] on div "Not shared" at bounding box center [422, 242] width 36 height 9
click at [409, 244] on button "Not shared" at bounding box center [422, 242] width 36 height 7
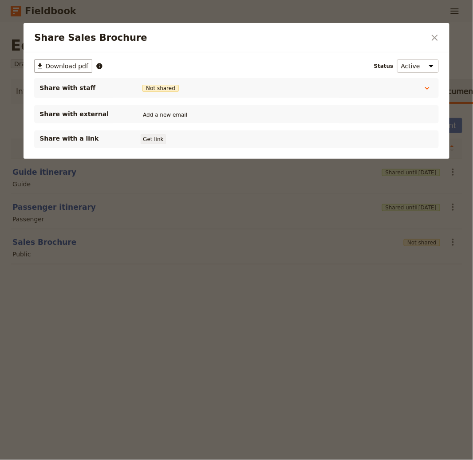
click at [159, 142] on button "Get link" at bounding box center [153, 139] width 25 height 10
click at [199, 24] on div "Share Sales Brochure ​" at bounding box center [236, 37] width 425 height 29
click at [211, 18] on div at bounding box center [236, 230] width 473 height 460
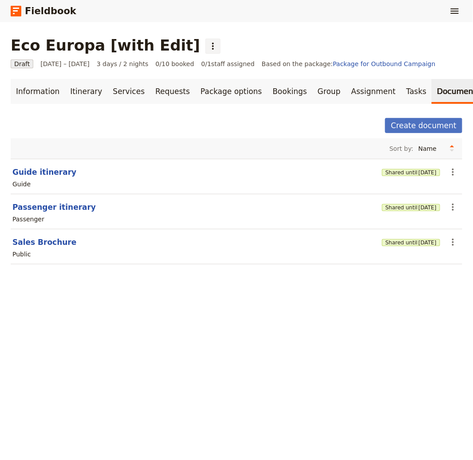
click at [205, 43] on button "​" at bounding box center [212, 46] width 15 height 15
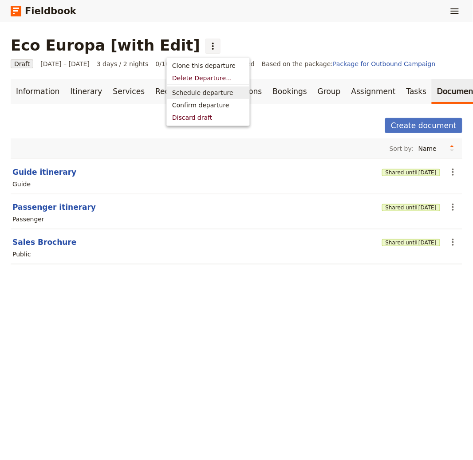
click at [204, 92] on span "Schedule departure" at bounding box center [202, 92] width 61 height 9
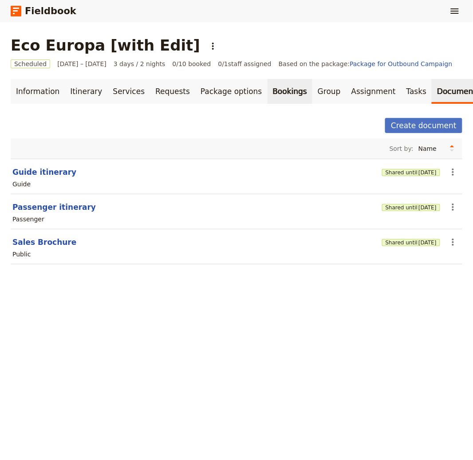
click at [279, 95] on link "Bookings" at bounding box center [289, 91] width 45 height 25
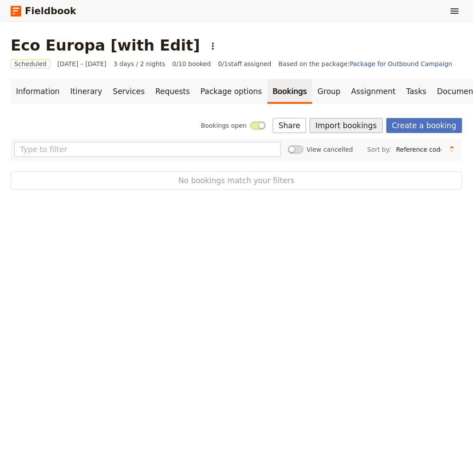
click at [359, 120] on button "Import bookings" at bounding box center [346, 125] width 73 height 15
click at [382, 141] on span "Import Bookings" at bounding box center [374, 145] width 110 height 9
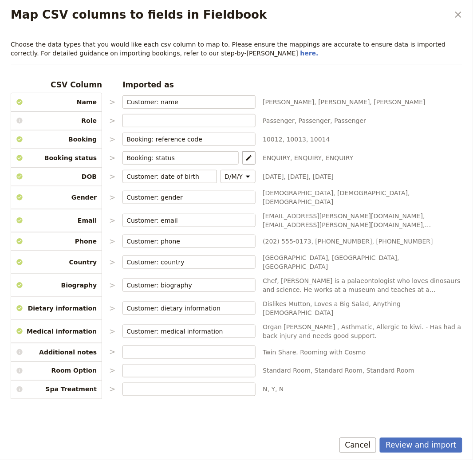
click at [415, 454] on div "Review and import Cancel" at bounding box center [236, 447] width 473 height 26
click at [417, 449] on button "Review and import" at bounding box center [421, 445] width 83 height 15
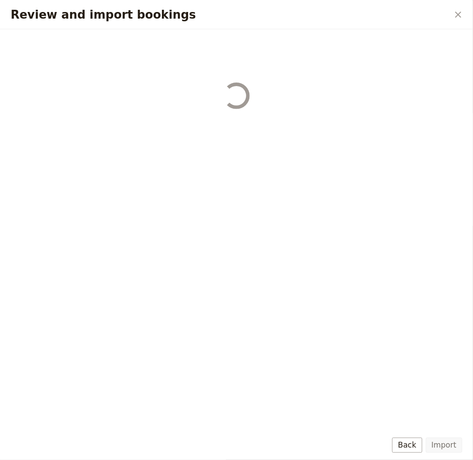
select select "655d56b39948720cb8e55355"
select select "655d57ca9948720cb8e553ec"
select select "655d57fa9948720cb8e553f3"
select select "655d58079948720cb8e553fa"
select select "655d584c9948720cb8e55401"
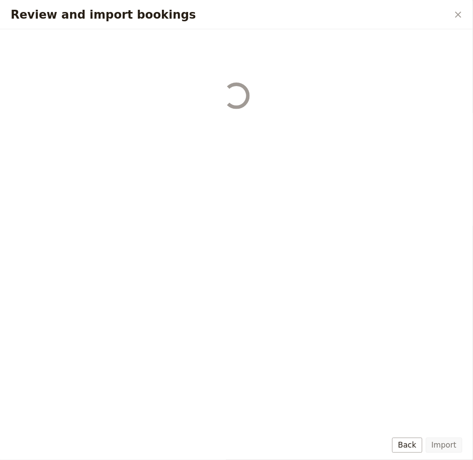
select select "655d58679948720cb8e5540d"
select select "650e6b6659641ed5ee156647"
select select "650e6b4b59641ed5ee156605"
select select "650e2104408bbede5b0c60fd"
select select "650e1d73408bbede5b0c60a6"
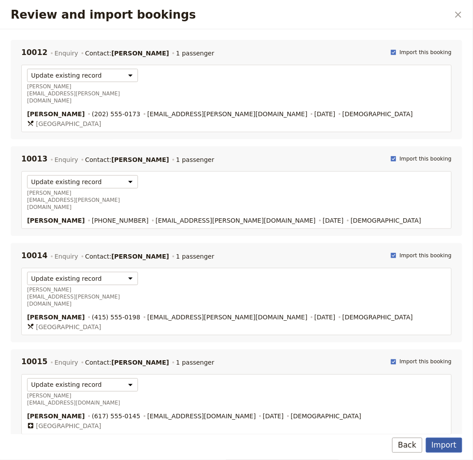
click at [444, 445] on button "Import" at bounding box center [444, 445] width 36 height 15
